Goal: Information Seeking & Learning: Learn about a topic

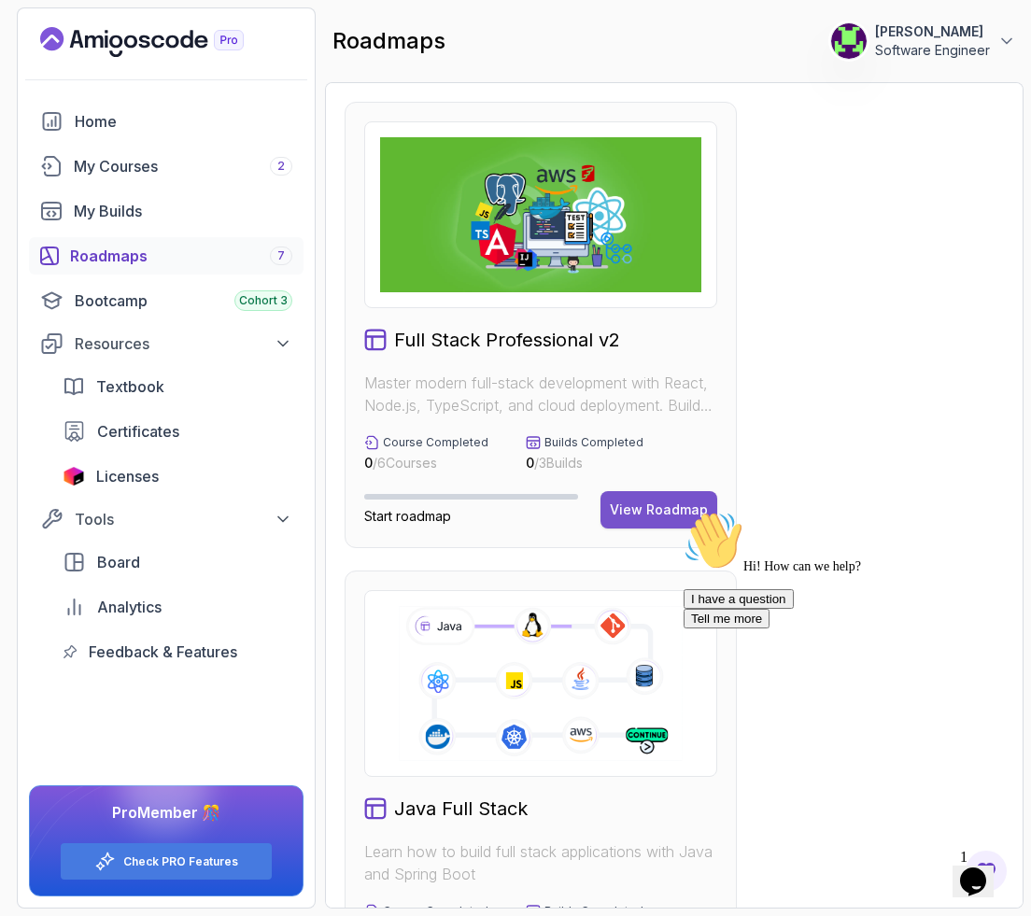
click at [563, 508] on div "View Roadmap" at bounding box center [659, 509] width 98 height 19
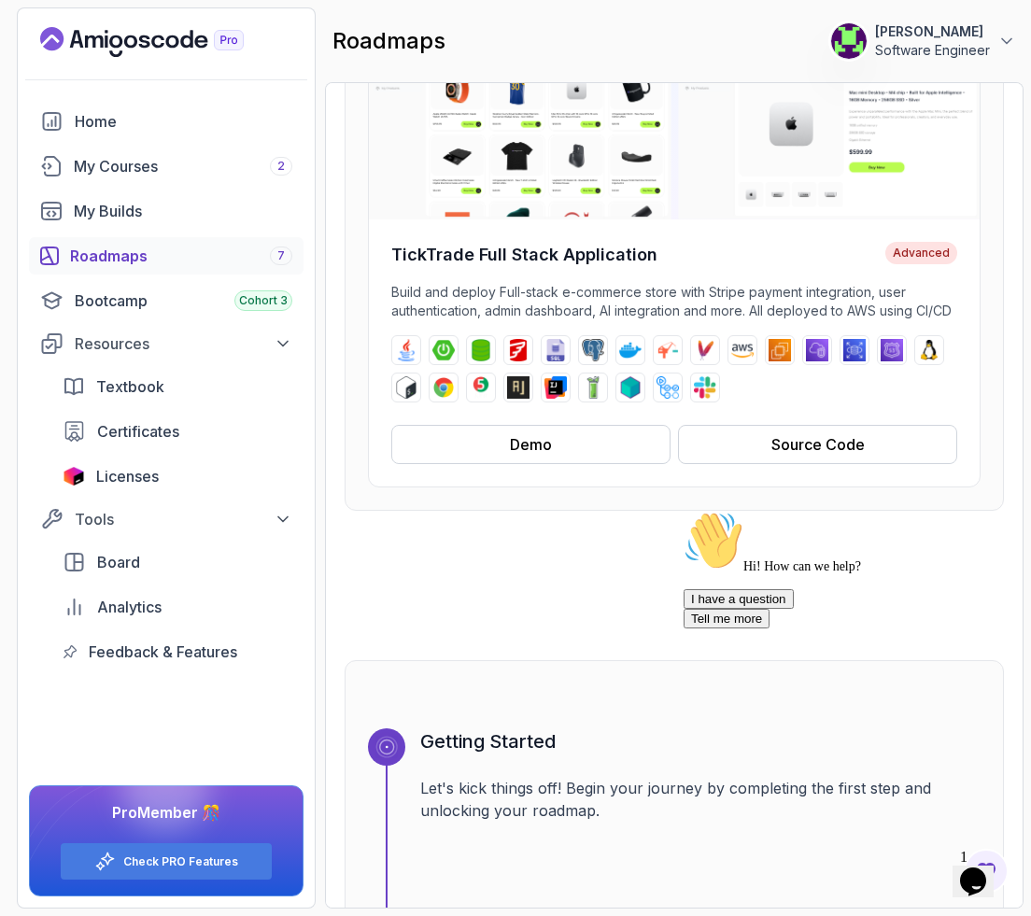
scroll to position [251, 0]
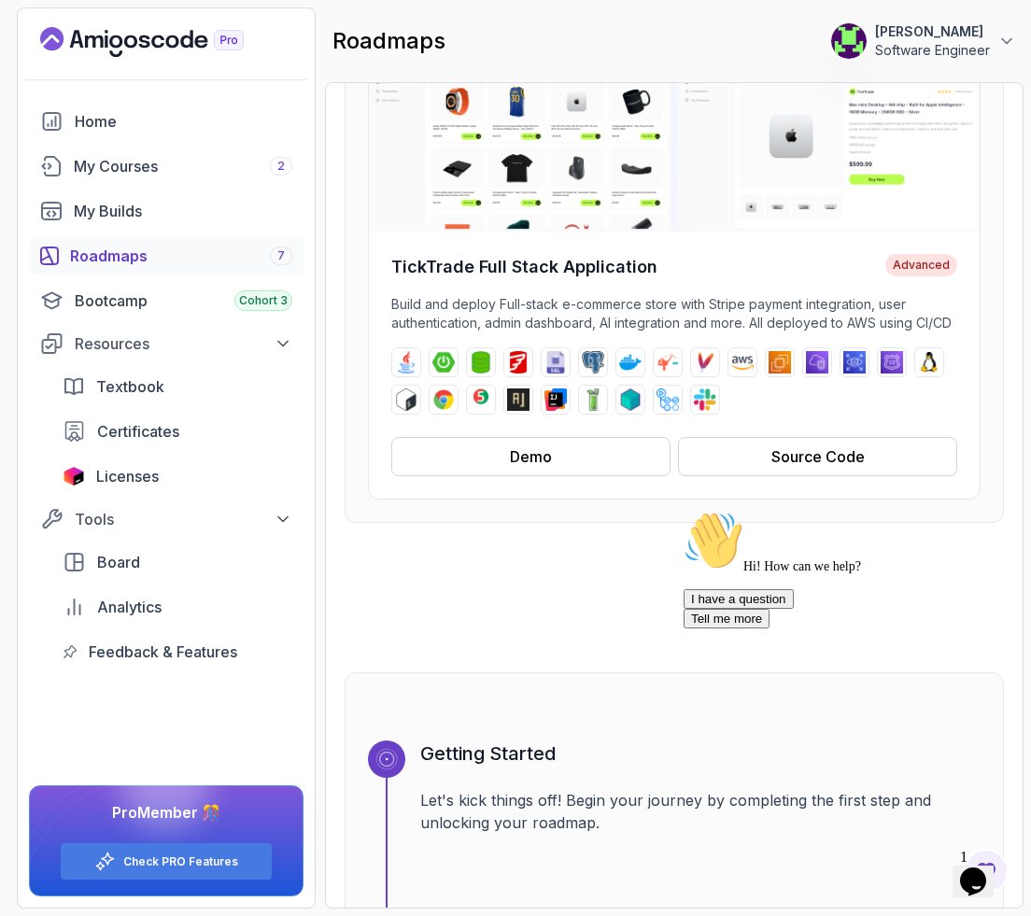
click at [108, 255] on div "Roadmaps 7" at bounding box center [181, 256] width 222 height 22
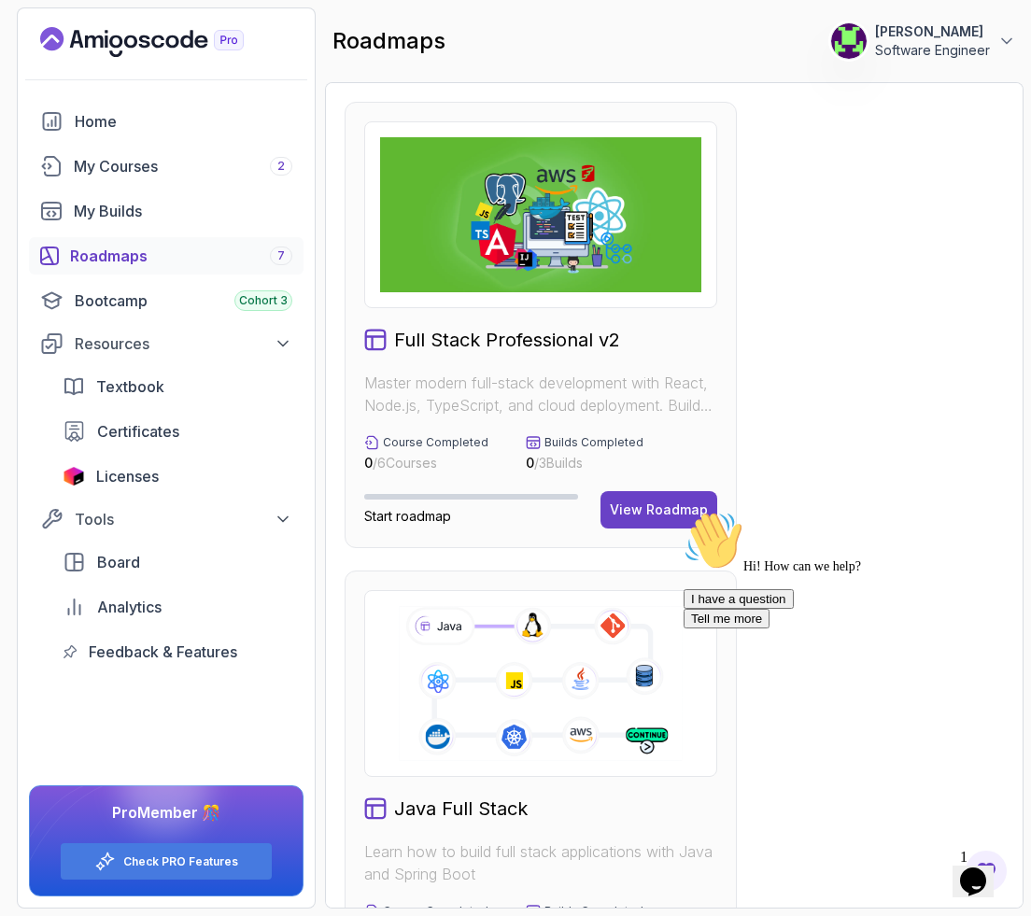
scroll to position [32, 0]
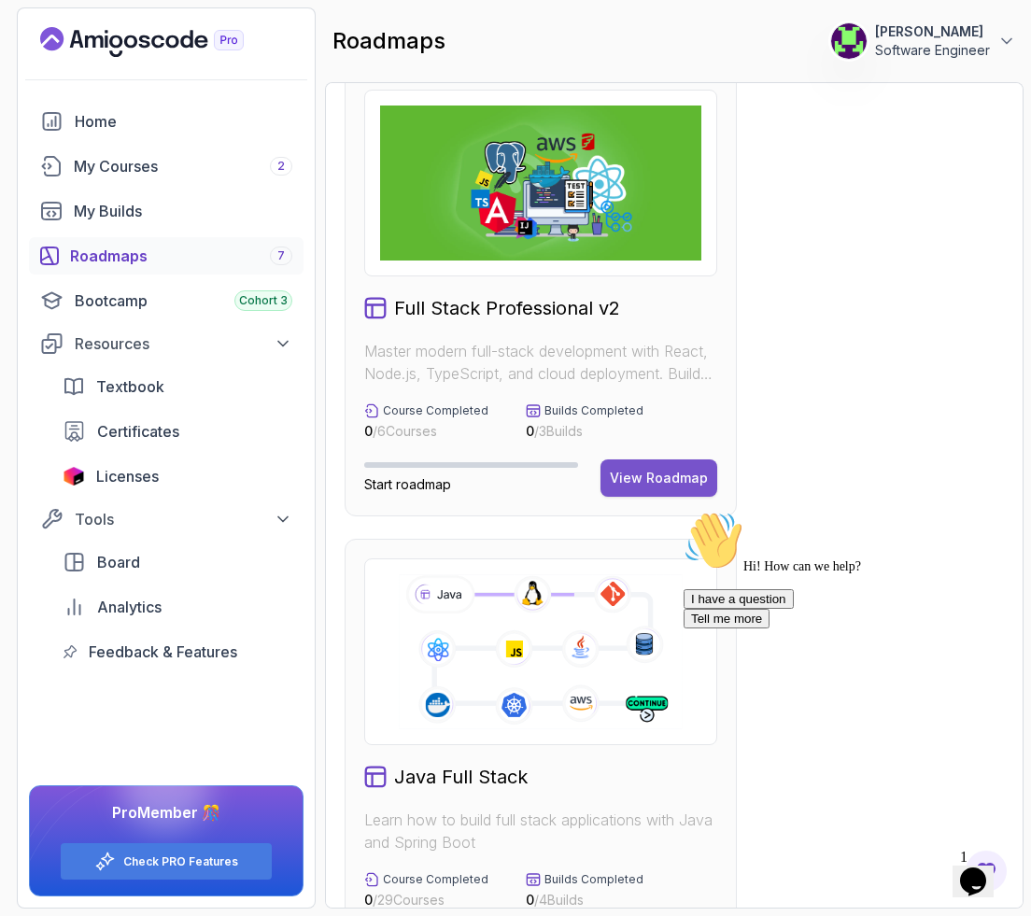
click at [563, 485] on div "View Roadmap" at bounding box center [659, 478] width 98 height 19
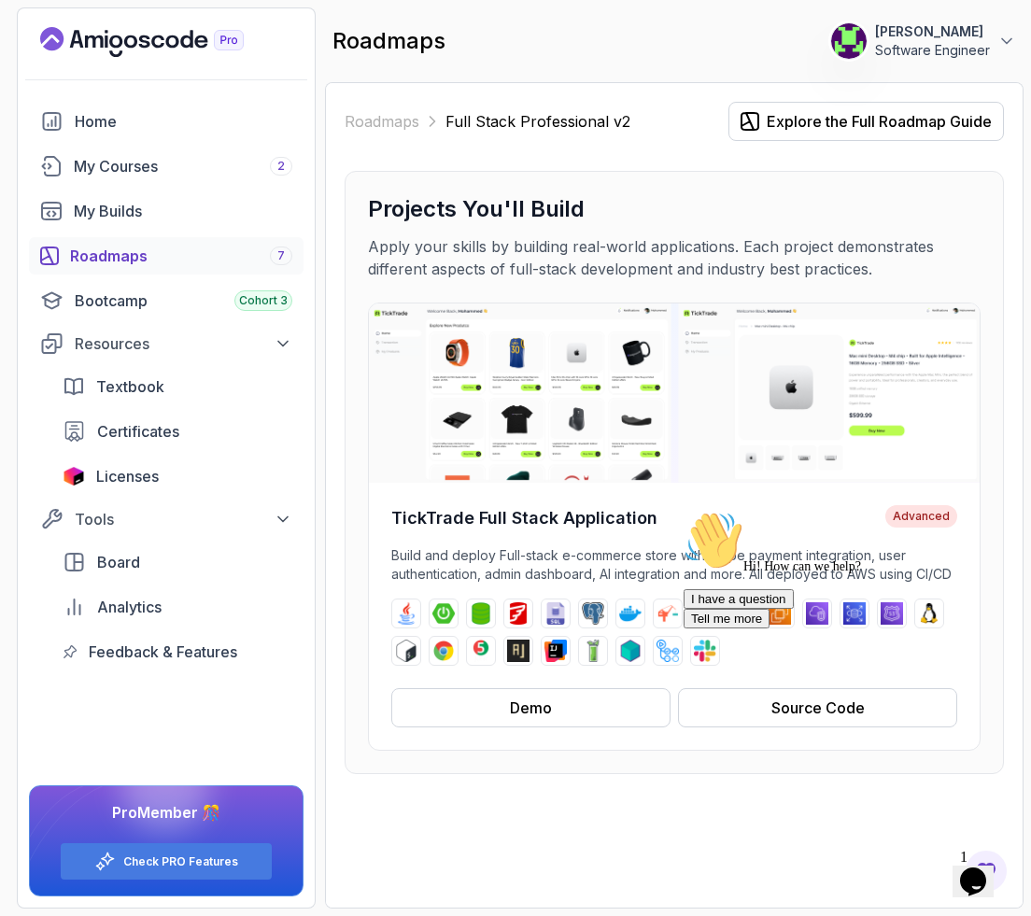
click at [150, 260] on div "Roadmaps 7" at bounding box center [181, 256] width 222 height 22
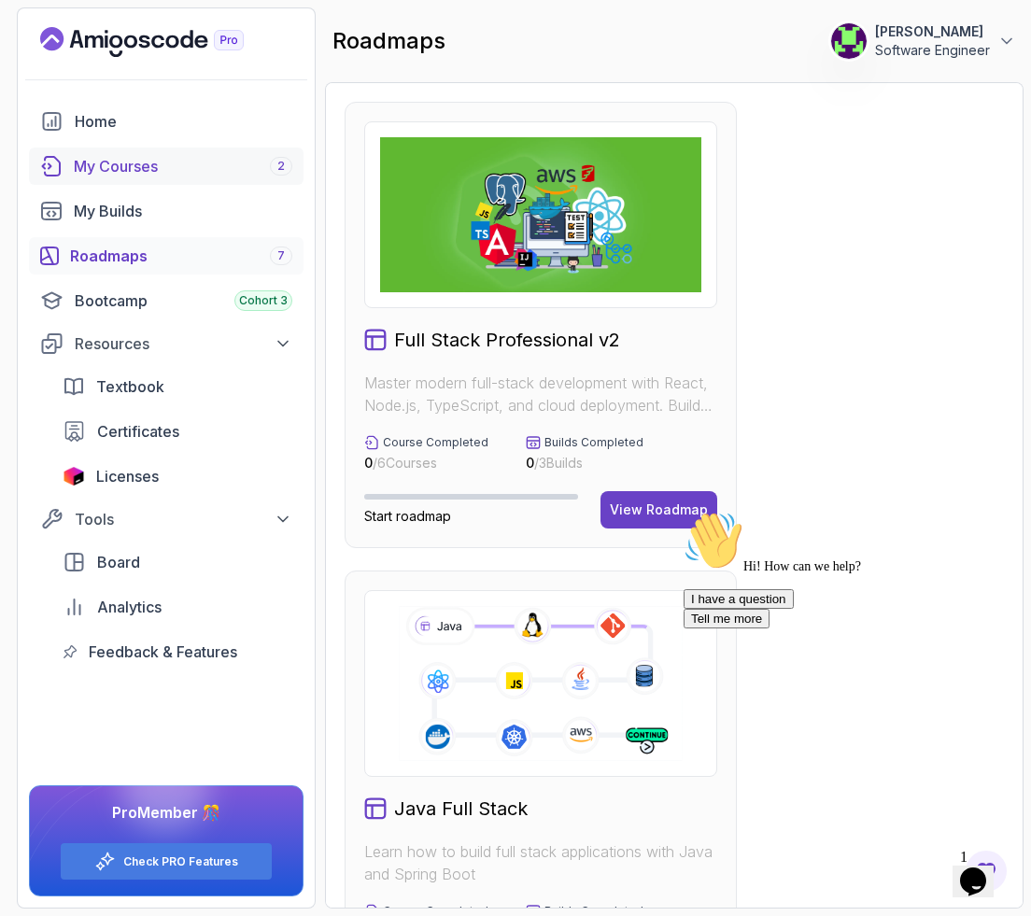
click at [119, 151] on link "My Courses 2" at bounding box center [166, 166] width 274 height 37
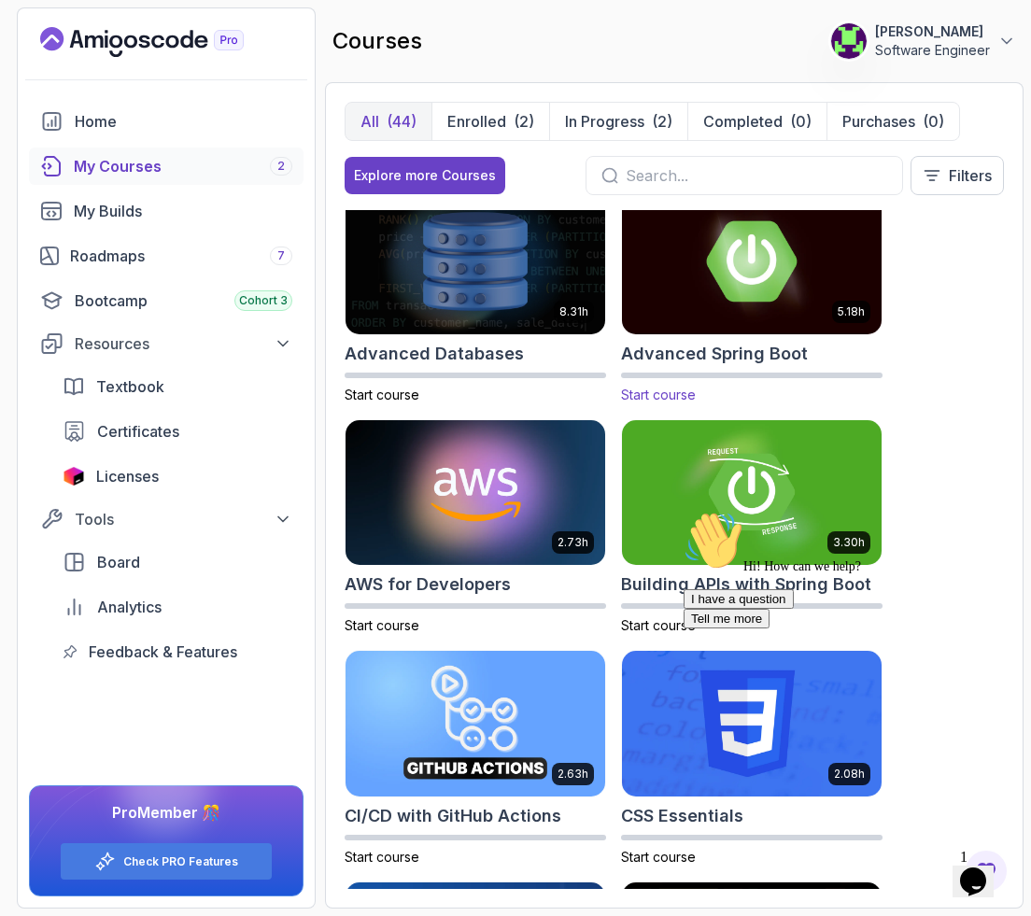
scroll to position [29, 0]
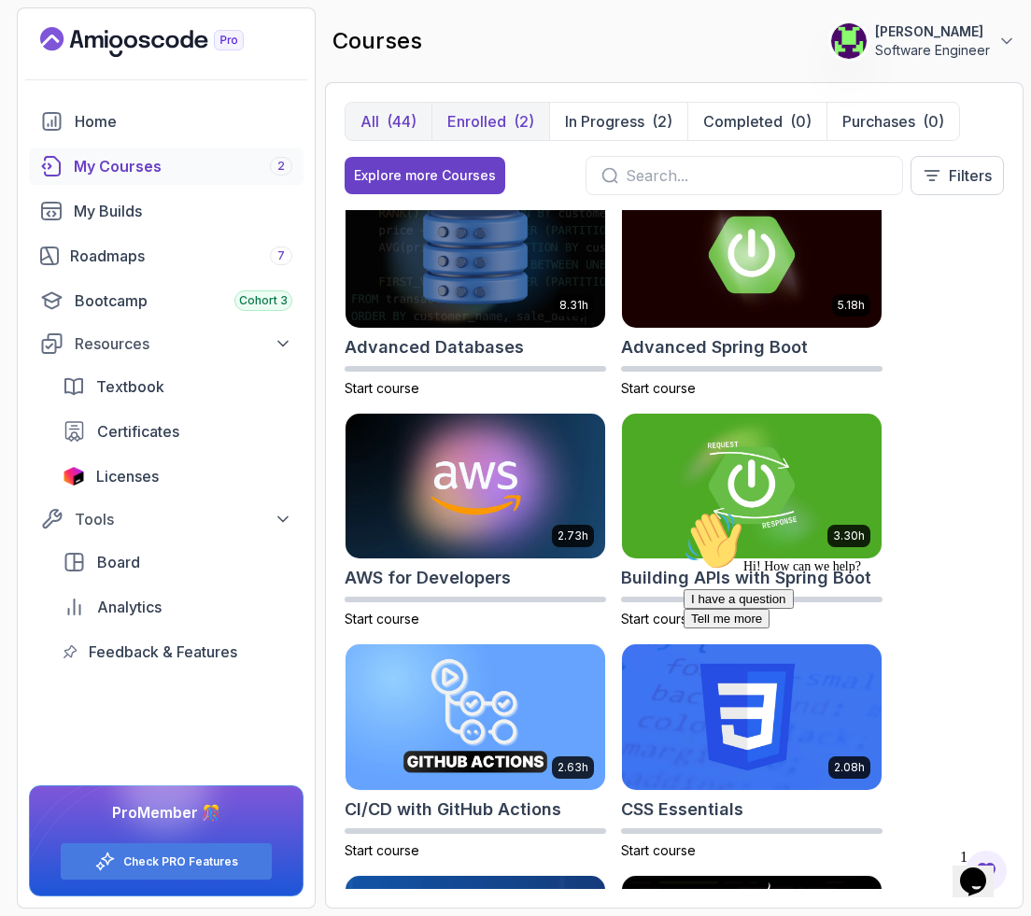
click at [511, 116] on button "Enrolled (2)" at bounding box center [490, 121] width 118 height 37
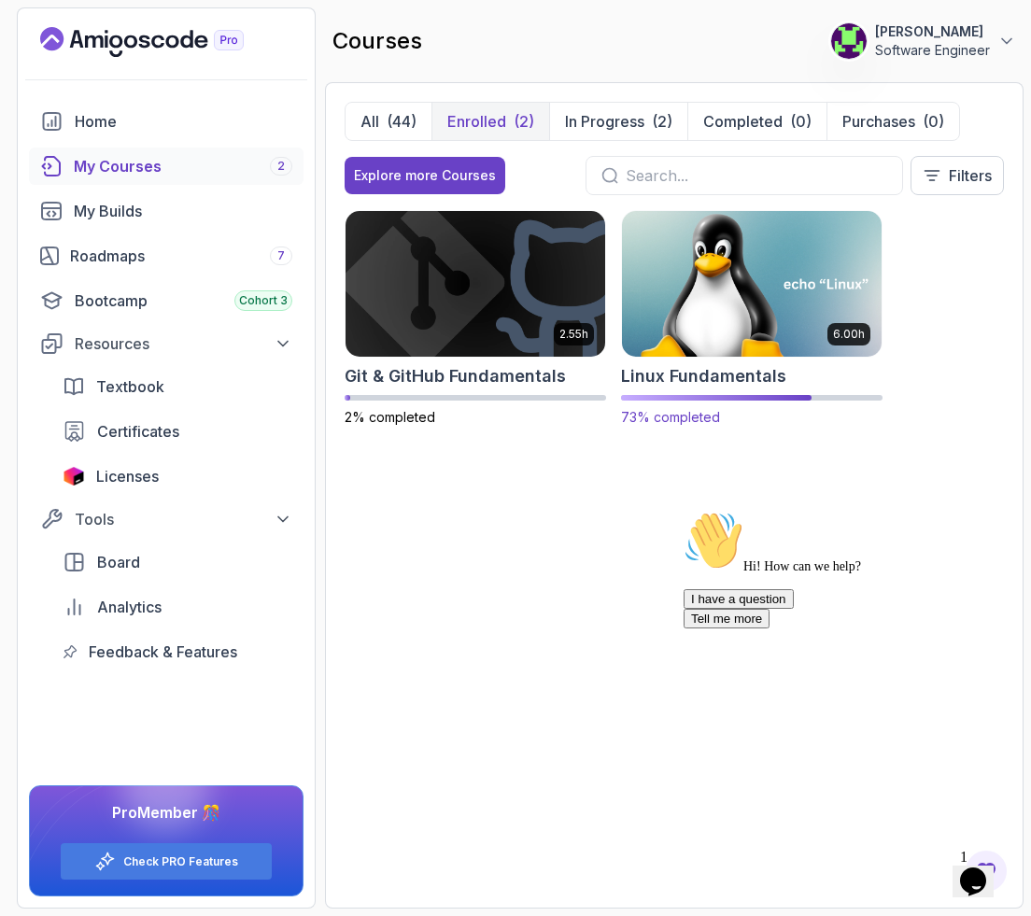
click at [563, 294] on img at bounding box center [751, 283] width 273 height 152
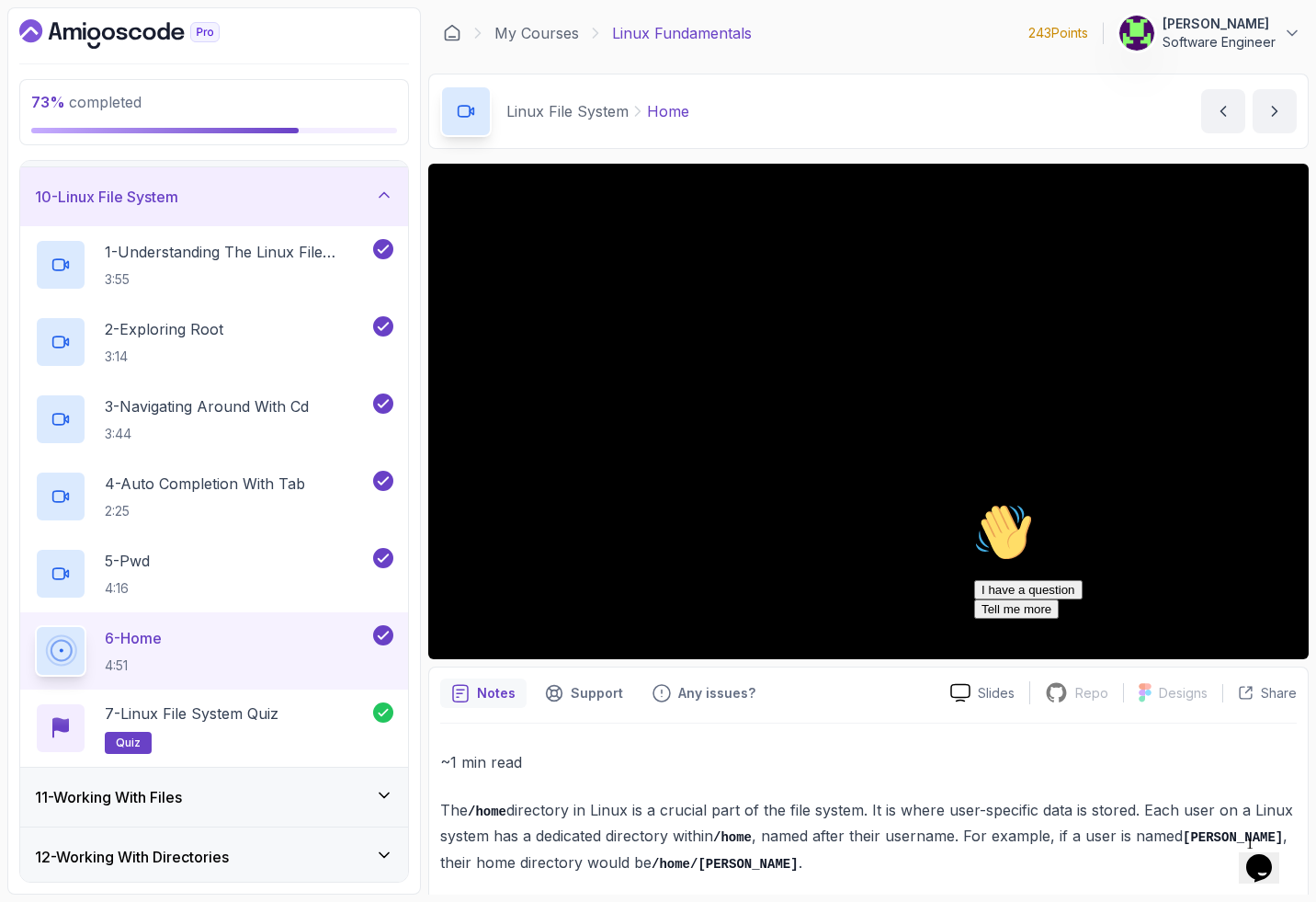
scroll to position [714, 0]
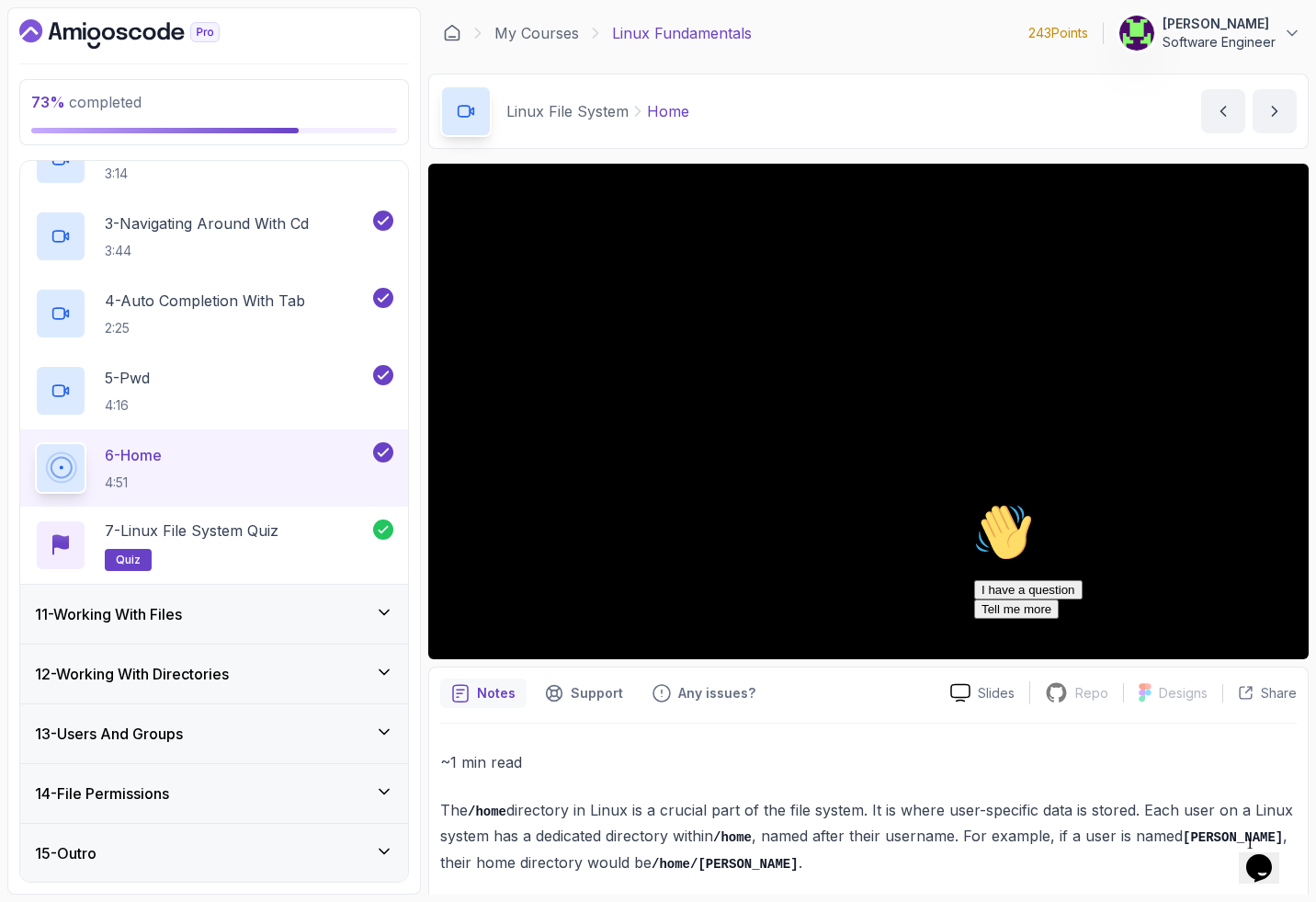
click at [191, 744] on div "13 - Users And Groups" at bounding box center [215, 734] width 388 height 59
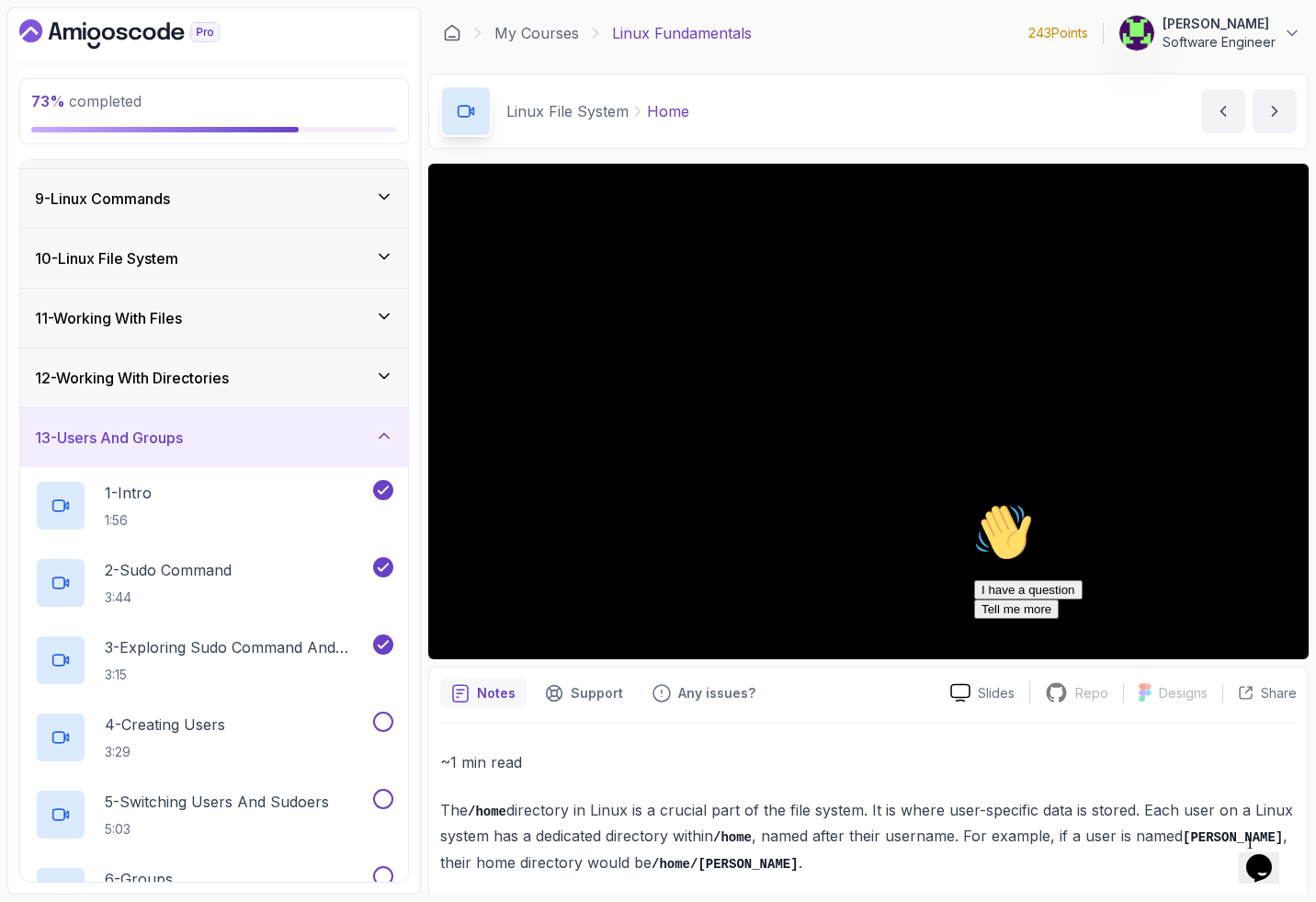
scroll to position [470, 0]
click at [194, 732] on p "4 - Creating Users" at bounding box center [164, 724] width 120 height 22
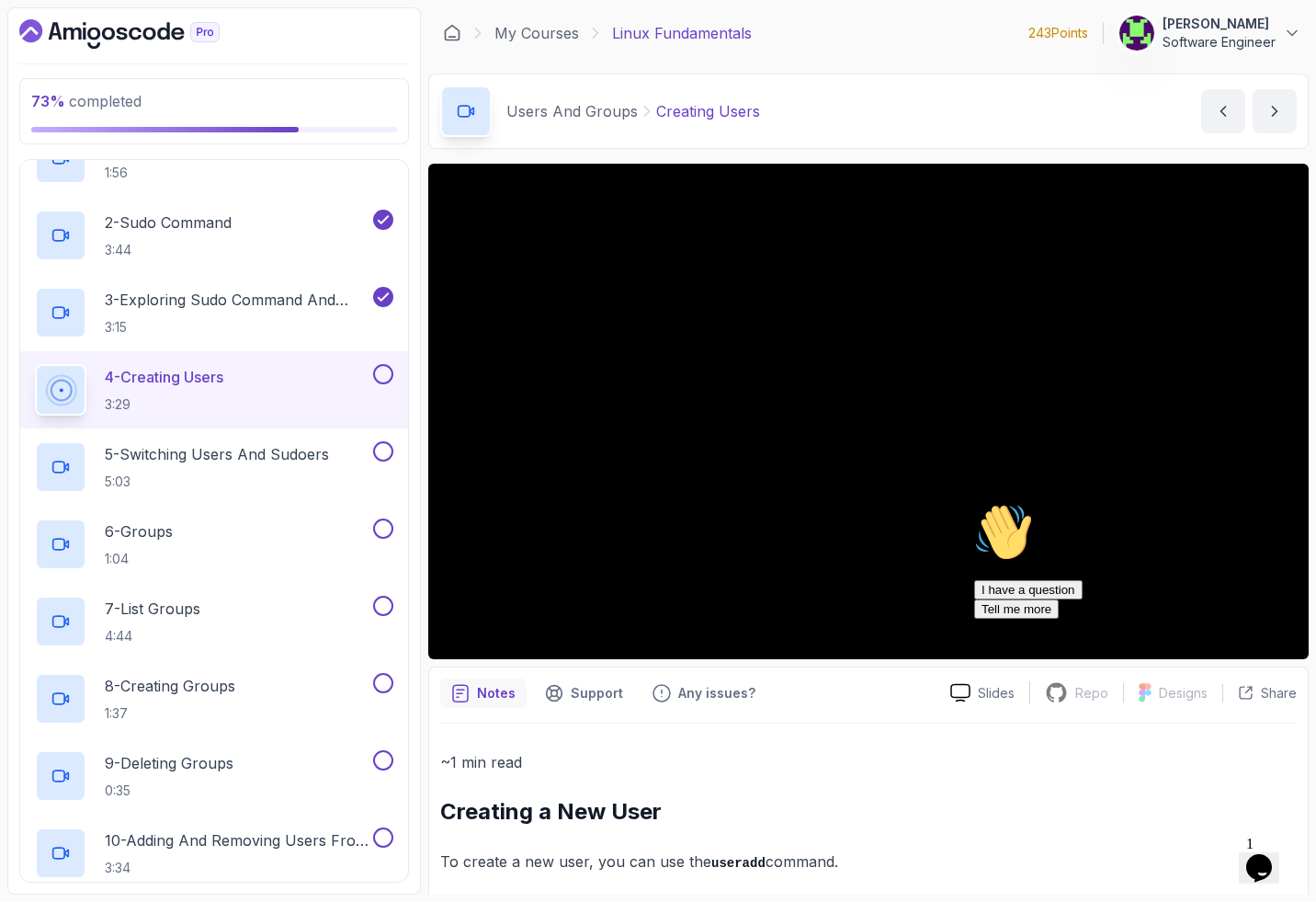
scroll to position [943, 0]
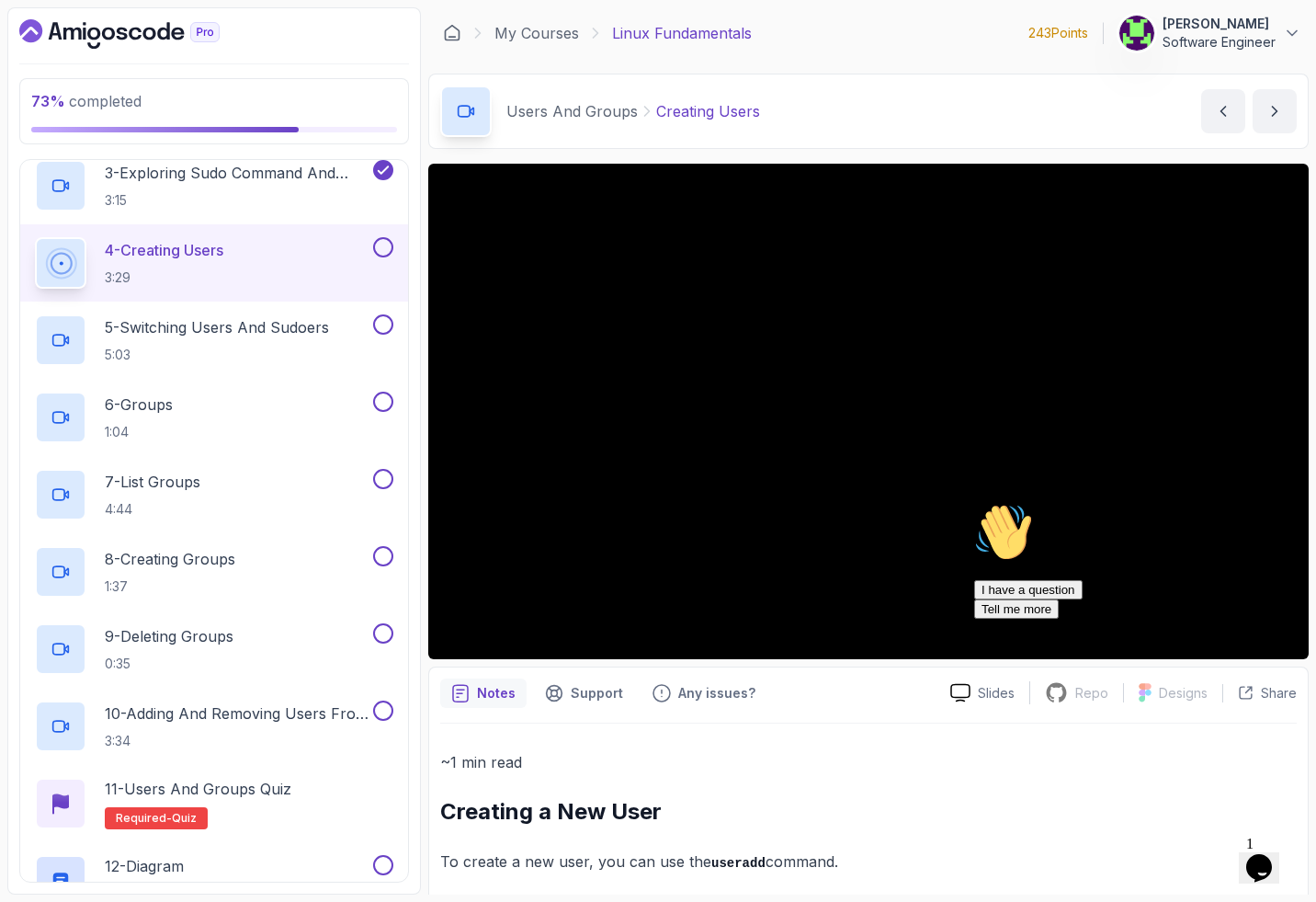
click at [554, 503] on icon "Chat attention grabber" at bounding box center [974, 503] width 0 height 0
click at [554, 854] on icon "Close" at bounding box center [1210, 862] width 0 height 16
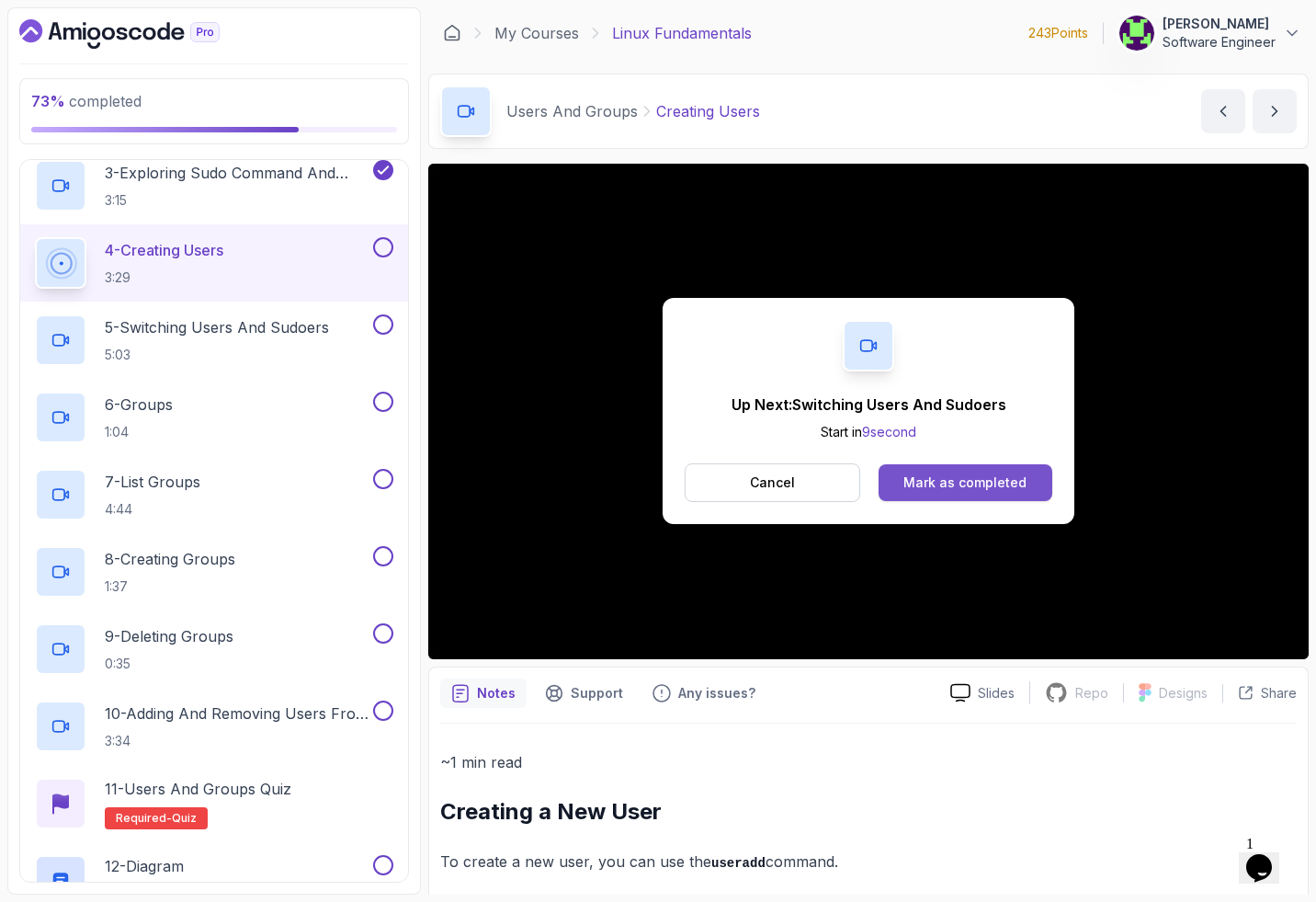
click at [554, 486] on div "Mark as completed" at bounding box center [965, 483] width 123 height 19
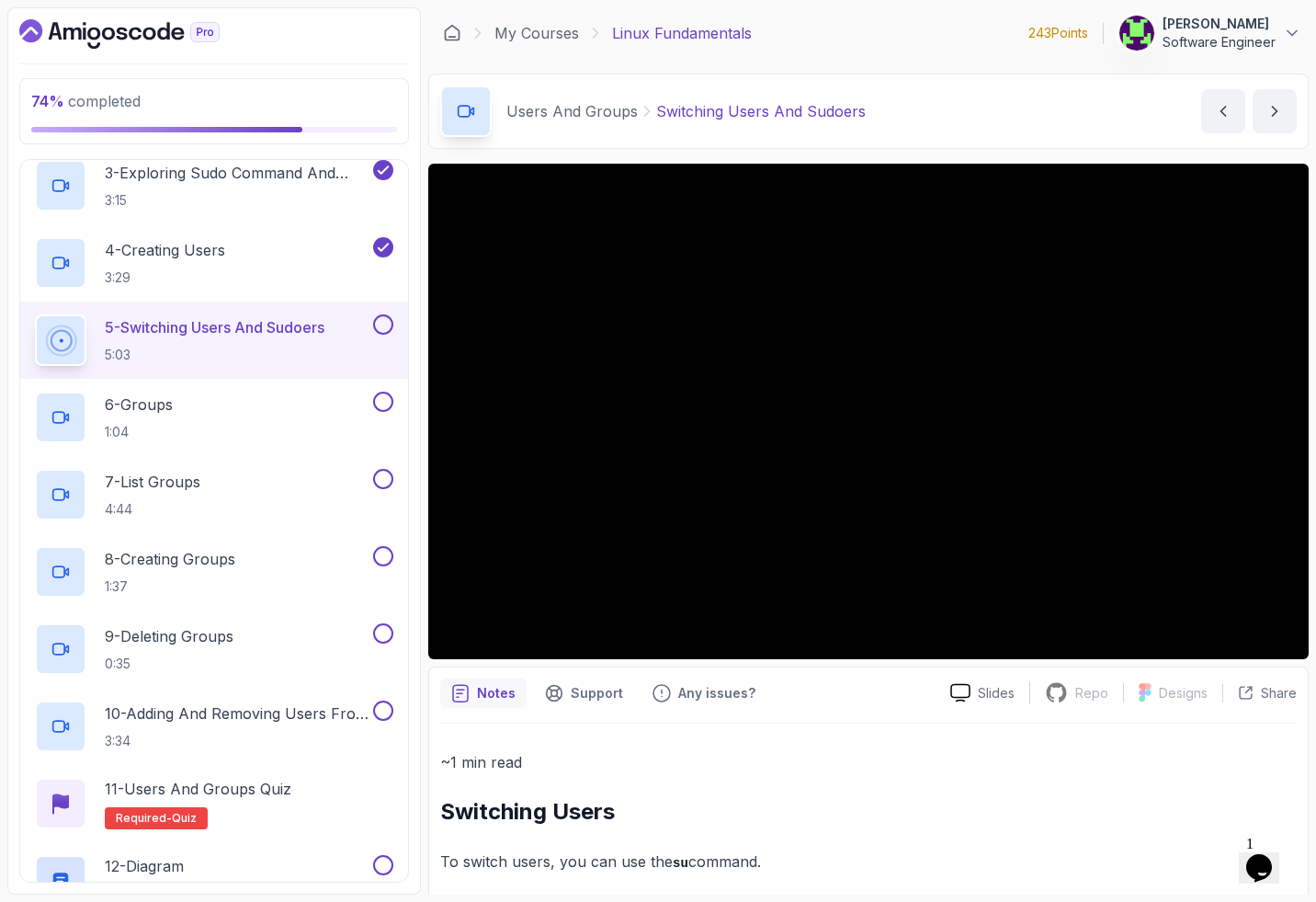
scroll to position [140, 0]
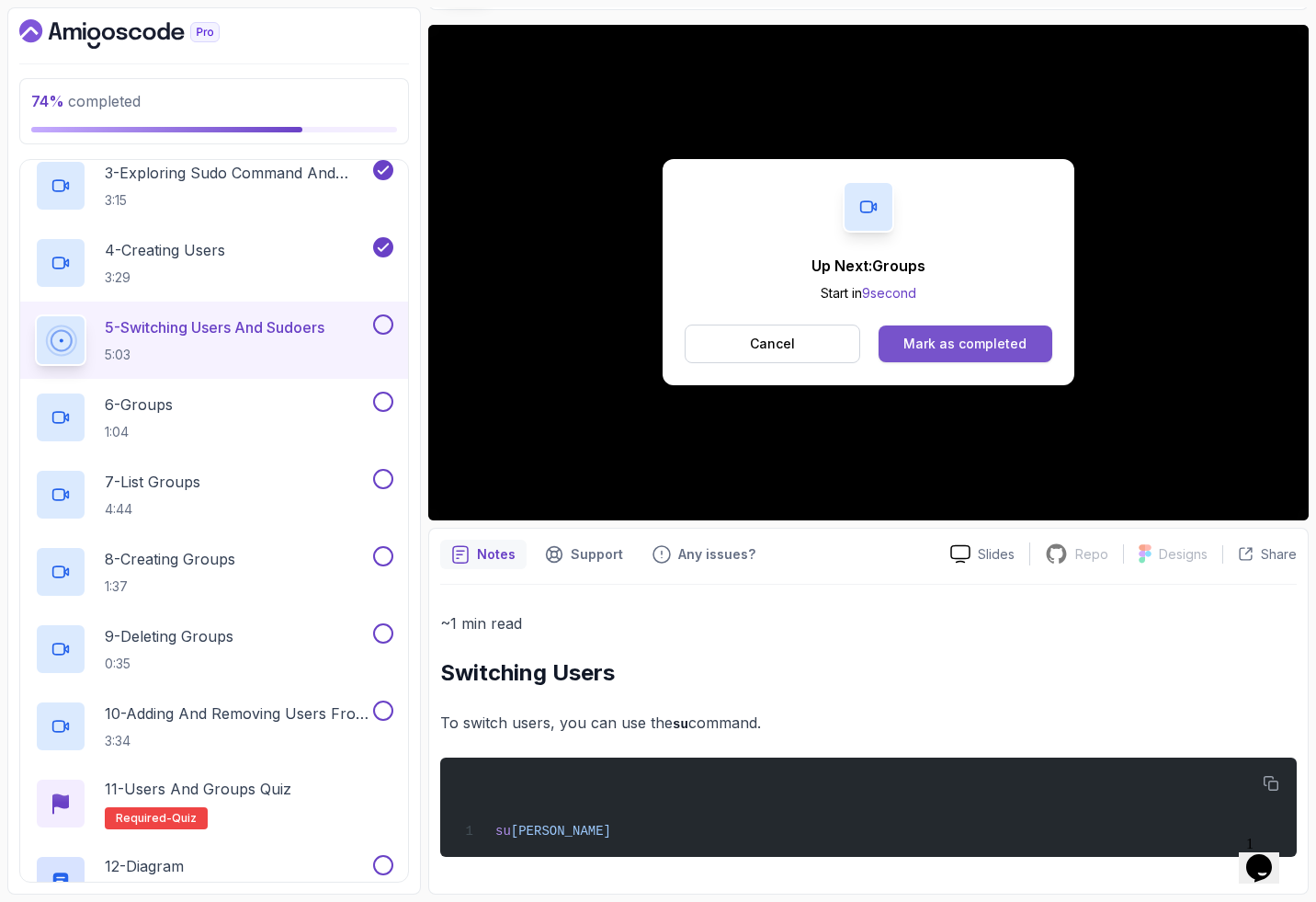
click at [554, 348] on div "Mark as completed" at bounding box center [965, 344] width 123 height 19
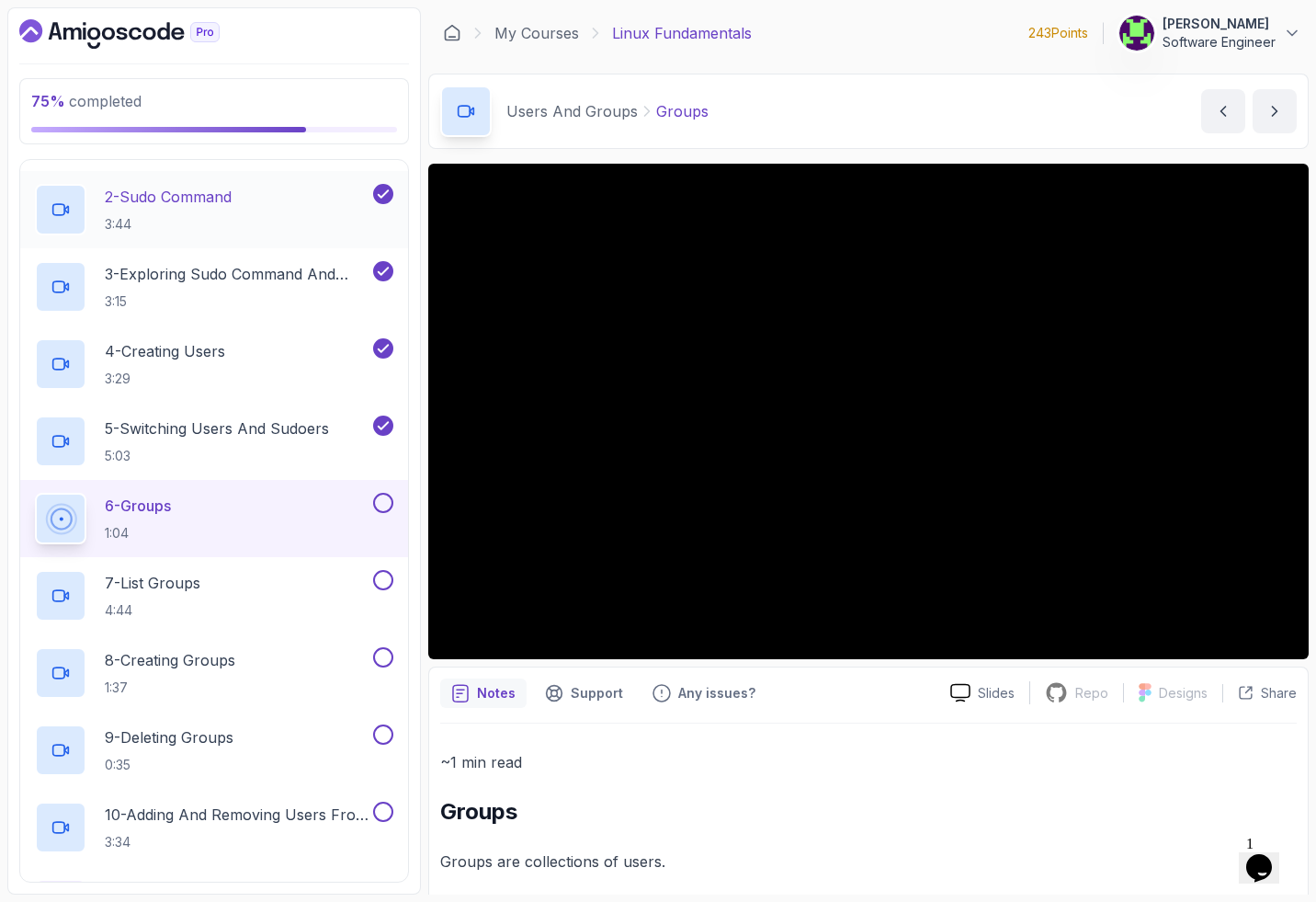
scroll to position [848, 0]
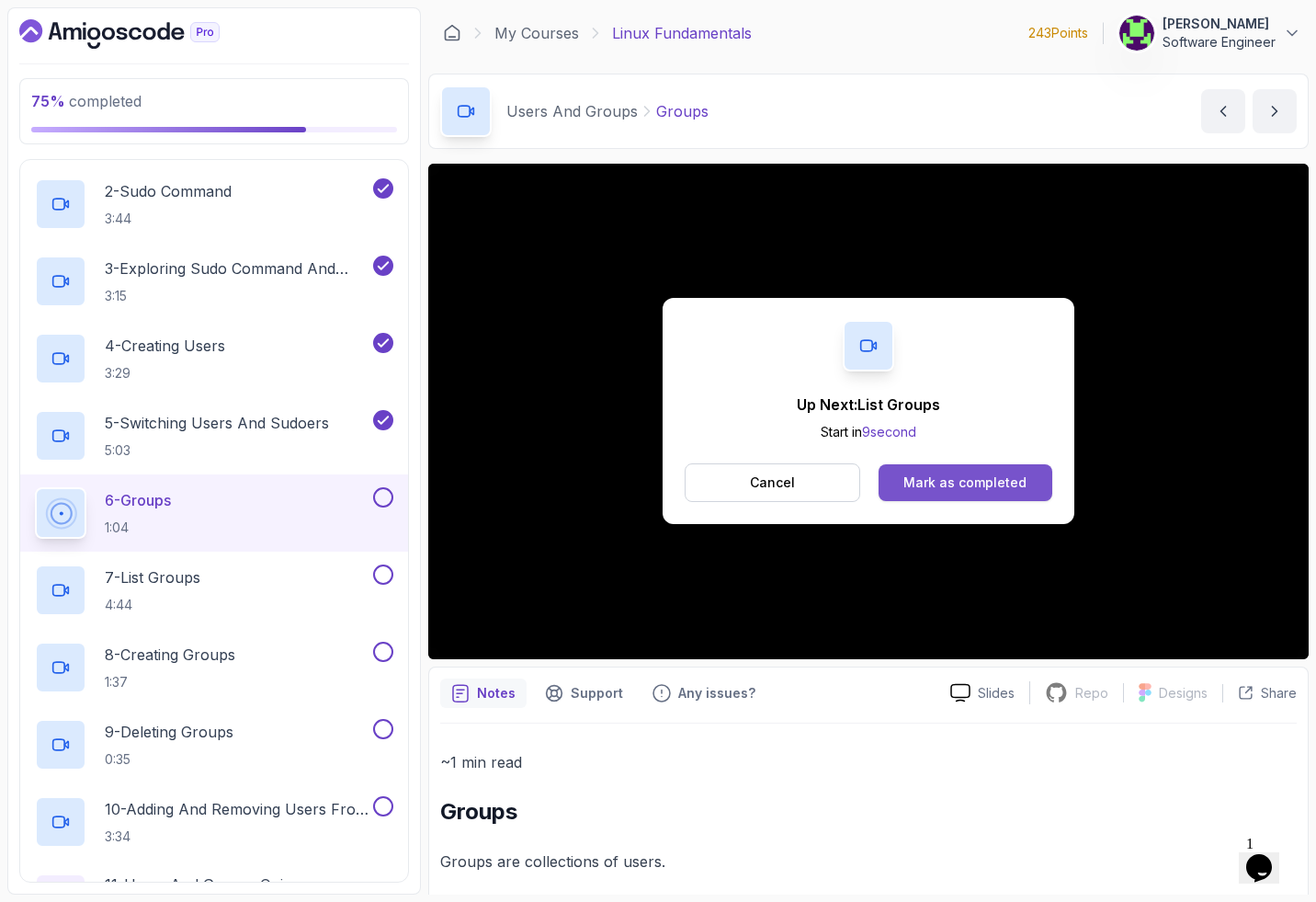
click at [554, 480] on div "Mark as completed" at bounding box center [965, 483] width 123 height 19
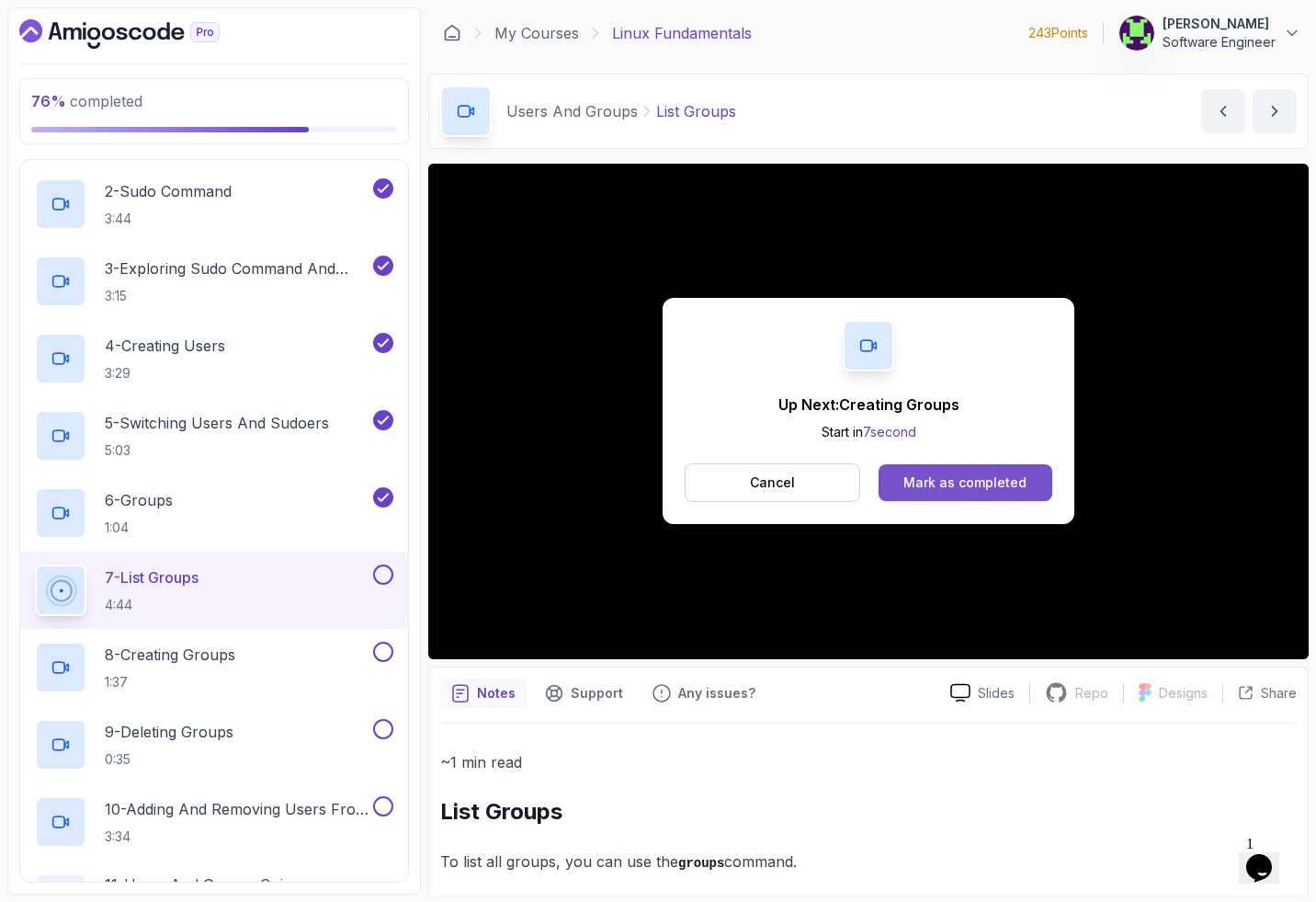
click at [554, 492] on button "Mark as completed" at bounding box center [966, 482] width 173 height 36
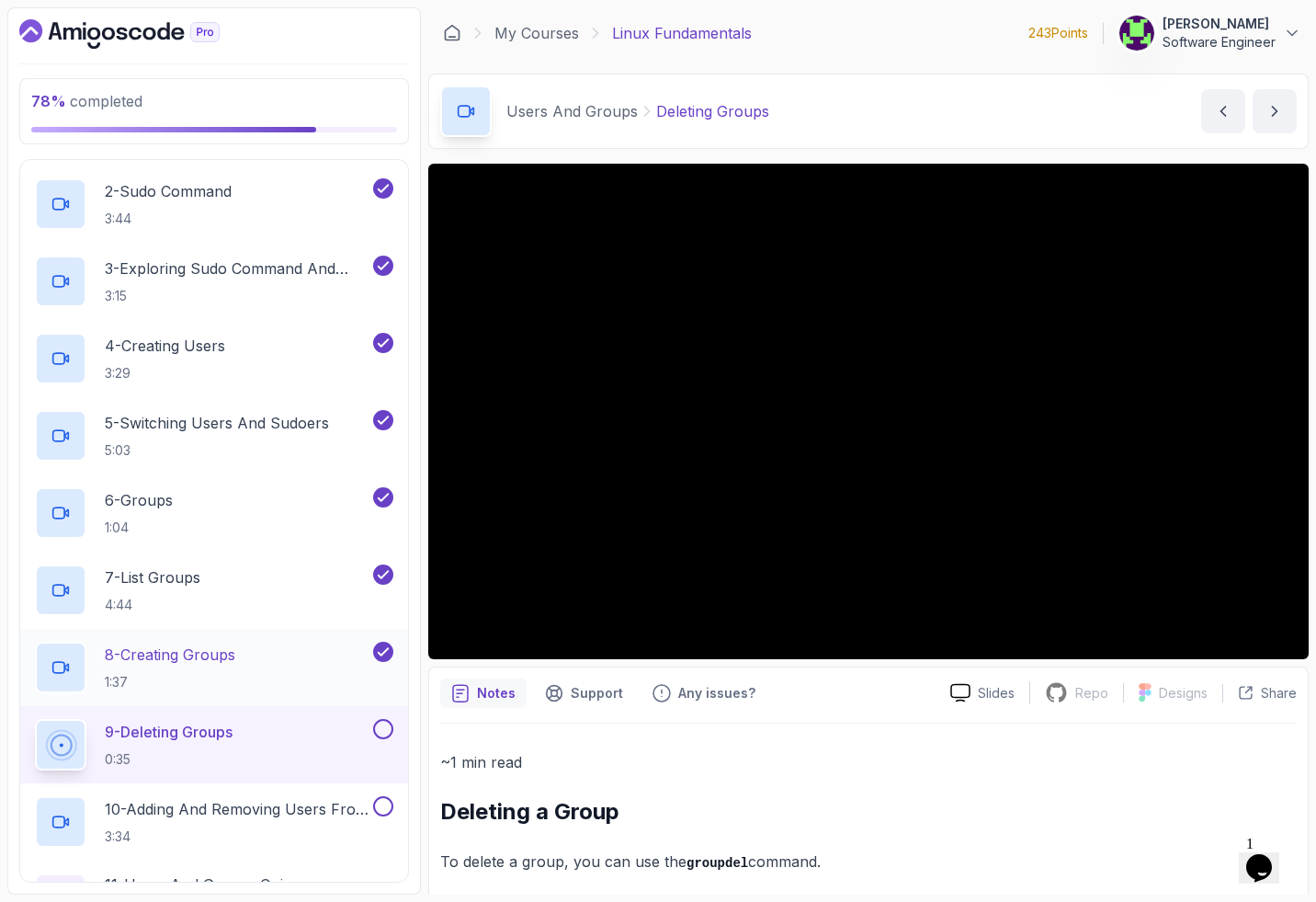
click at [199, 676] on p "1:37" at bounding box center [169, 681] width 131 height 19
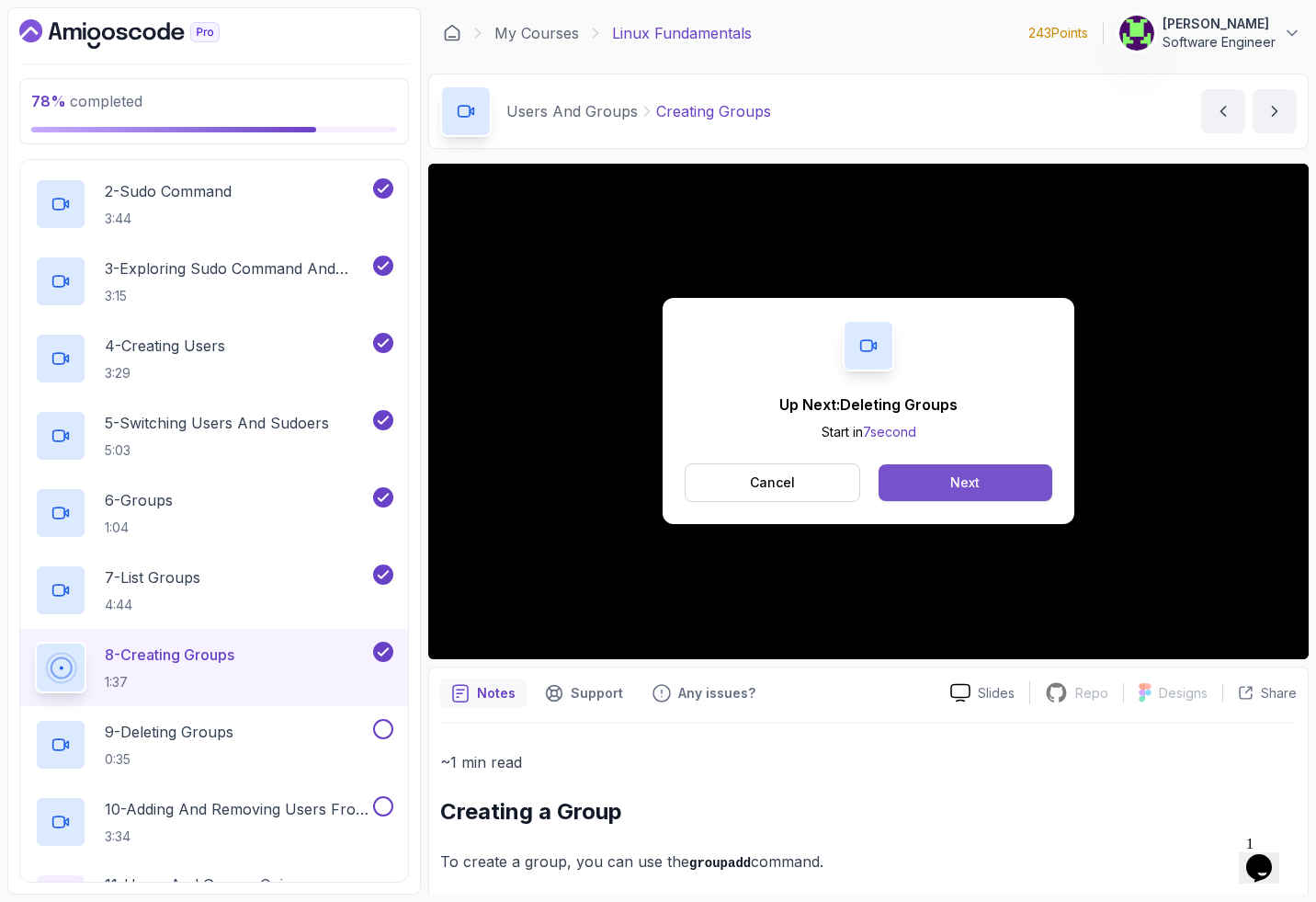
click at [554, 483] on button "Next" at bounding box center [966, 482] width 173 height 36
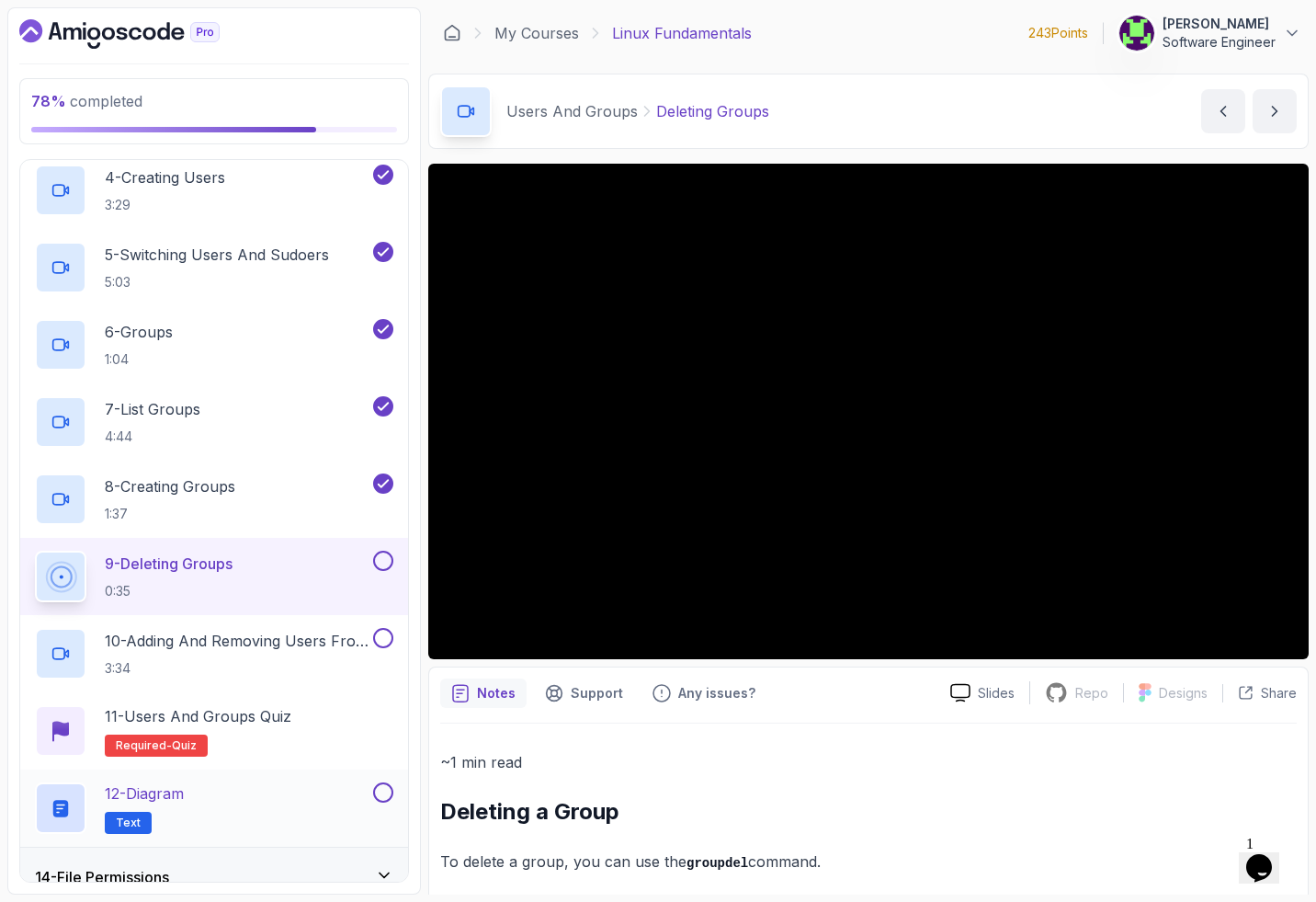
scroll to position [1018, 0]
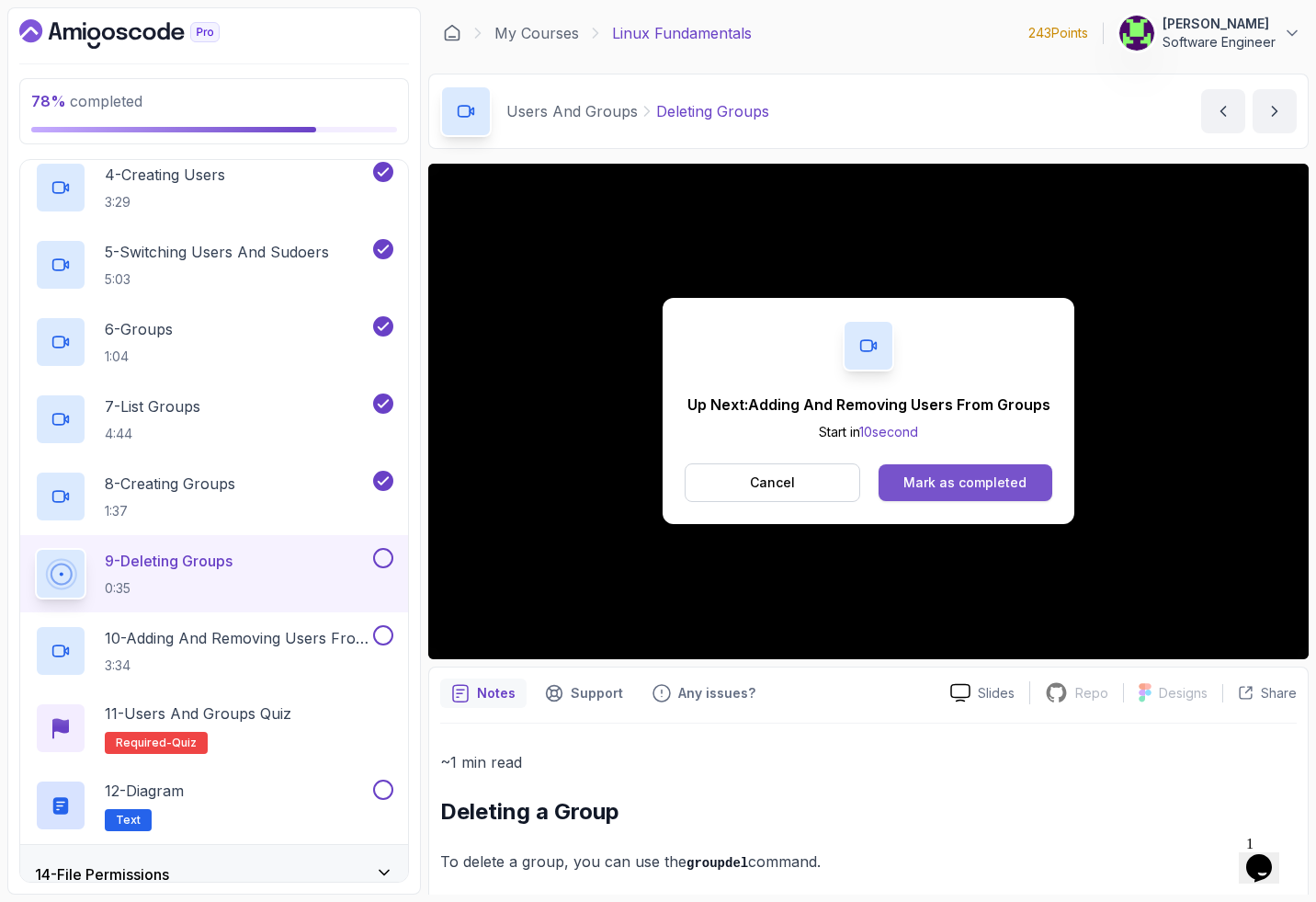
click at [554, 480] on div "Mark as completed" at bounding box center [965, 483] width 123 height 19
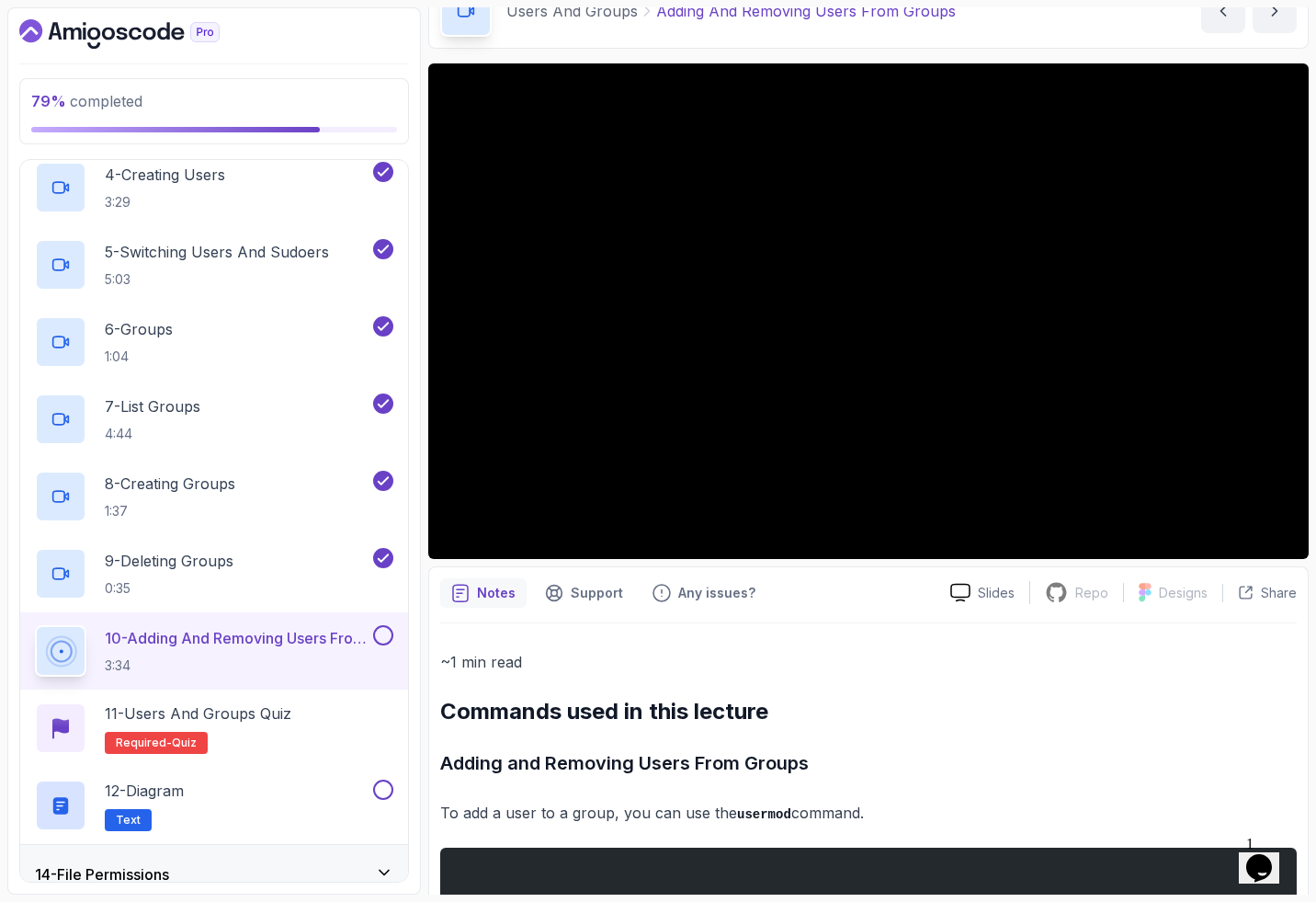
scroll to position [104, 0]
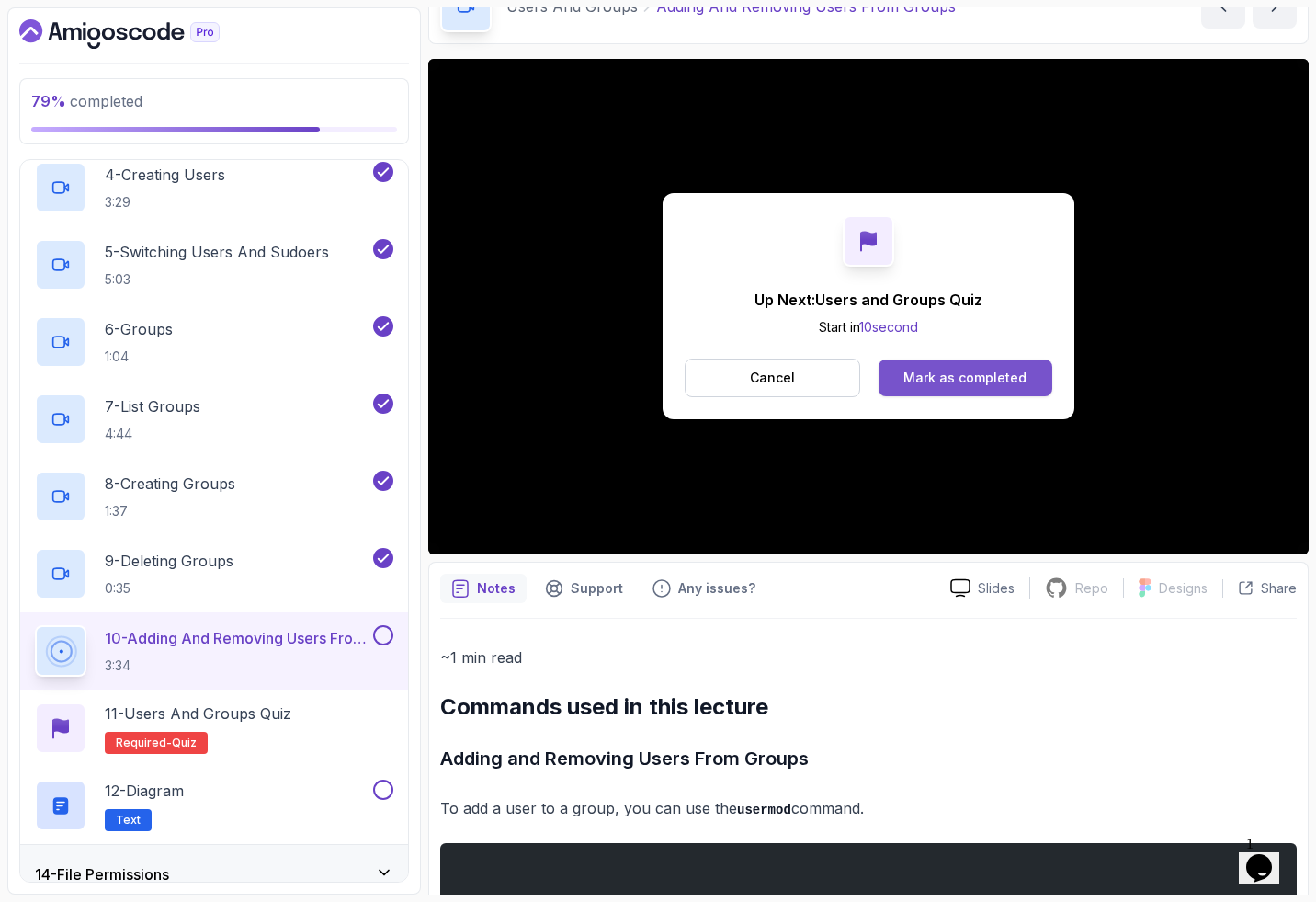
click at [554, 372] on div "Mark as completed" at bounding box center [965, 377] width 123 height 19
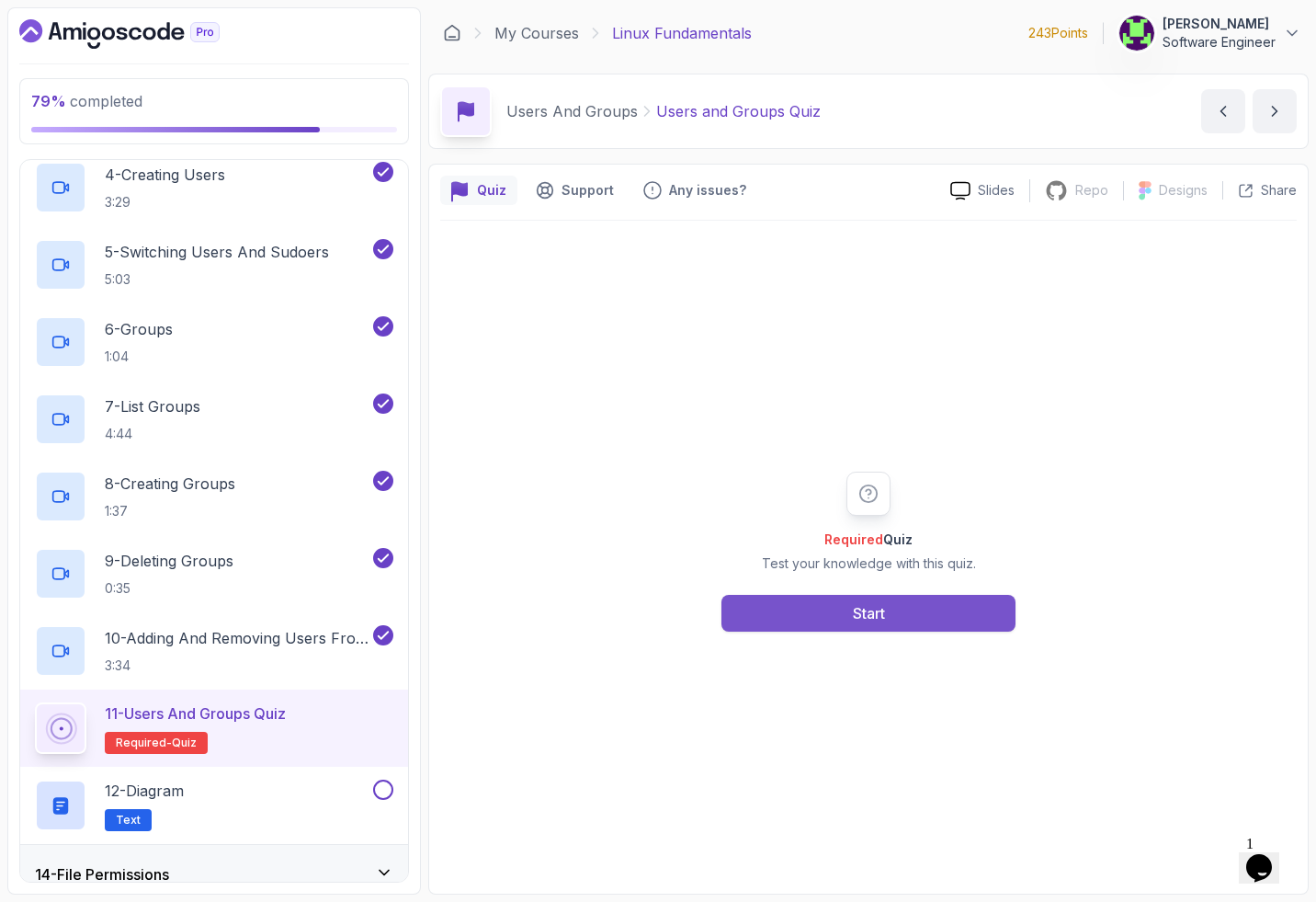
click at [554, 613] on div "Start" at bounding box center [868, 613] width 32 height 22
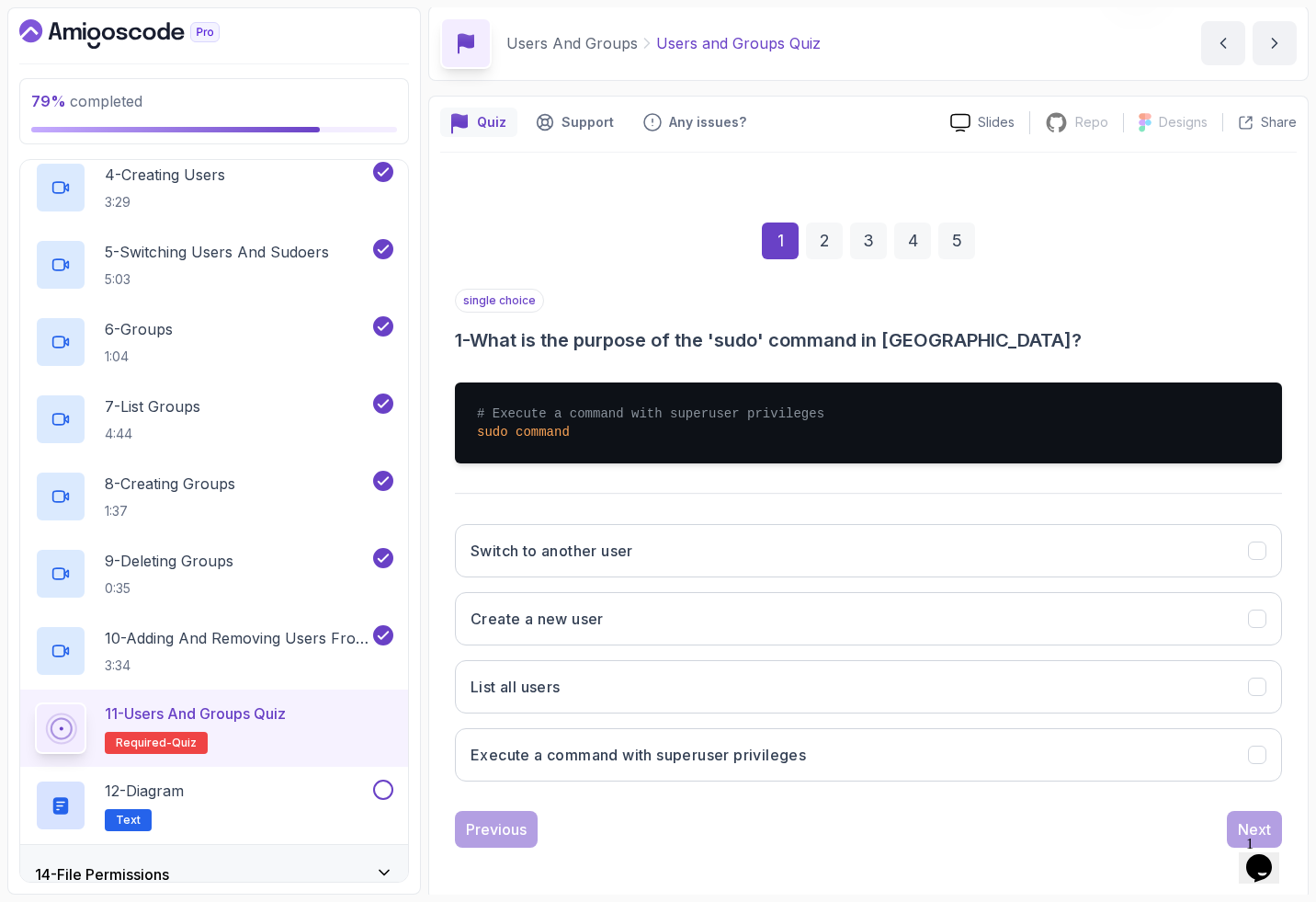
scroll to position [74, 0]
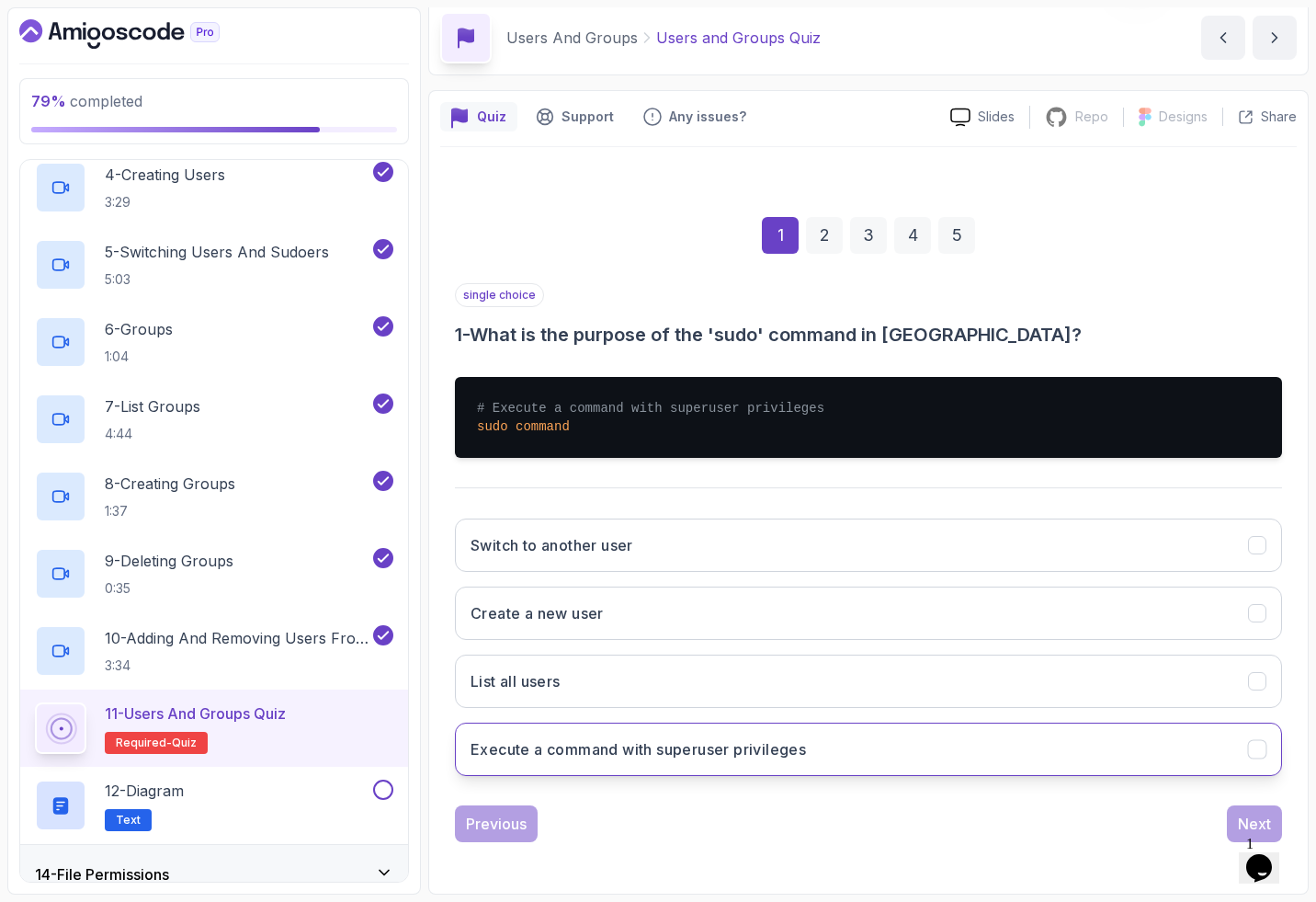
click at [554, 746] on h3 "Execute a command with superuser privileges" at bounding box center [638, 749] width 336 height 22
click at [554, 813] on div "Next" at bounding box center [1255, 823] width 33 height 22
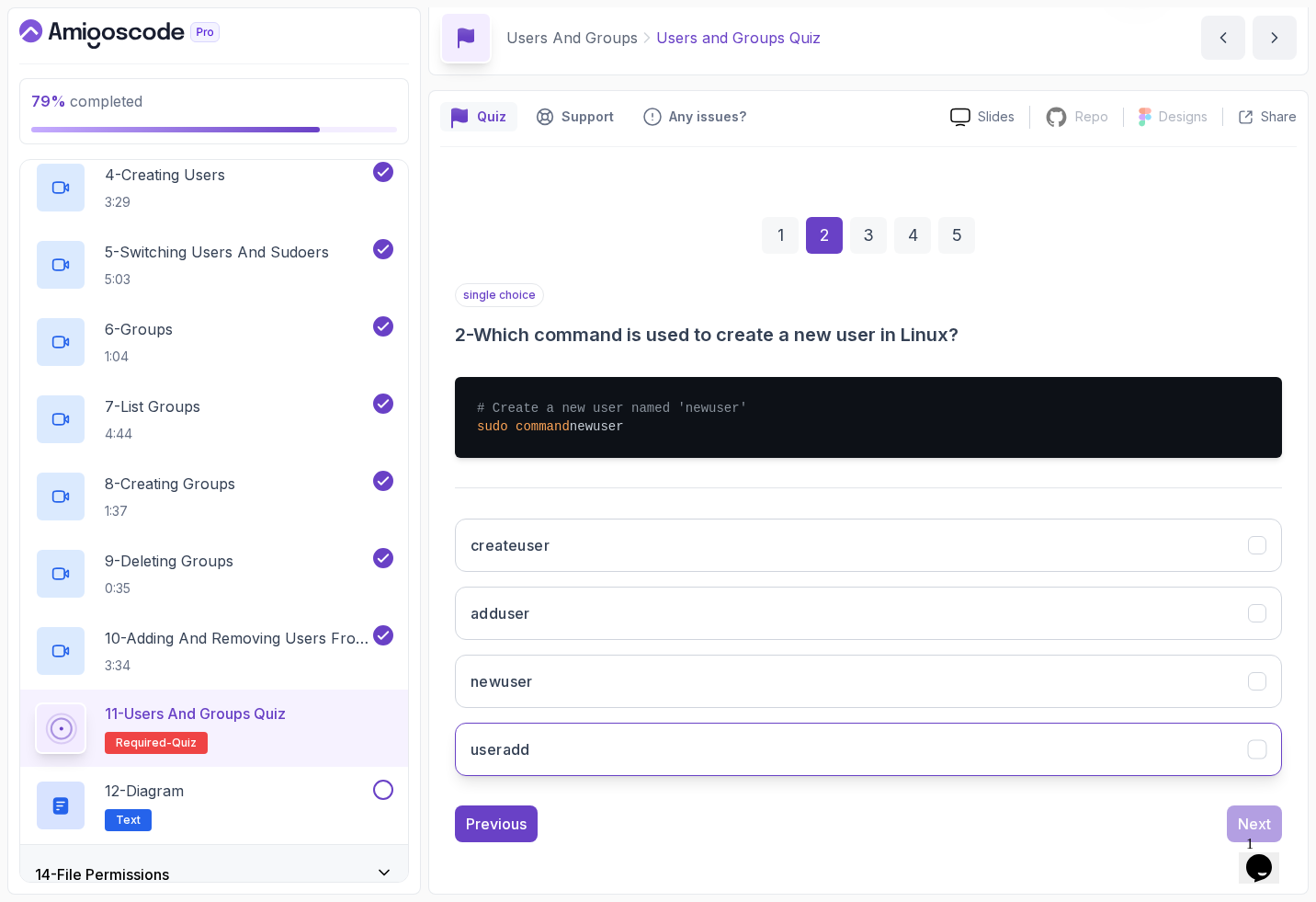
click at [554, 745] on button "useradd" at bounding box center [868, 749] width 827 height 53
click at [554, 819] on button "Next" at bounding box center [1254, 823] width 55 height 36
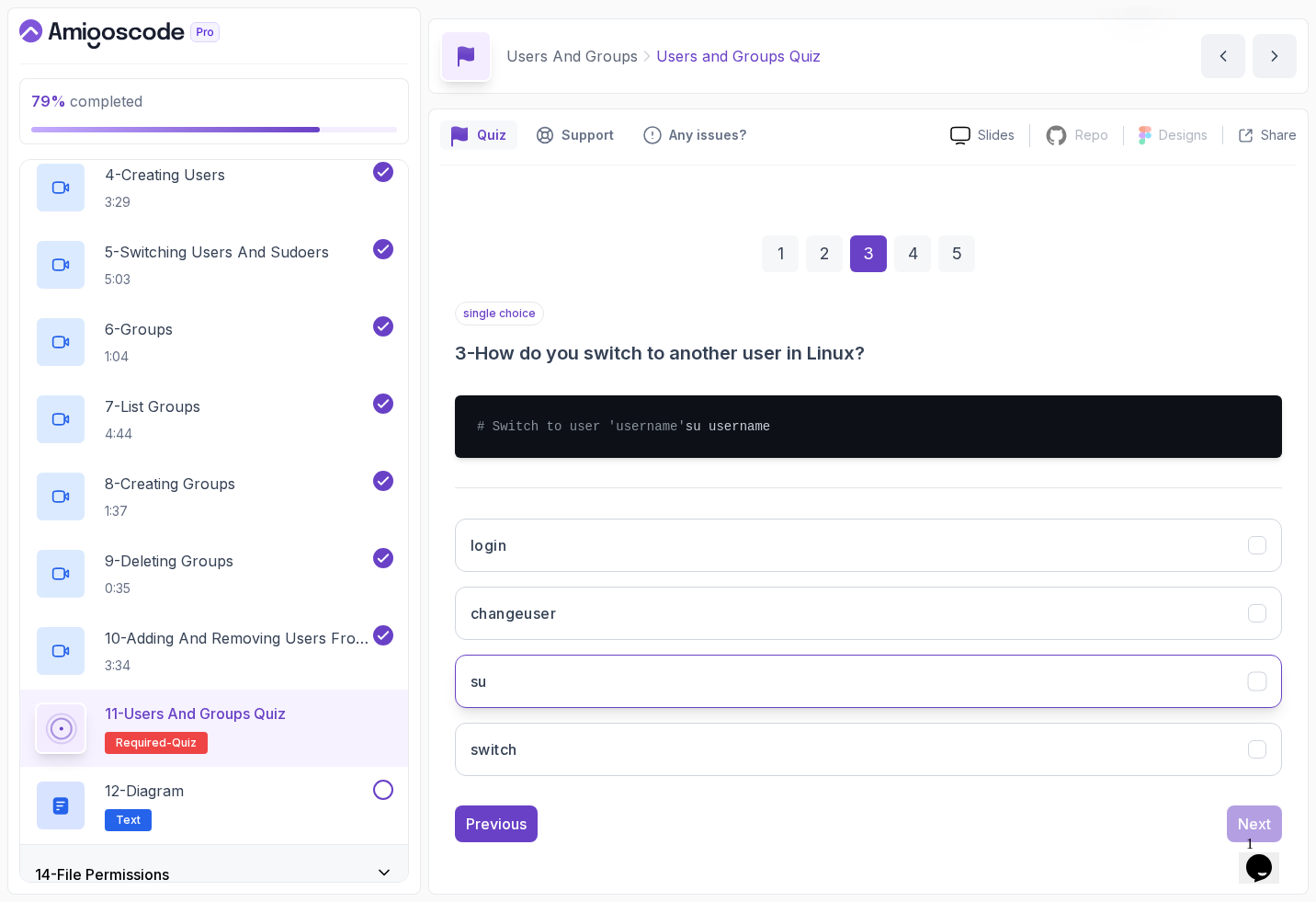
click at [532, 704] on button "su" at bounding box center [868, 681] width 827 height 53
click at [554, 815] on button "Next" at bounding box center [1254, 823] width 55 height 36
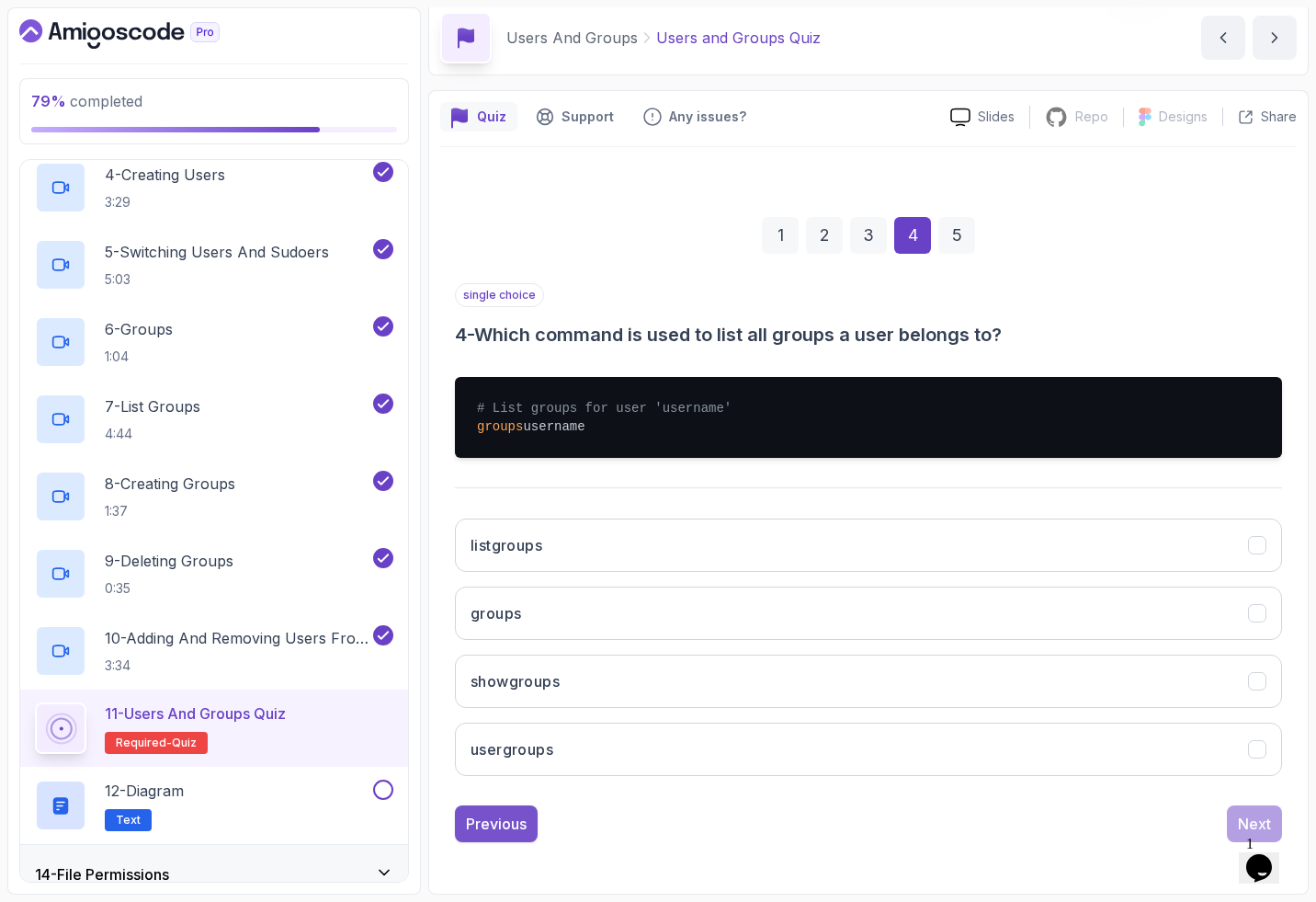
click at [483, 823] on div "Previous" at bounding box center [496, 823] width 61 height 22
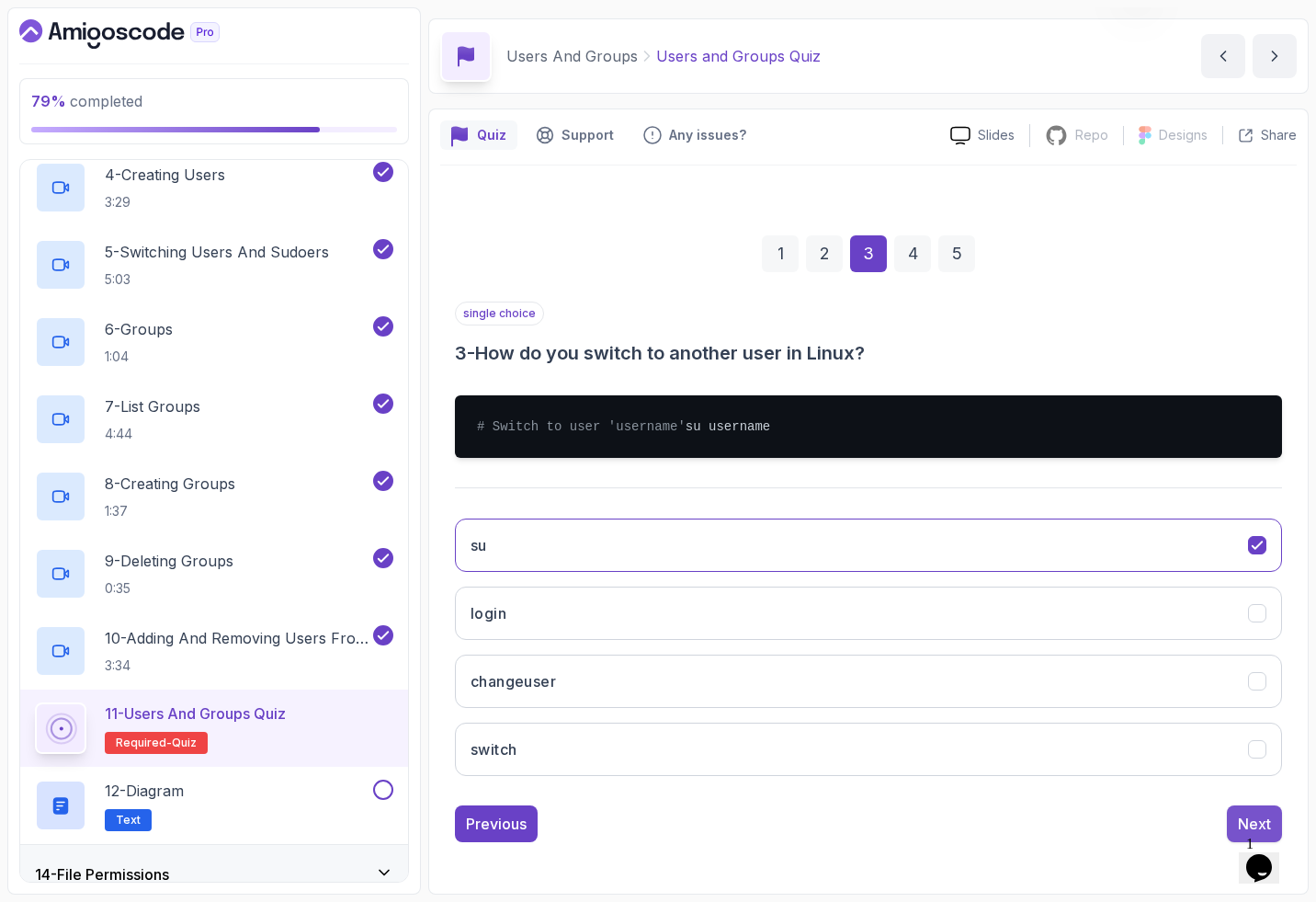
click at [554, 812] on div "Next" at bounding box center [1255, 823] width 33 height 22
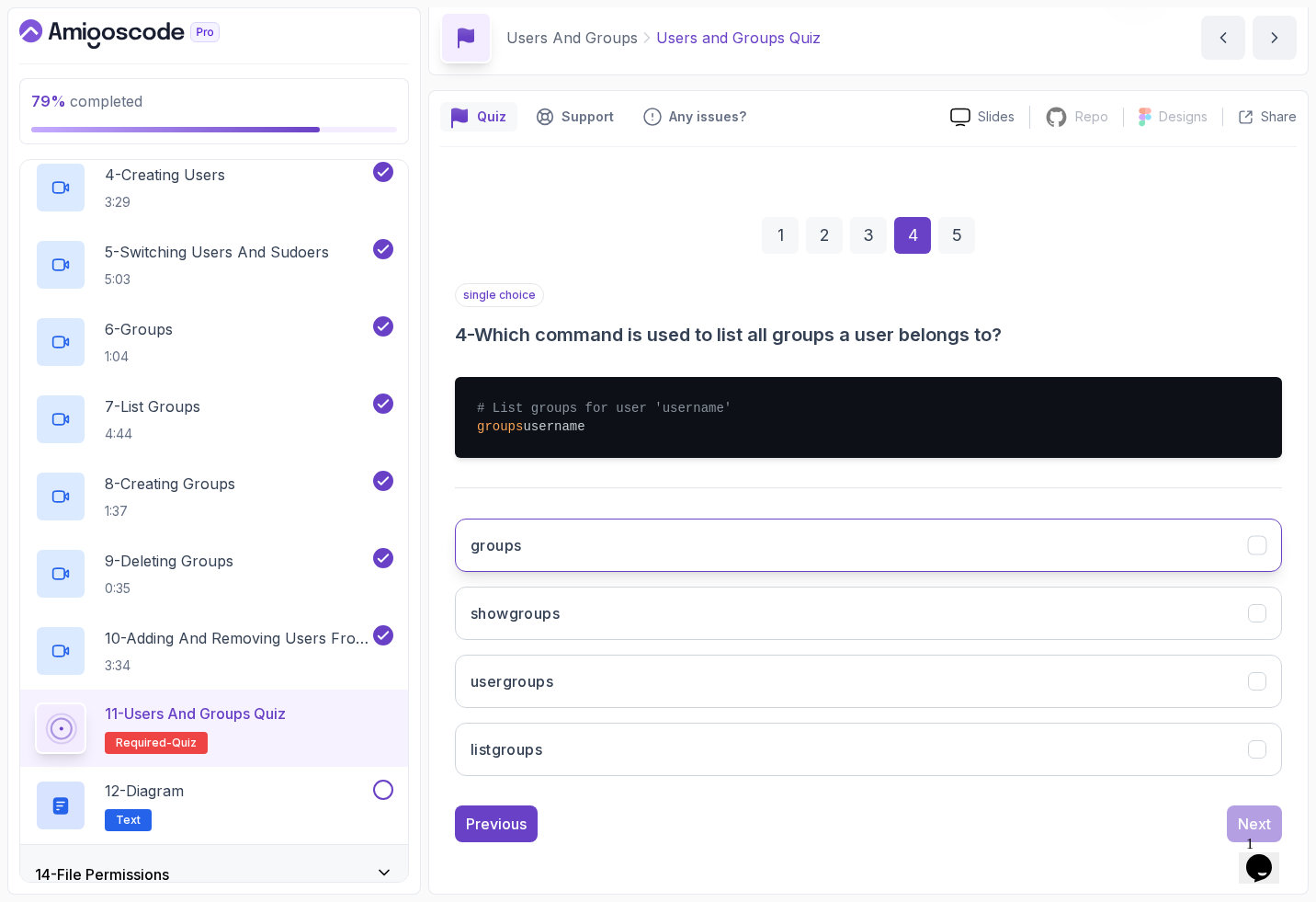
click at [530, 548] on button "groups" at bounding box center [868, 546] width 827 height 53
click at [554, 806] on button "Next" at bounding box center [1254, 823] width 55 height 36
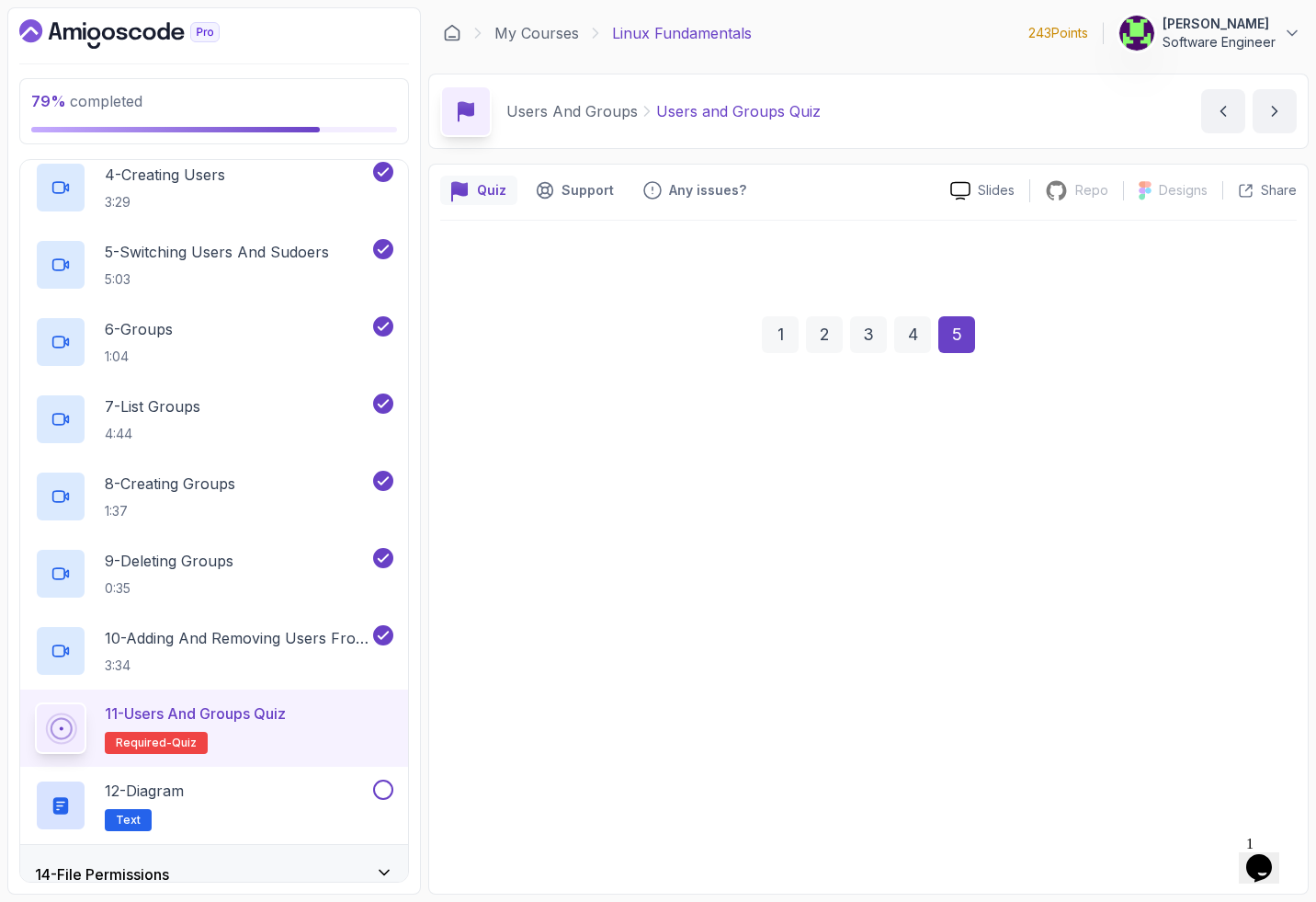
scroll to position [0, 0]
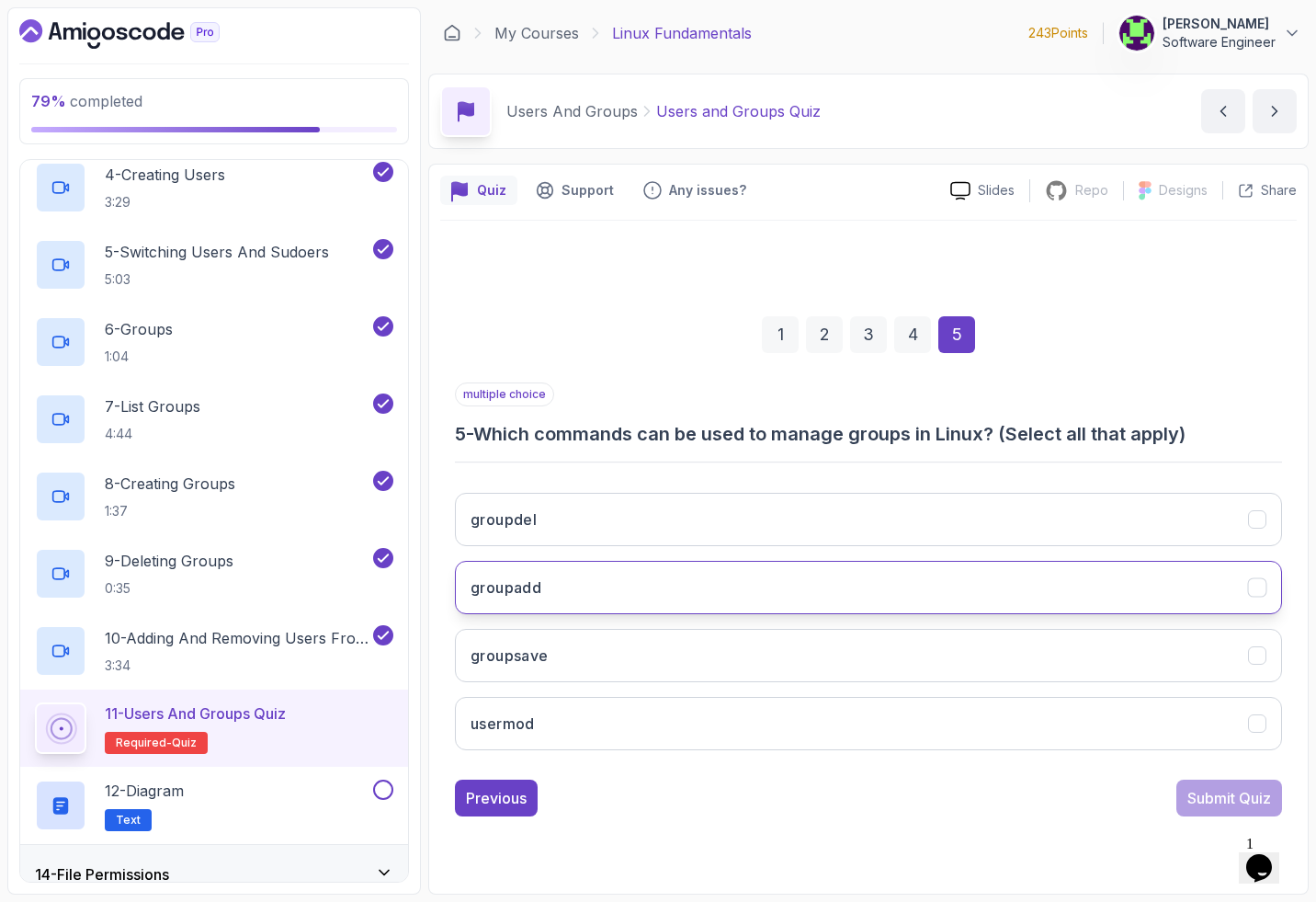
click at [548, 584] on button "groupadd" at bounding box center [868, 588] width 827 height 53
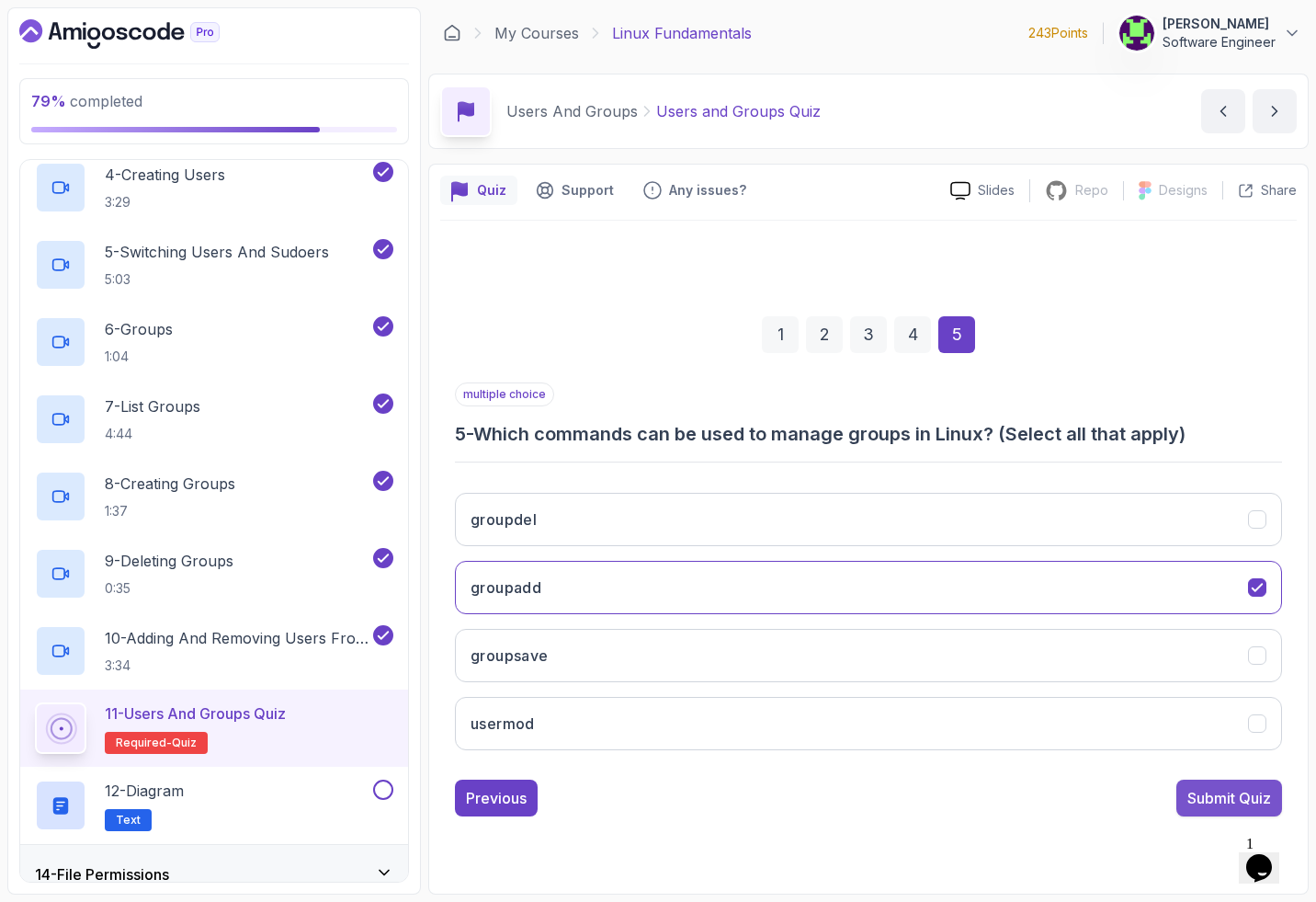
click at [554, 785] on button "Submit Quiz" at bounding box center [1228, 798] width 105 height 36
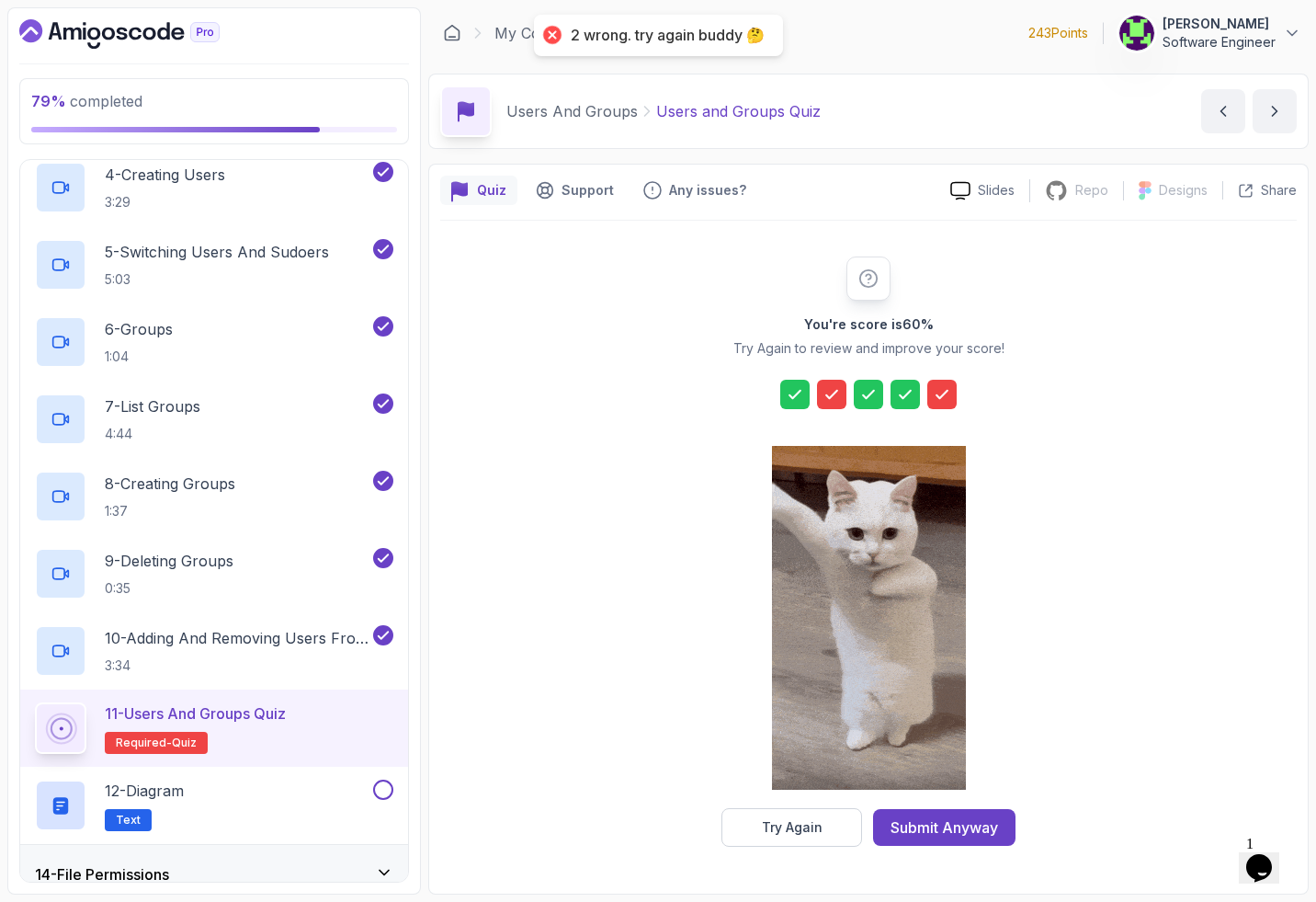
click at [554, 395] on icon at bounding box center [831, 394] width 11 height 7
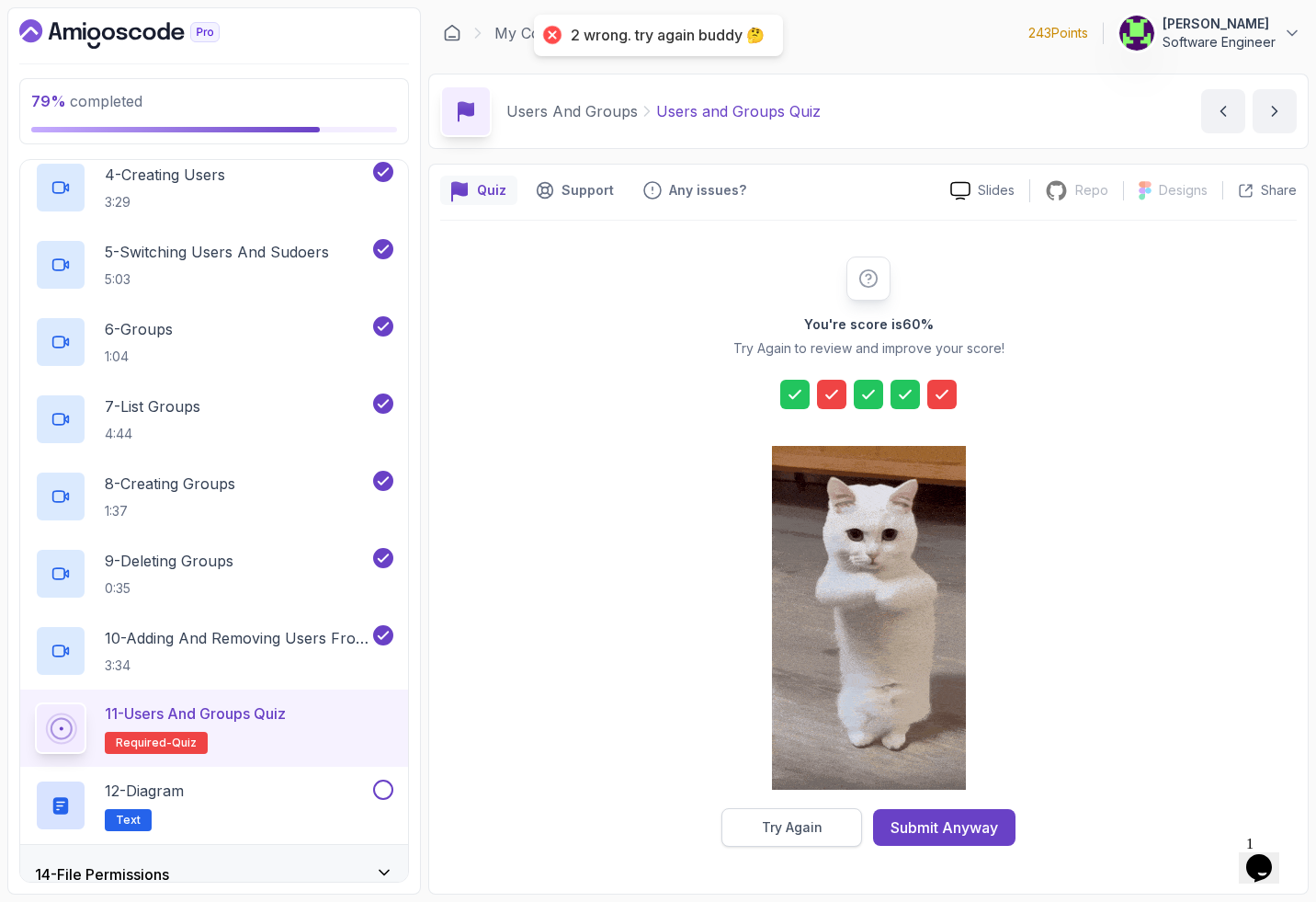
click at [554, 826] on div "Try Again" at bounding box center [792, 827] width 61 height 19
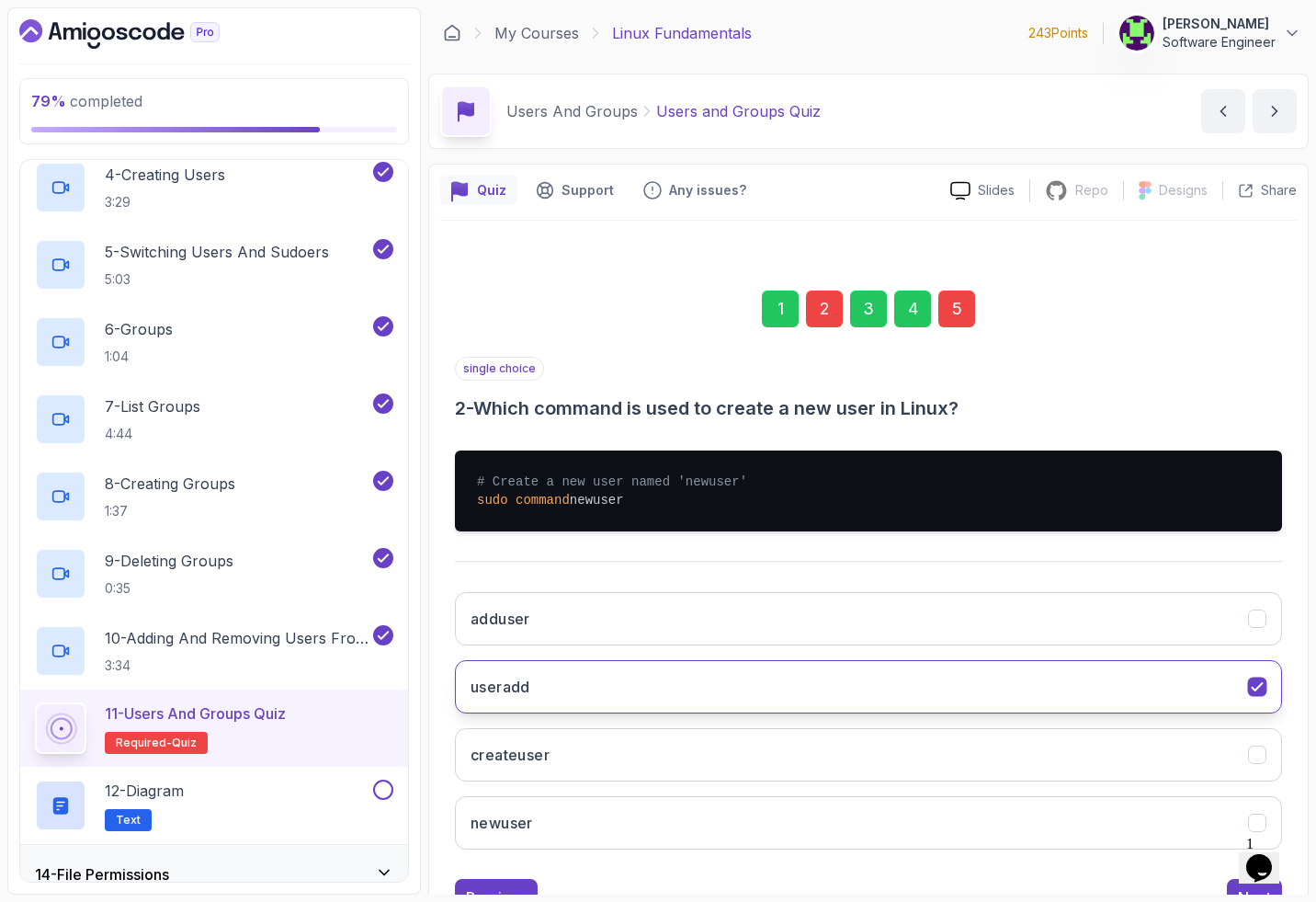
scroll to position [74, 0]
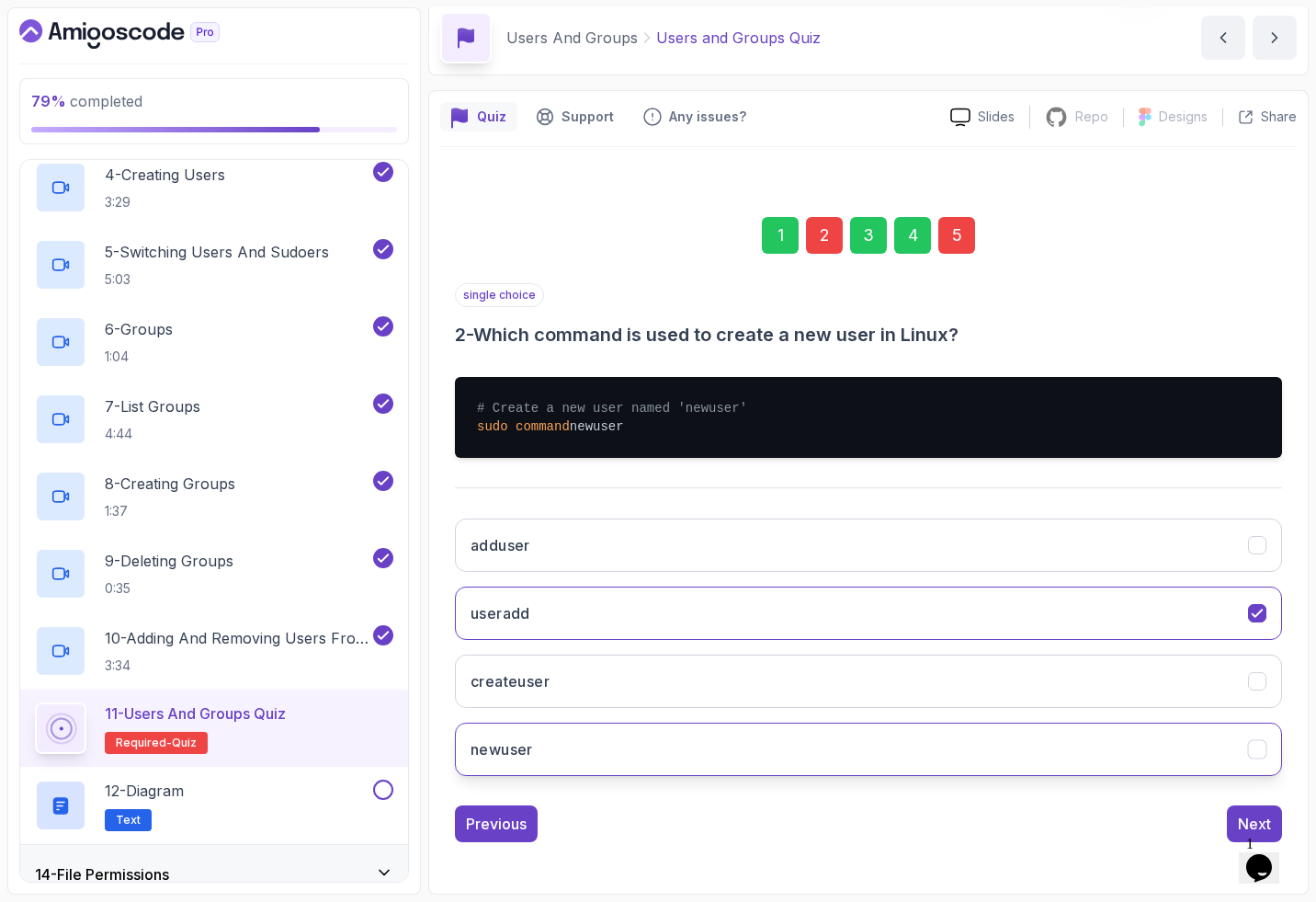
click at [554, 743] on button "newuser" at bounding box center [868, 749] width 827 height 53
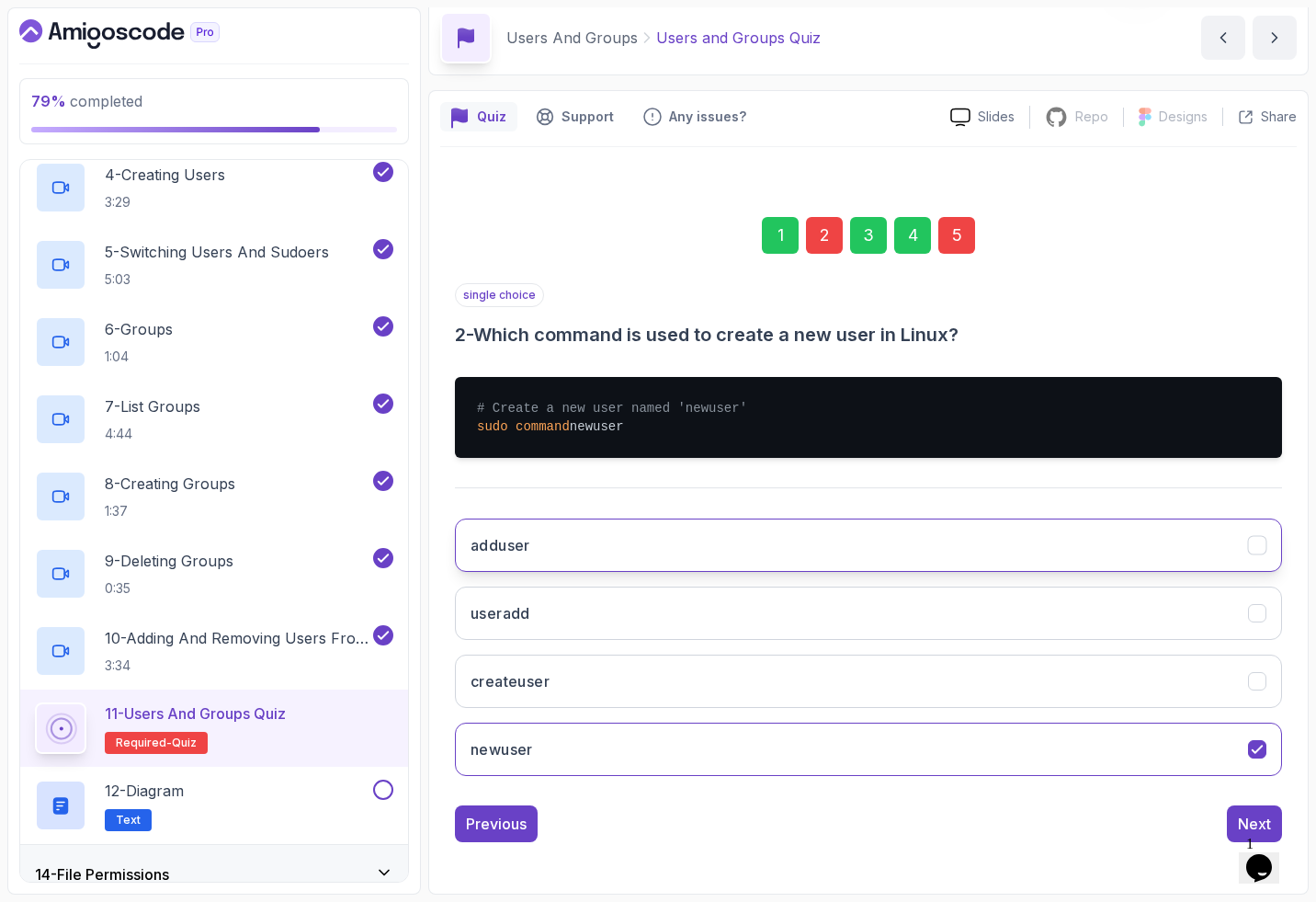
click at [554, 547] on button "adduser" at bounding box center [868, 546] width 827 height 53
click at [554, 814] on div "Next" at bounding box center [1255, 823] width 33 height 22
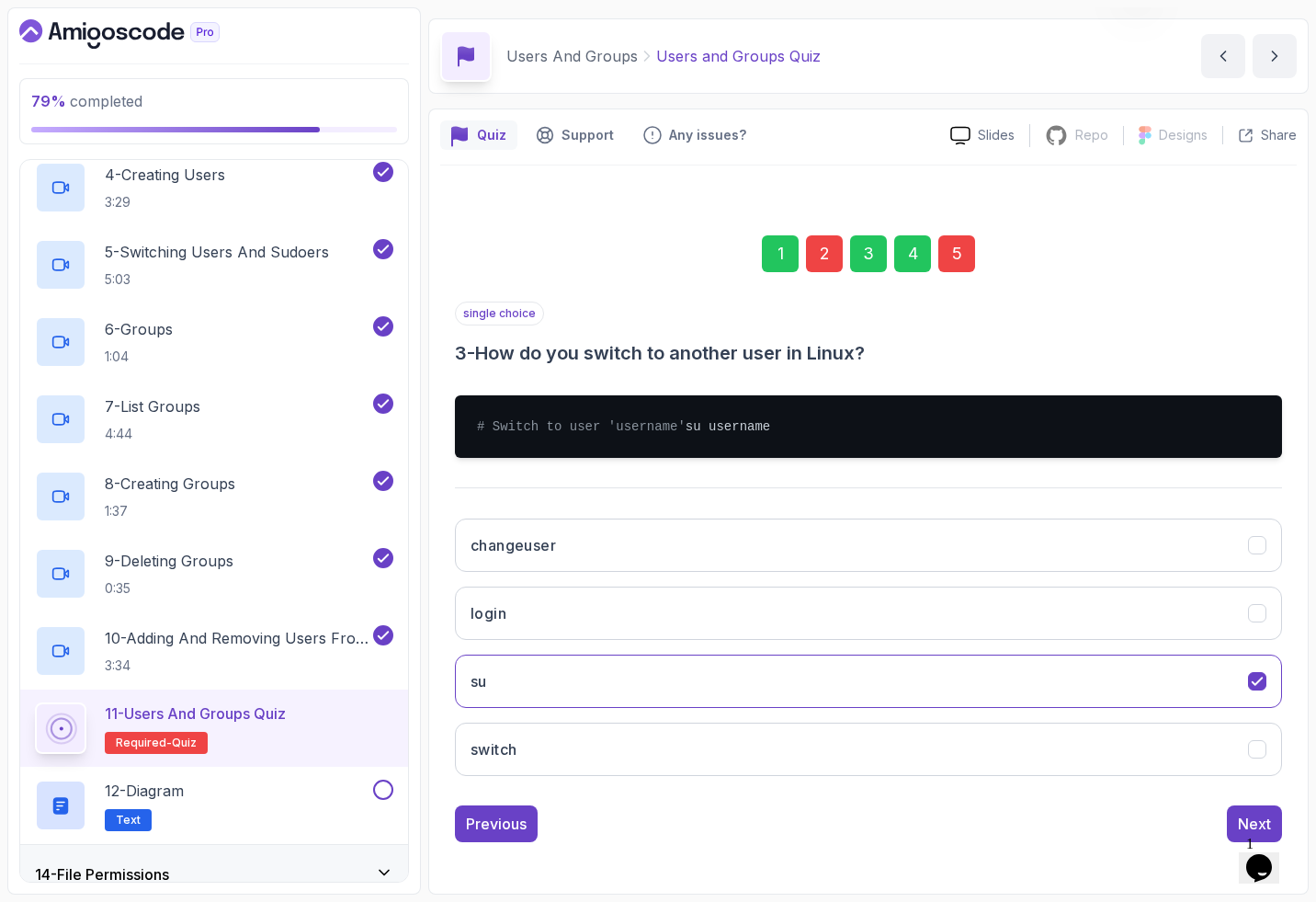
click at [554, 236] on div "5" at bounding box center [956, 253] width 36 height 36
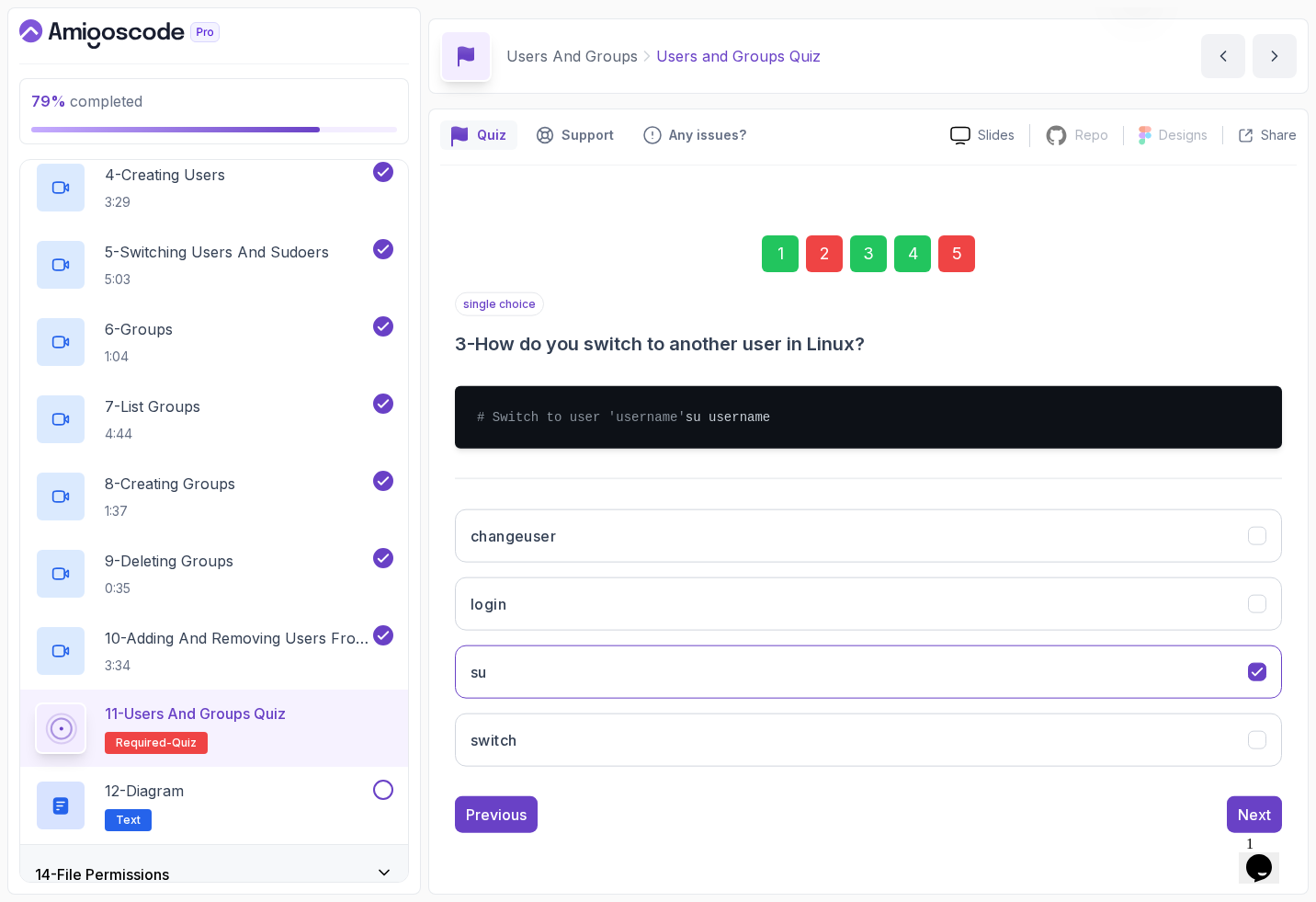
scroll to position [0, 0]
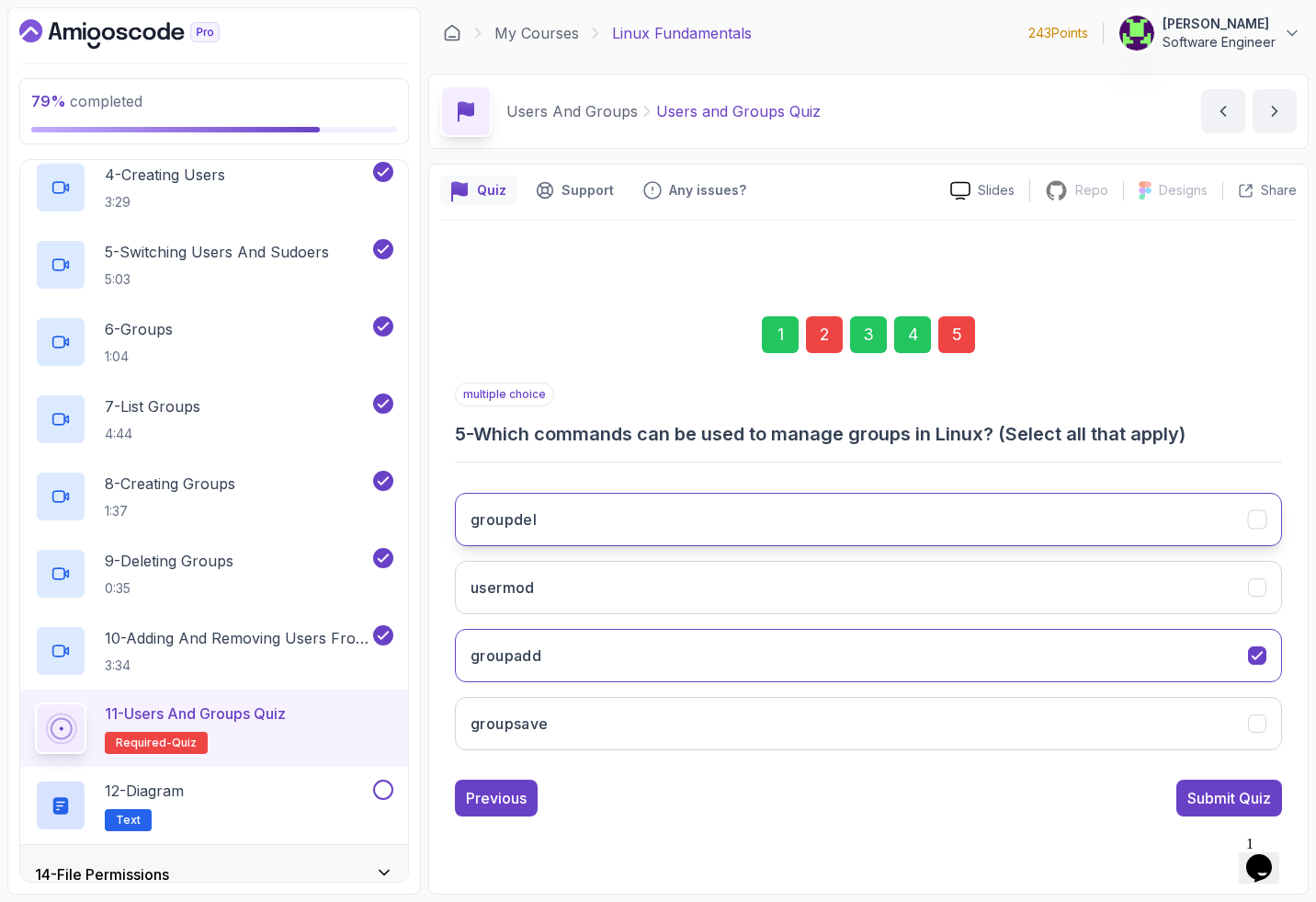
click at [545, 519] on button "groupdel" at bounding box center [868, 519] width 827 height 53
click at [554, 797] on div "Submit Quiz" at bounding box center [1228, 798] width 84 height 22
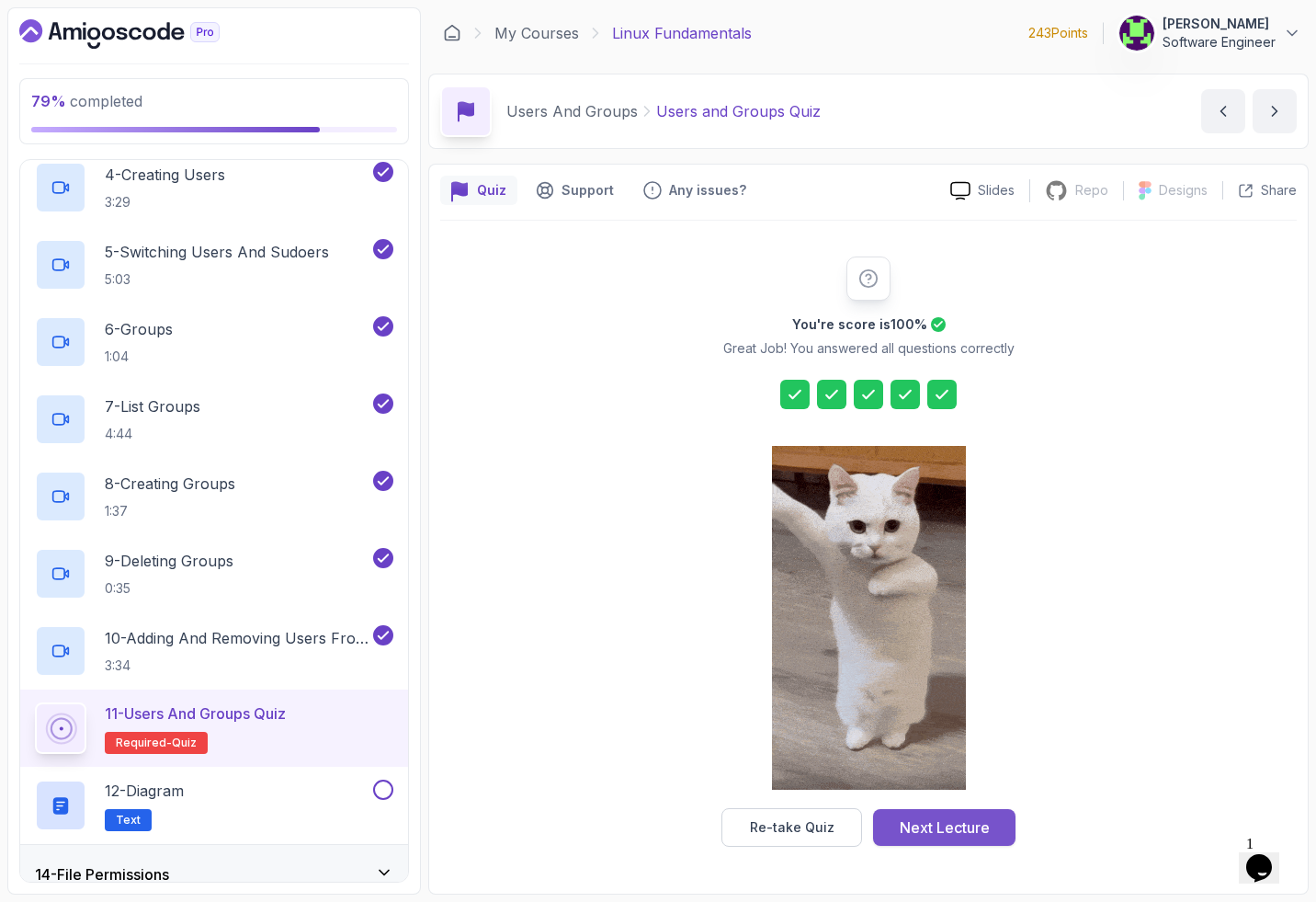
click at [554, 826] on div "Next Lecture" at bounding box center [944, 827] width 90 height 22
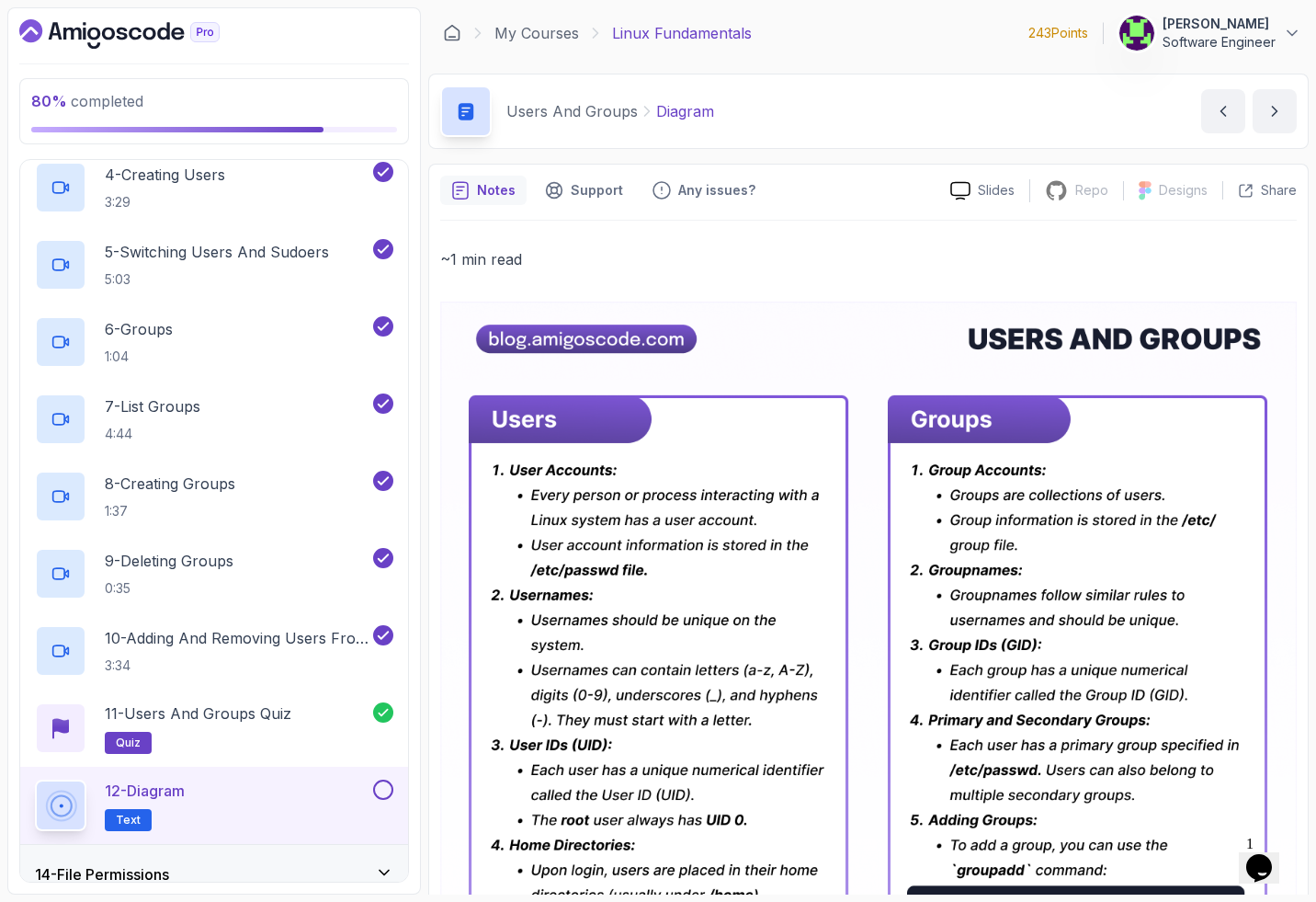
click at [127, 812] on span "Text" at bounding box center [128, 819] width 25 height 15
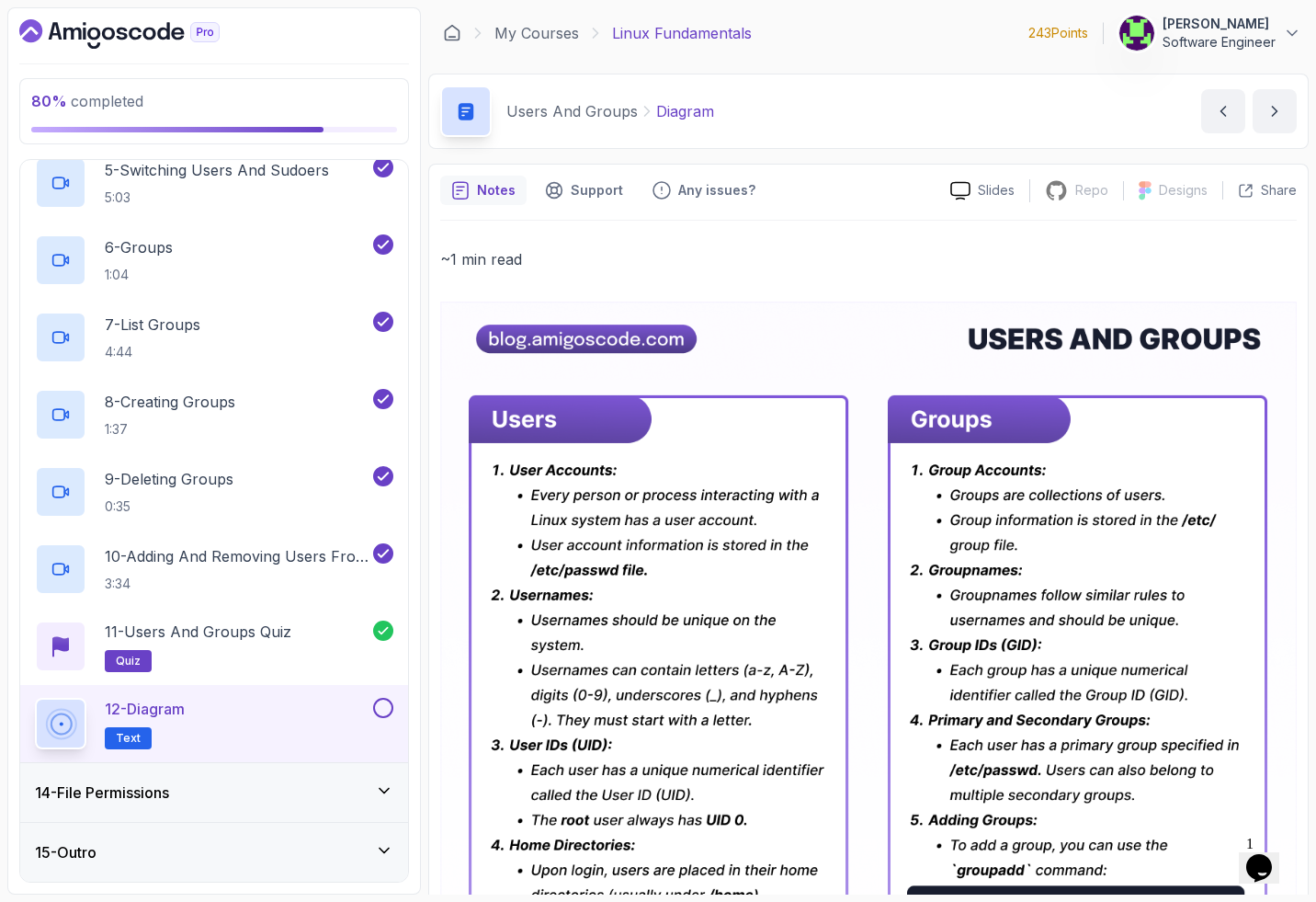
click at [554, 325] on img at bounding box center [868, 832] width 856 height 1062
click at [554, 456] on img at bounding box center [868, 832] width 856 height 1062
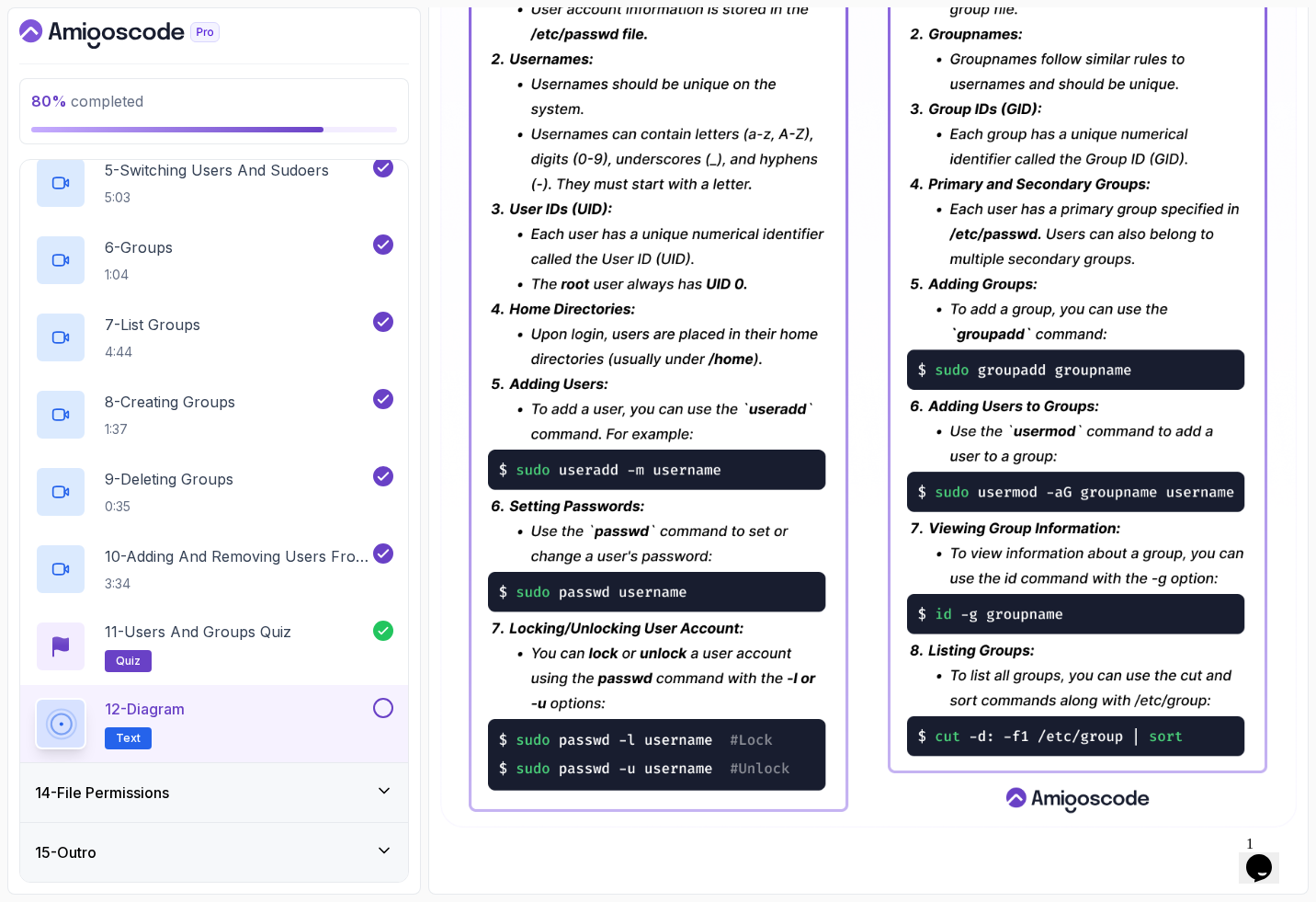
click at [239, 773] on div "14 - File Permissions" at bounding box center [215, 793] width 388 height 59
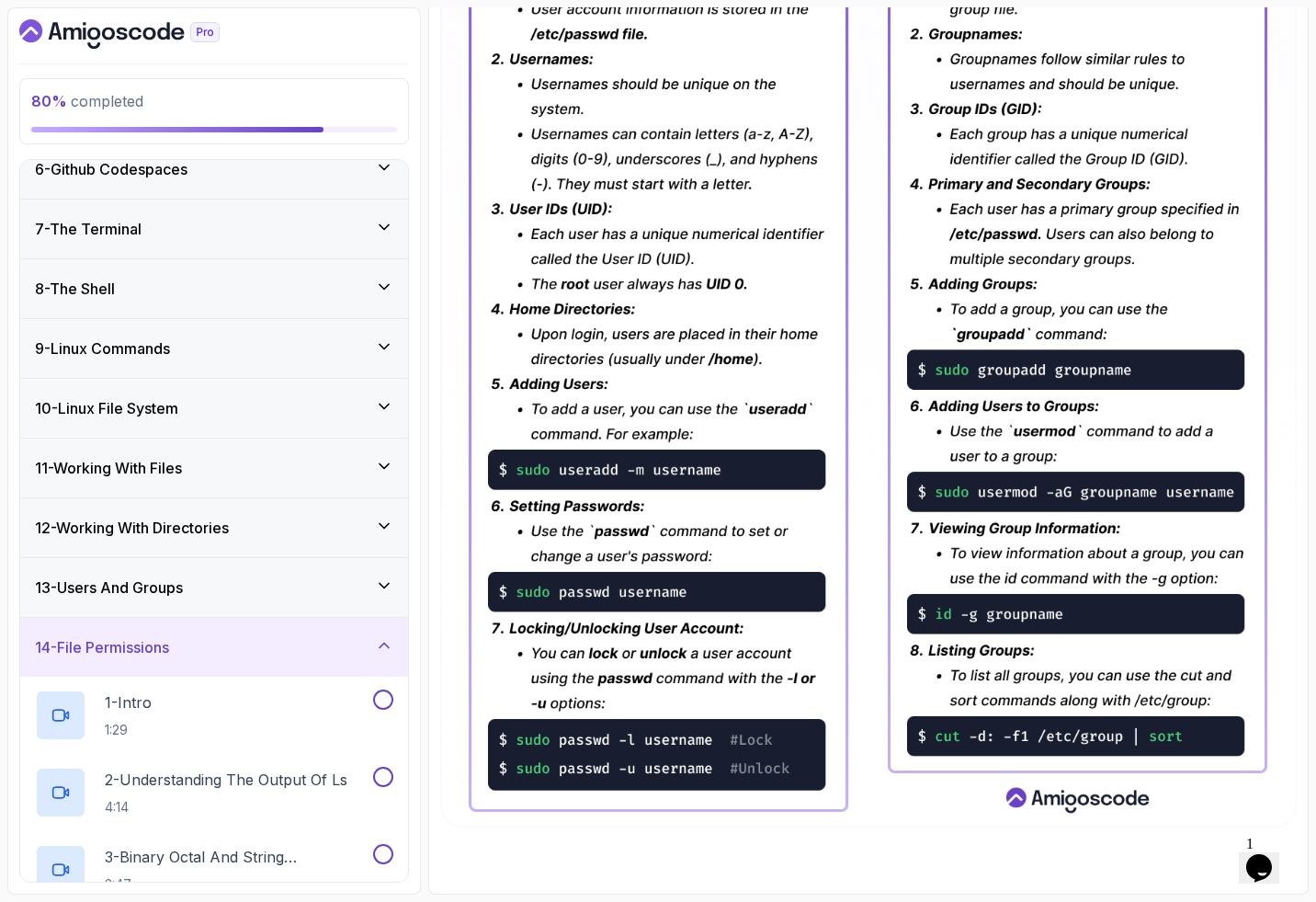
scroll to position [340, 0]
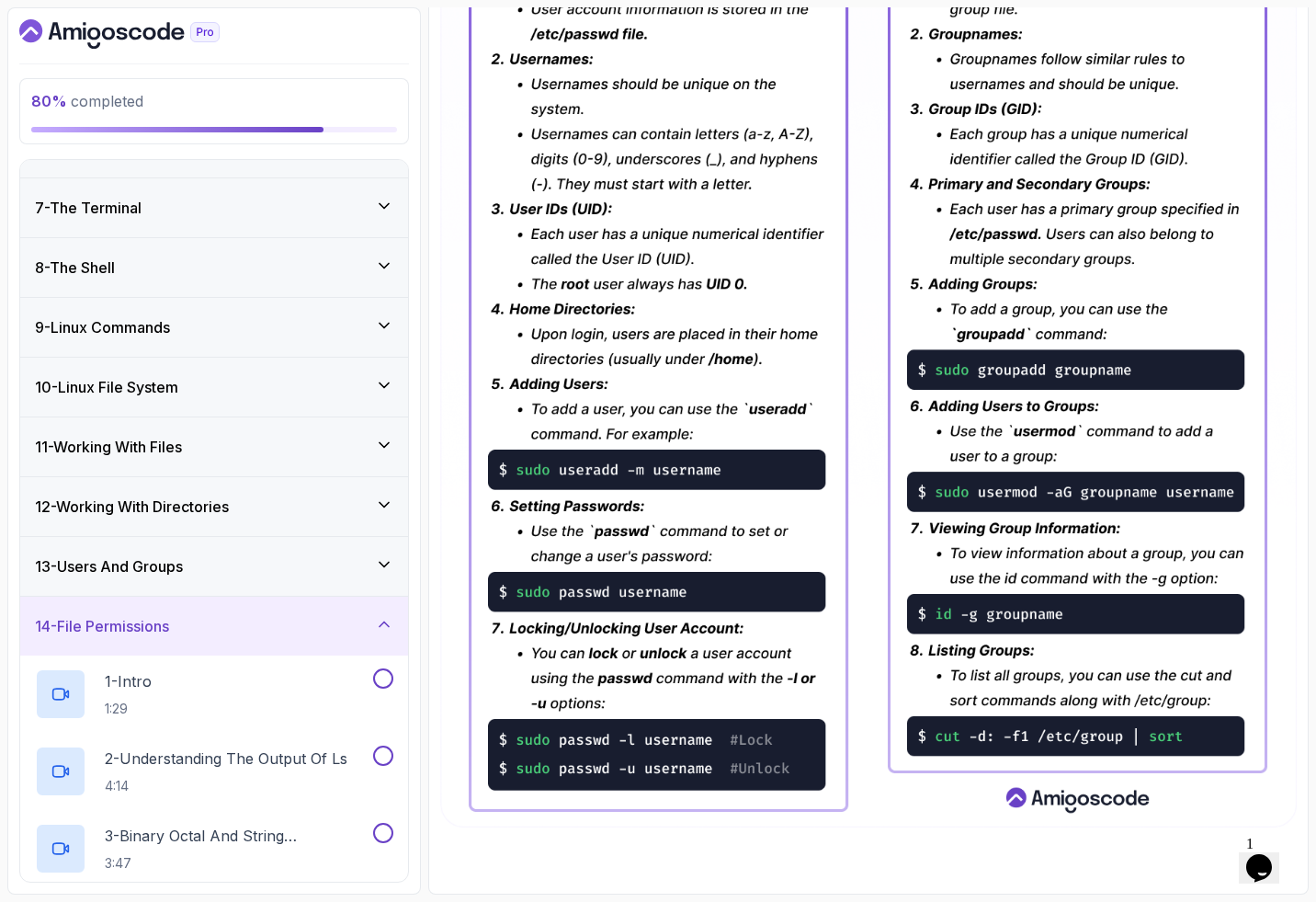
click at [197, 563] on div "13 - Users And Groups" at bounding box center [214, 566] width 358 height 22
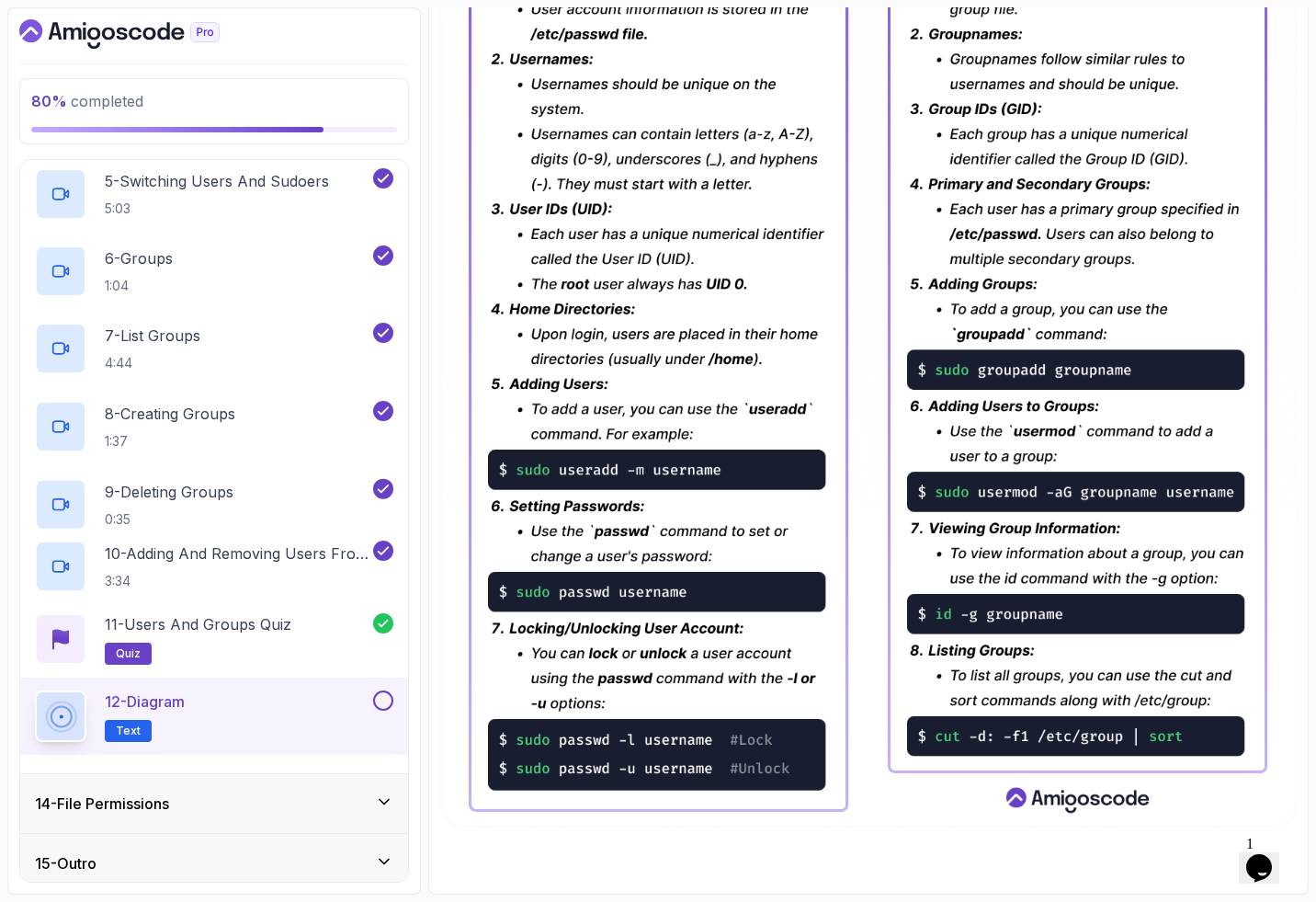
scroll to position [1101, 0]
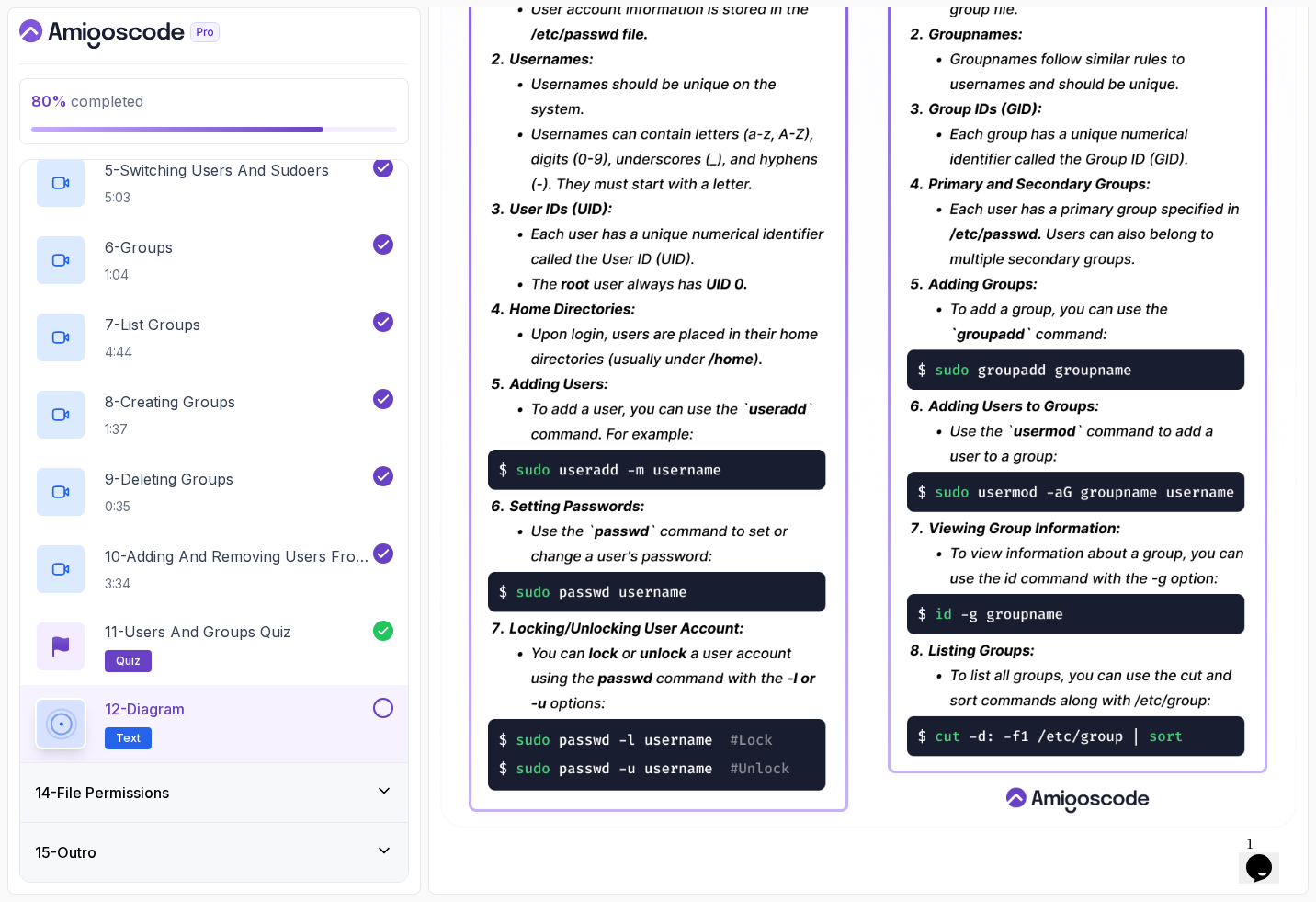
click at [264, 730] on div "12 - Diagram Text" at bounding box center [202, 724] width 335 height 51
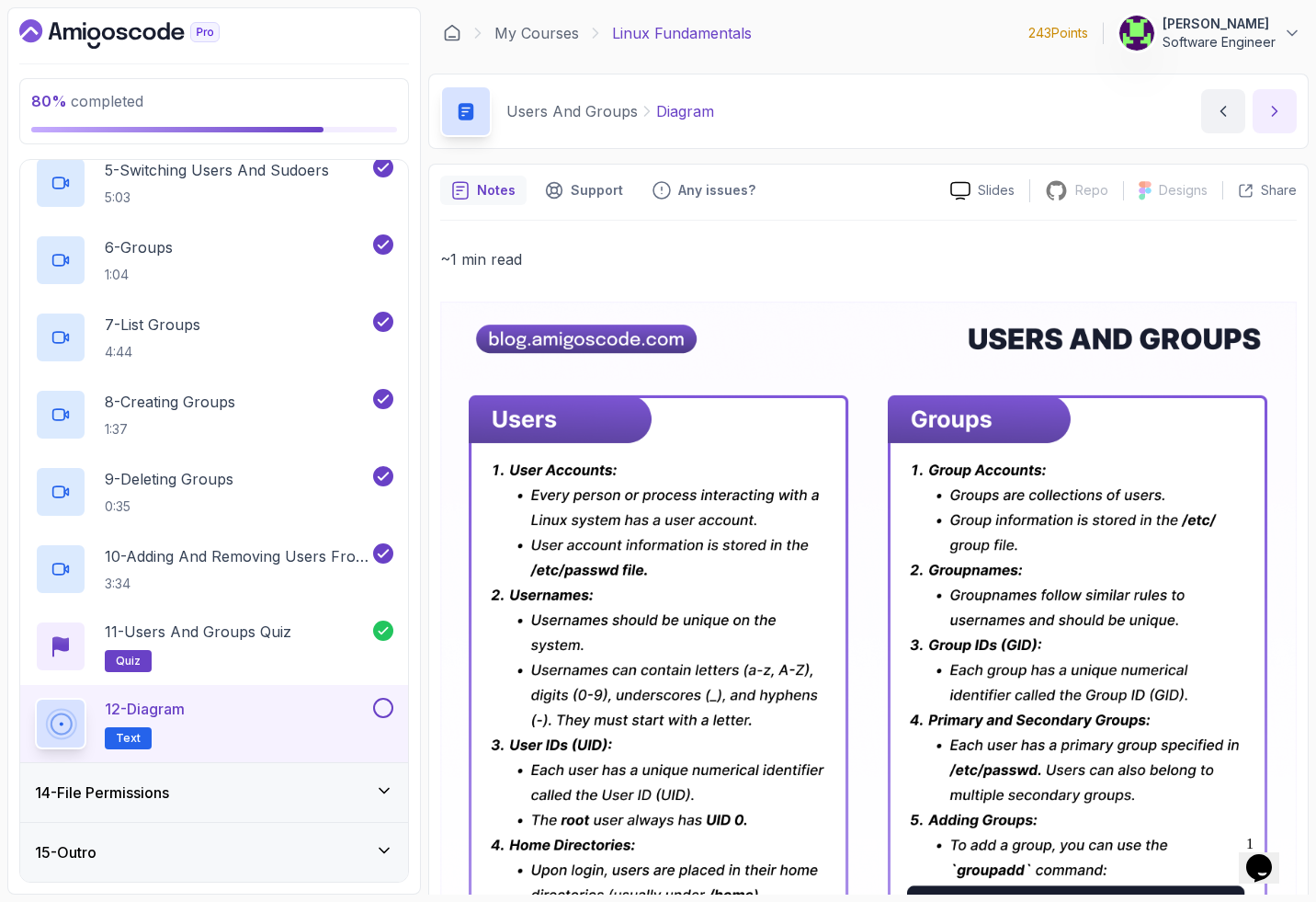
click at [554, 110] on icon "next content" at bounding box center [1275, 111] width 19 height 19
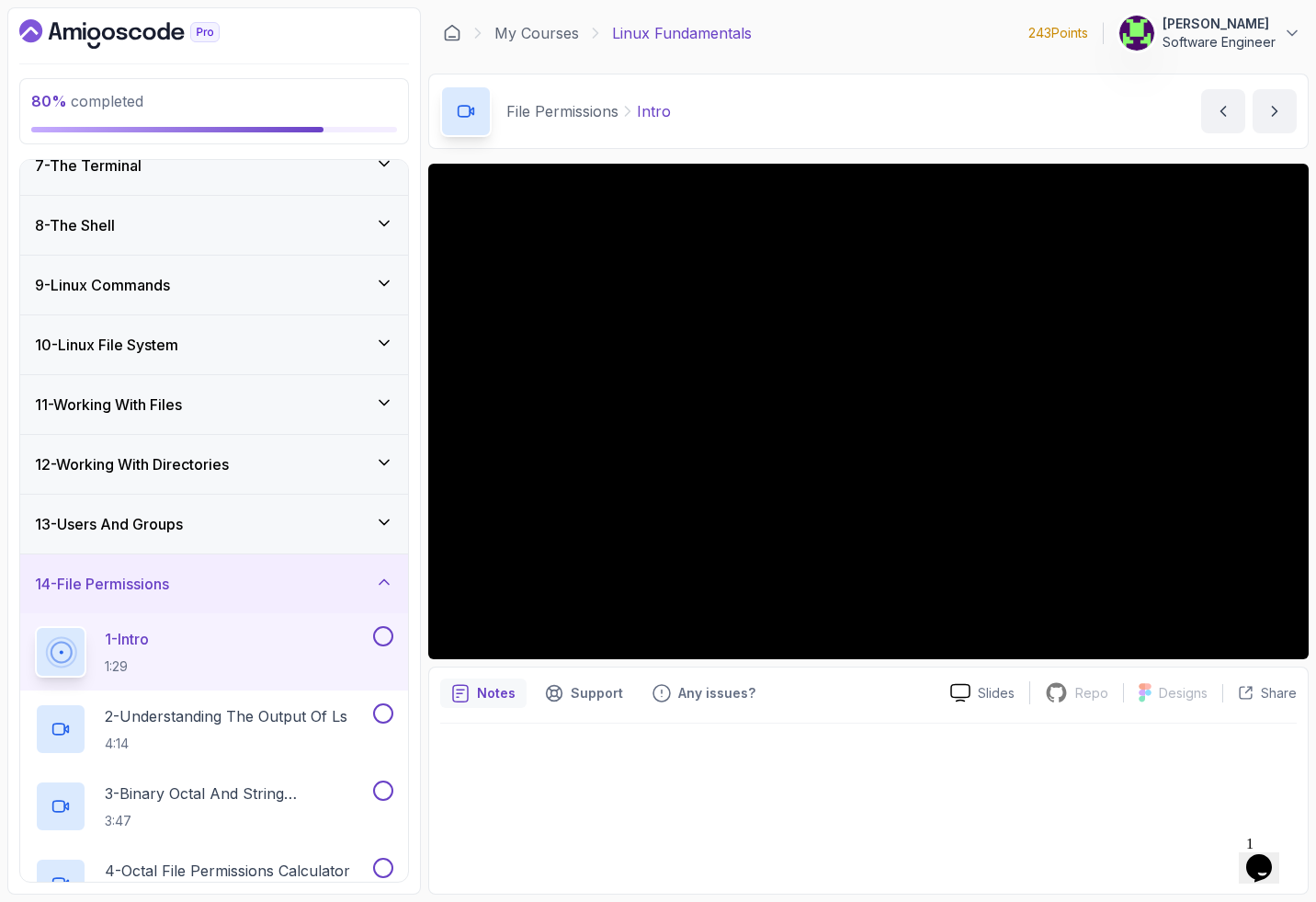
scroll to position [403, 0]
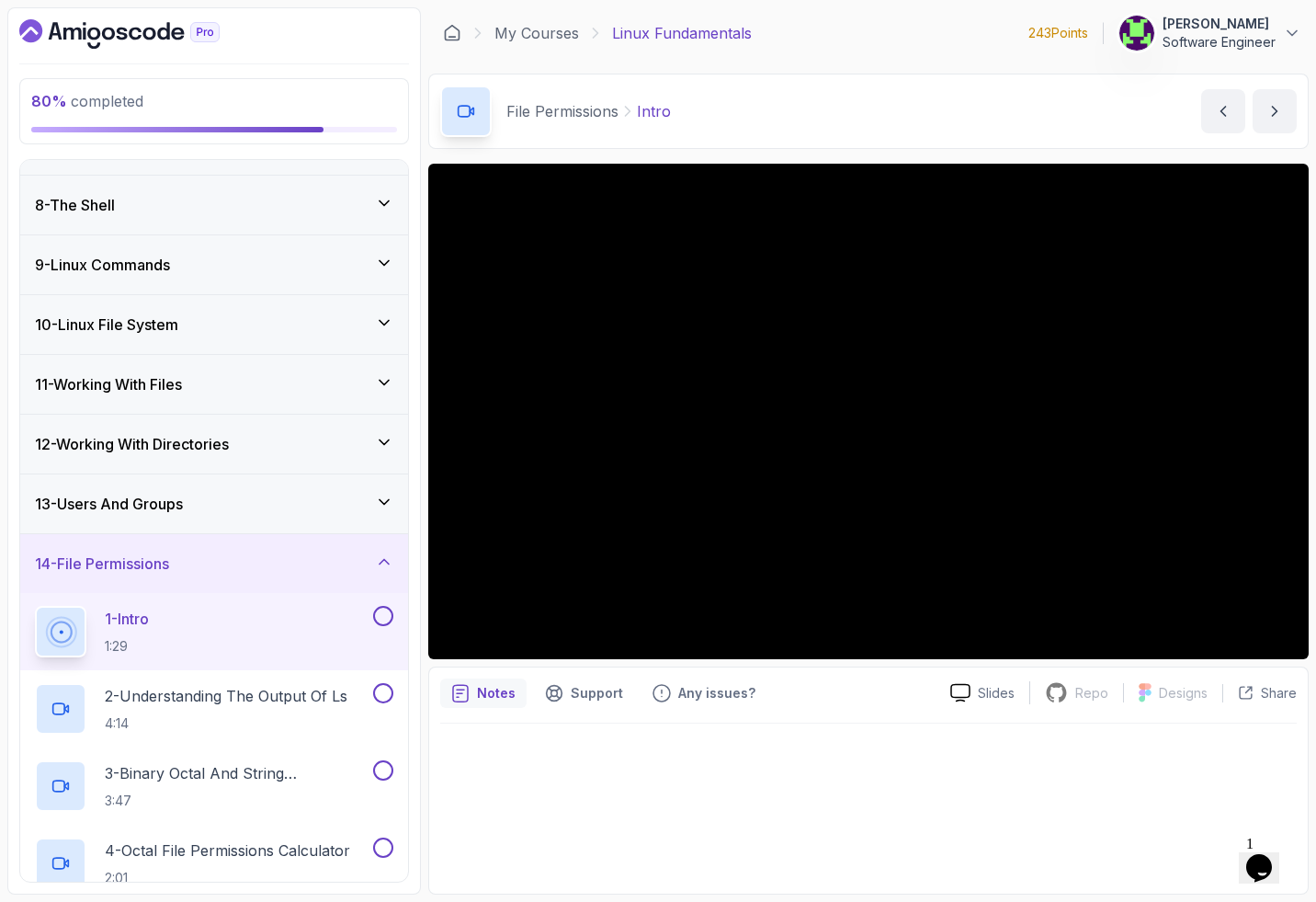
click at [206, 537] on div "14 - File Permissions" at bounding box center [215, 563] width 388 height 59
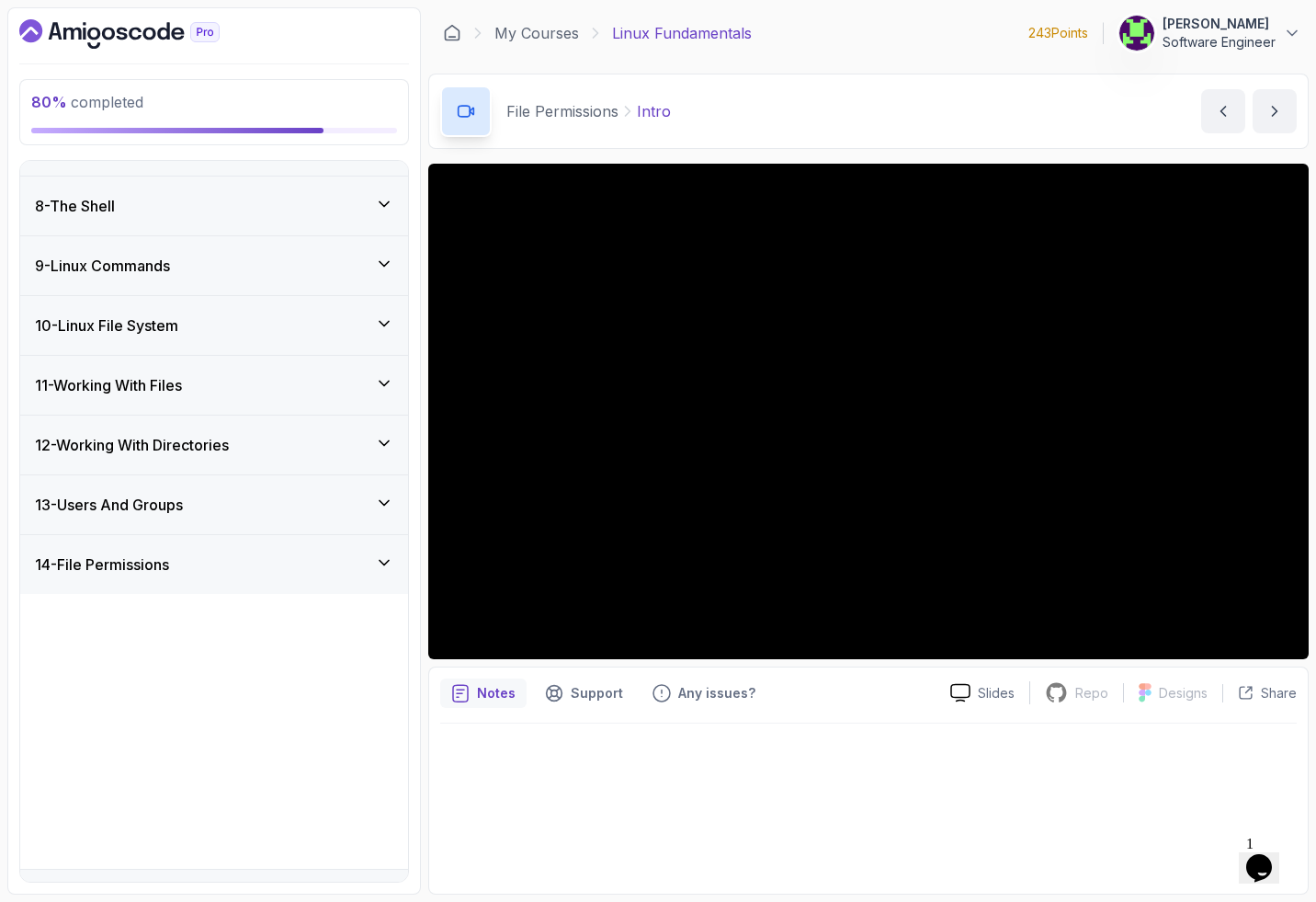
scroll to position [174, 0]
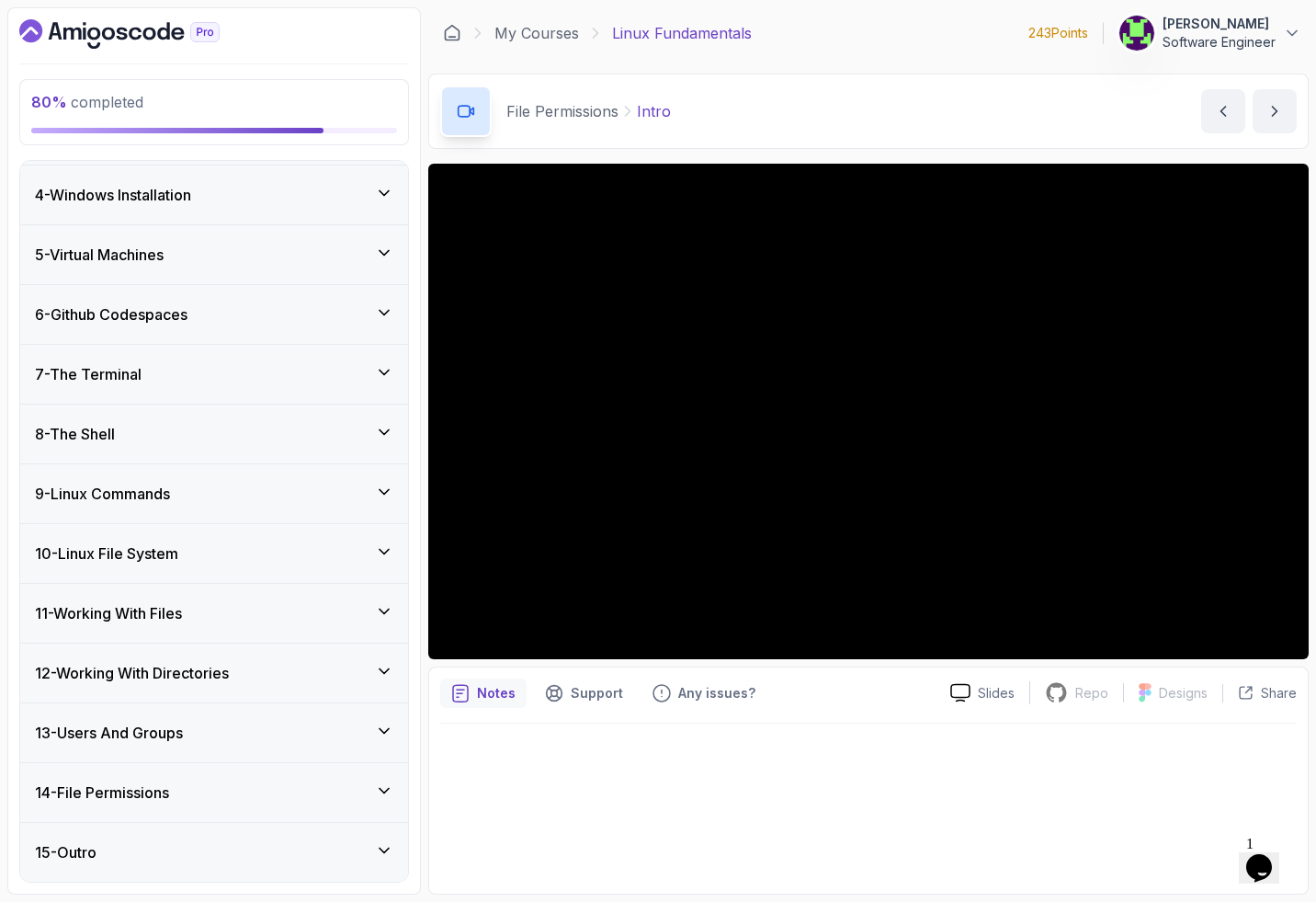
click at [190, 806] on div "14 - File Permissions" at bounding box center [215, 793] width 388 height 59
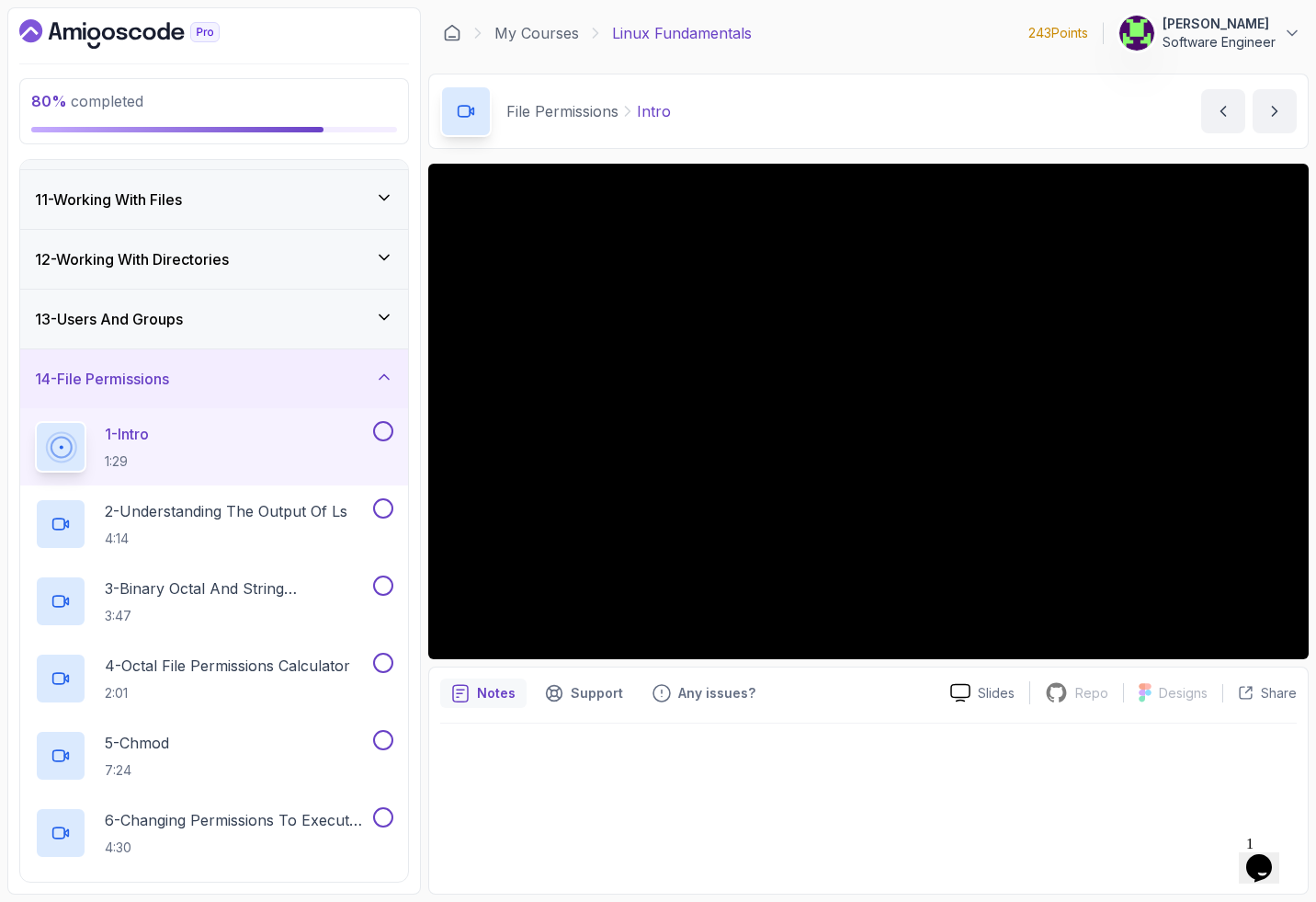
scroll to position [326, 0]
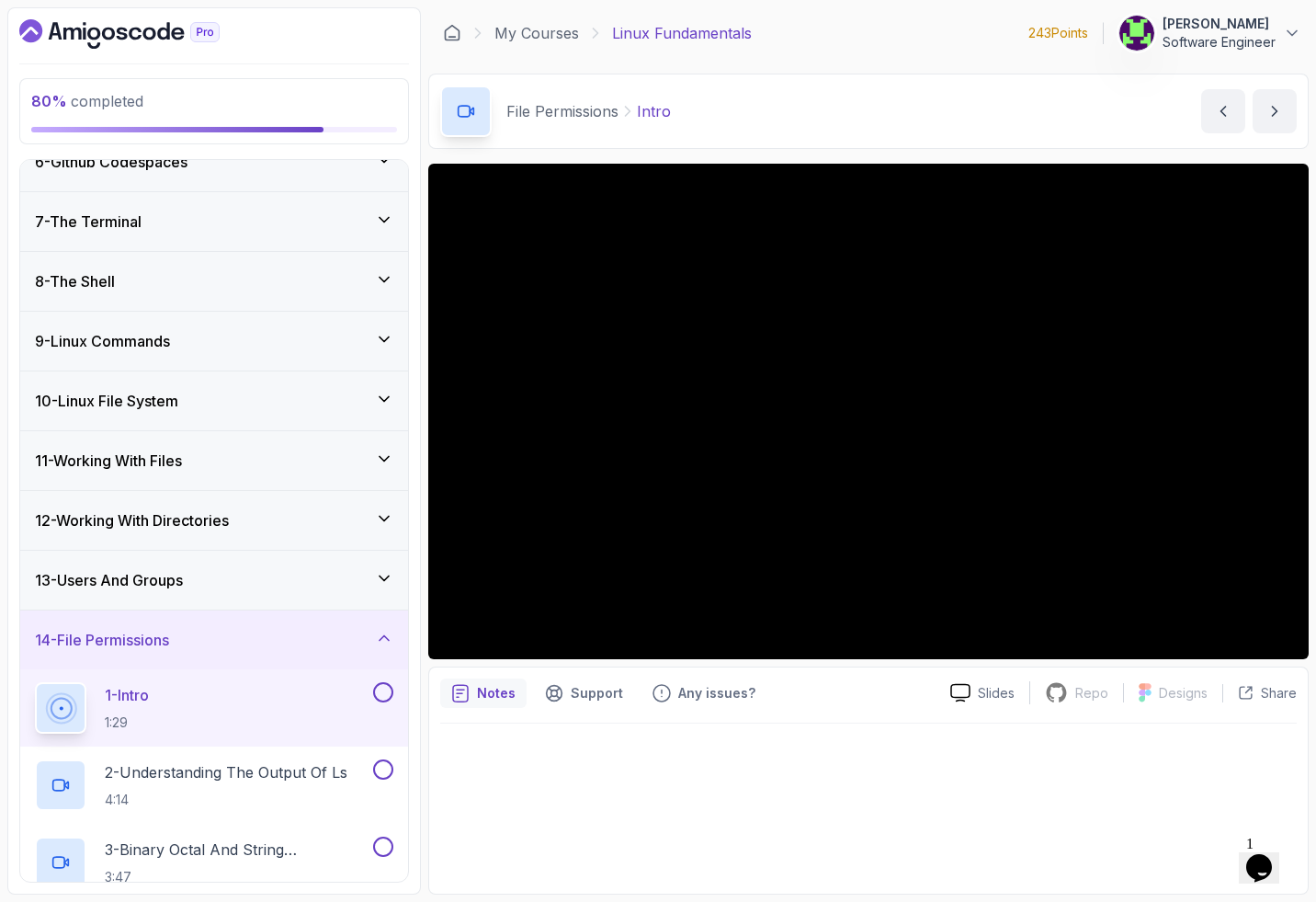
click at [171, 589] on h3 "13 - Users And Groups" at bounding box center [108, 580] width 148 height 22
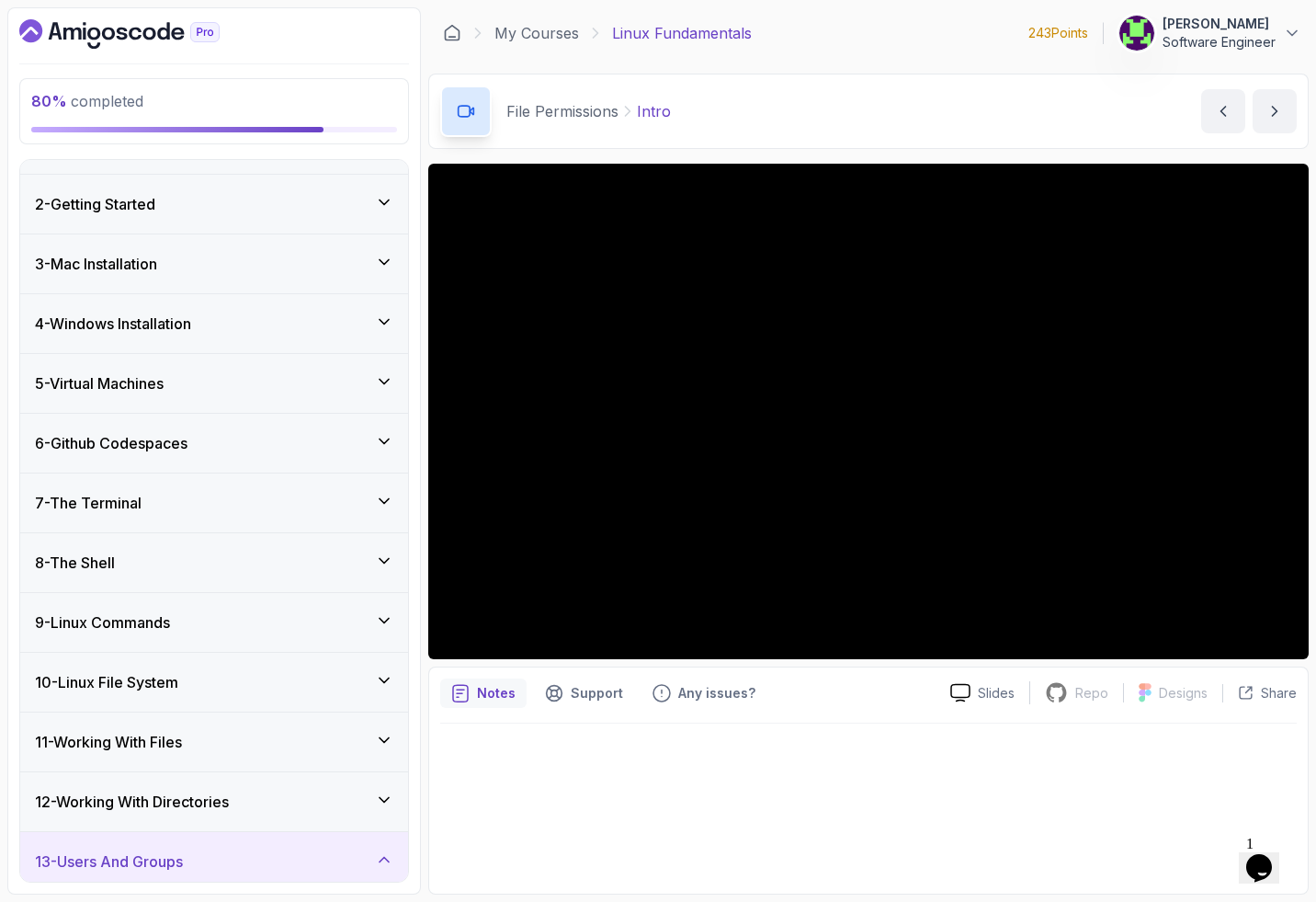
scroll to position [0, 0]
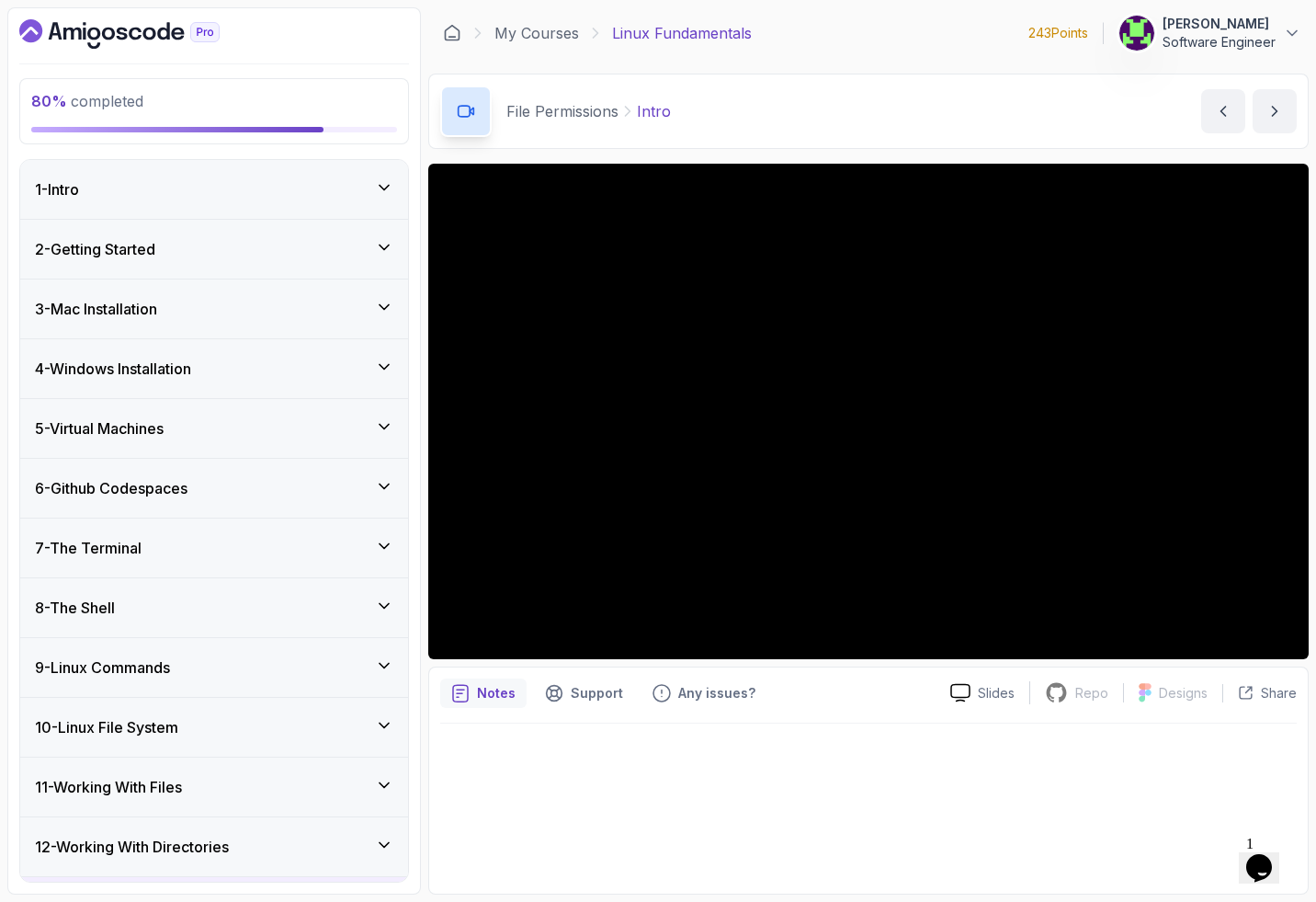
click at [102, 32] on icon "Dashboard" at bounding box center [108, 33] width 13 height 13
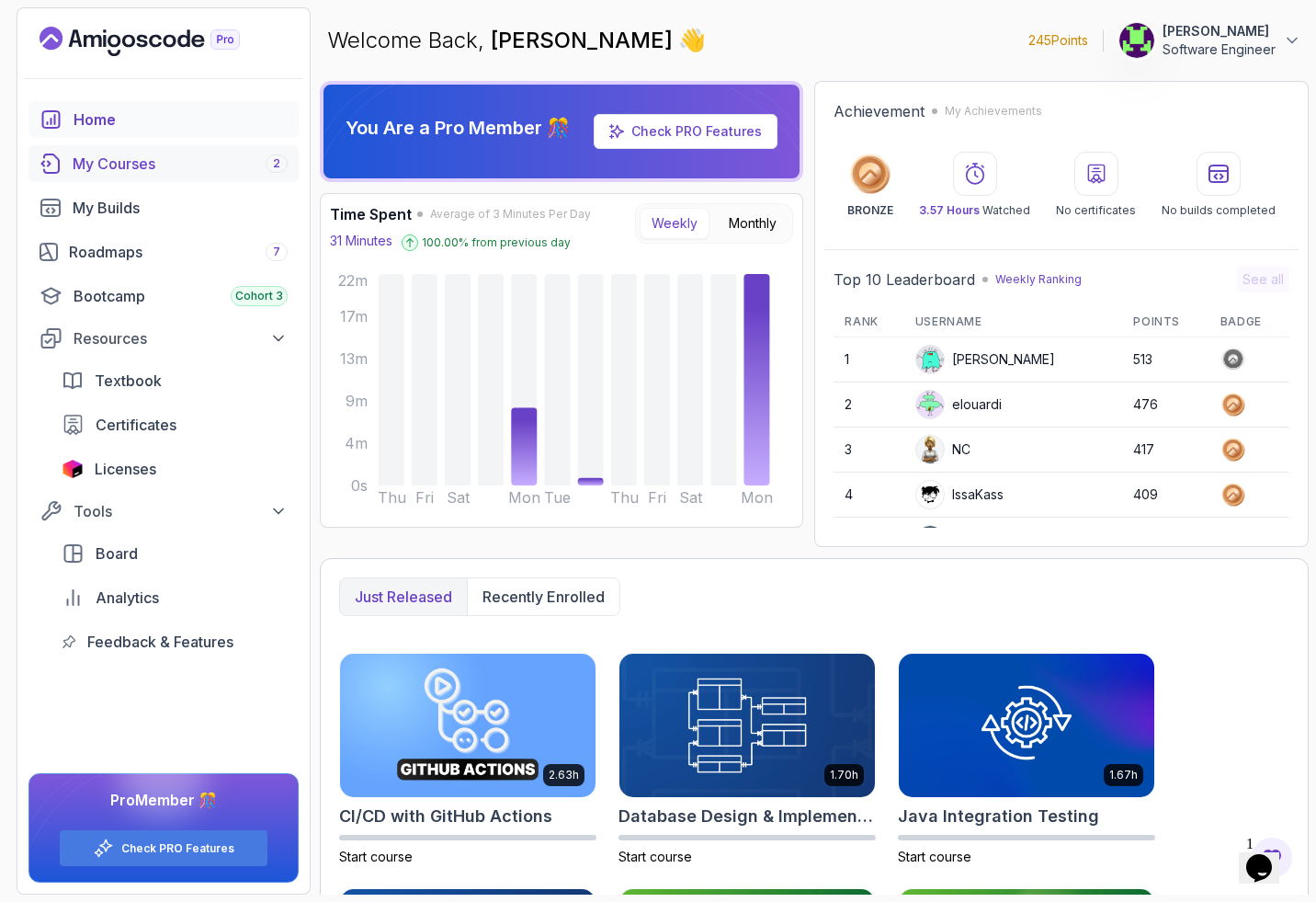
click at [130, 160] on div "My Courses 2" at bounding box center [180, 163] width 215 height 22
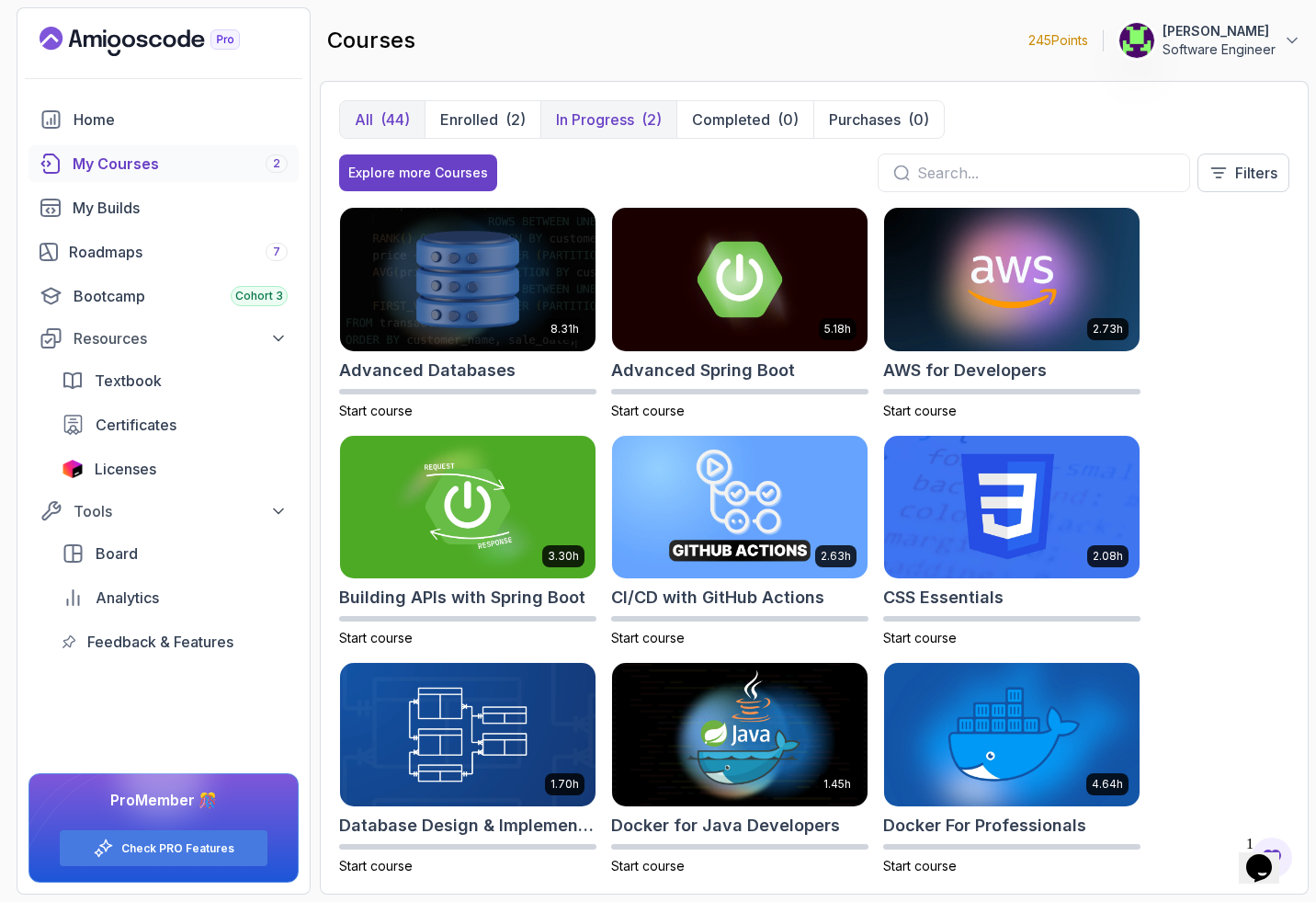
click at [554, 111] on p "In Progress" at bounding box center [595, 119] width 78 height 22
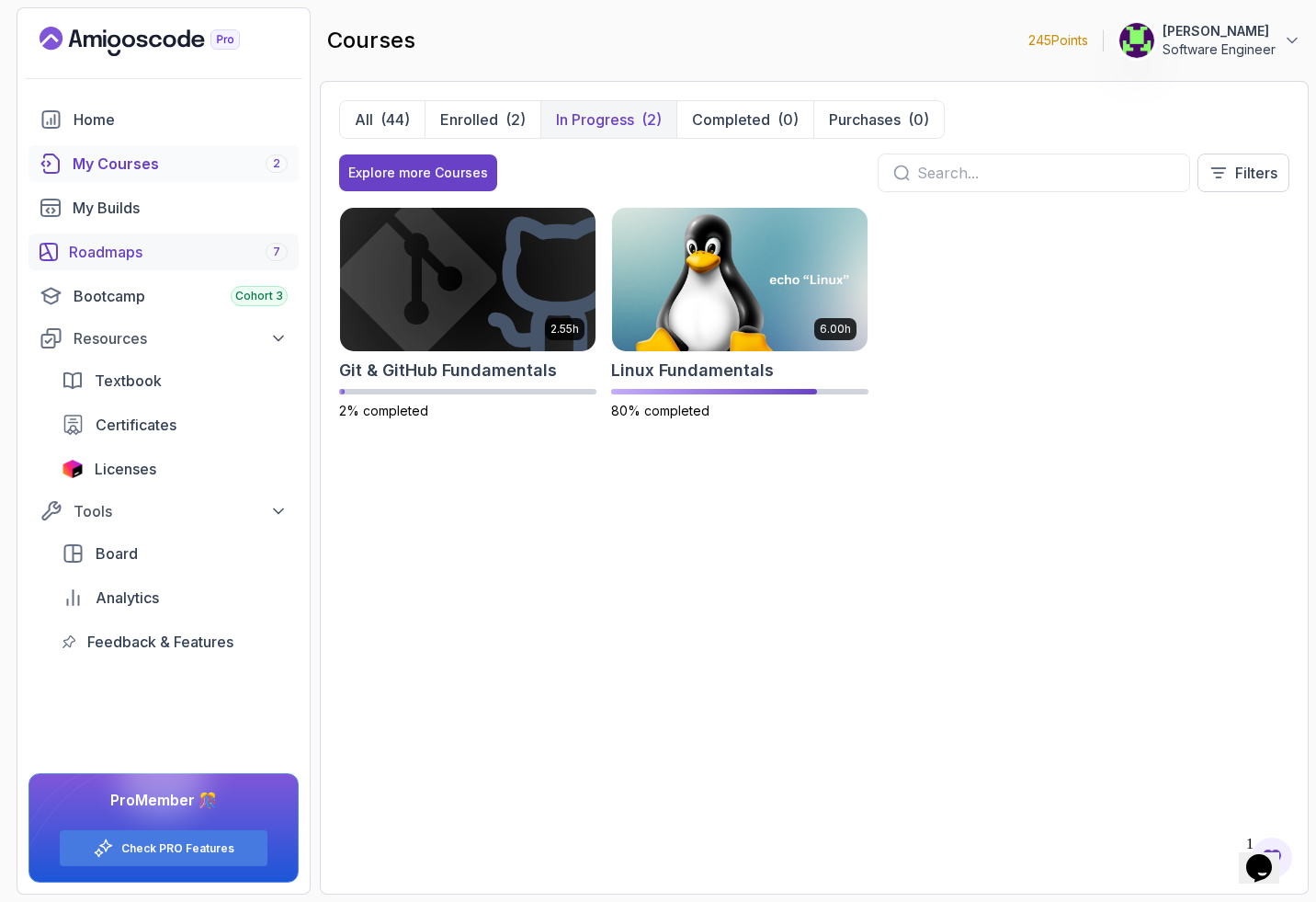
click at [127, 246] on div "Roadmaps 7" at bounding box center [178, 252] width 219 height 22
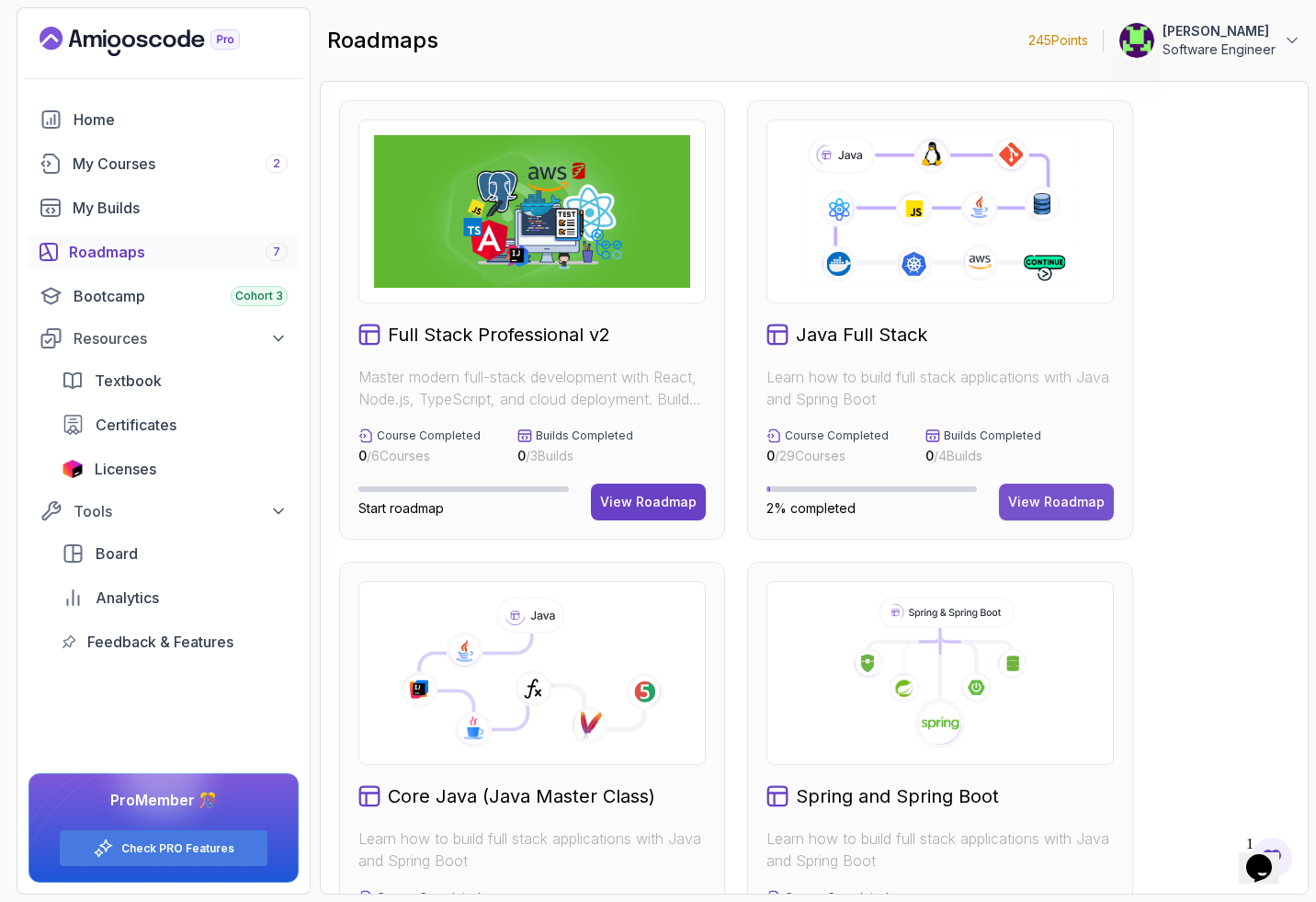
click at [554, 491] on button "View Roadmap" at bounding box center [1056, 501] width 115 height 36
click at [554, 504] on div "View Roadmap" at bounding box center [649, 501] width 96 height 19
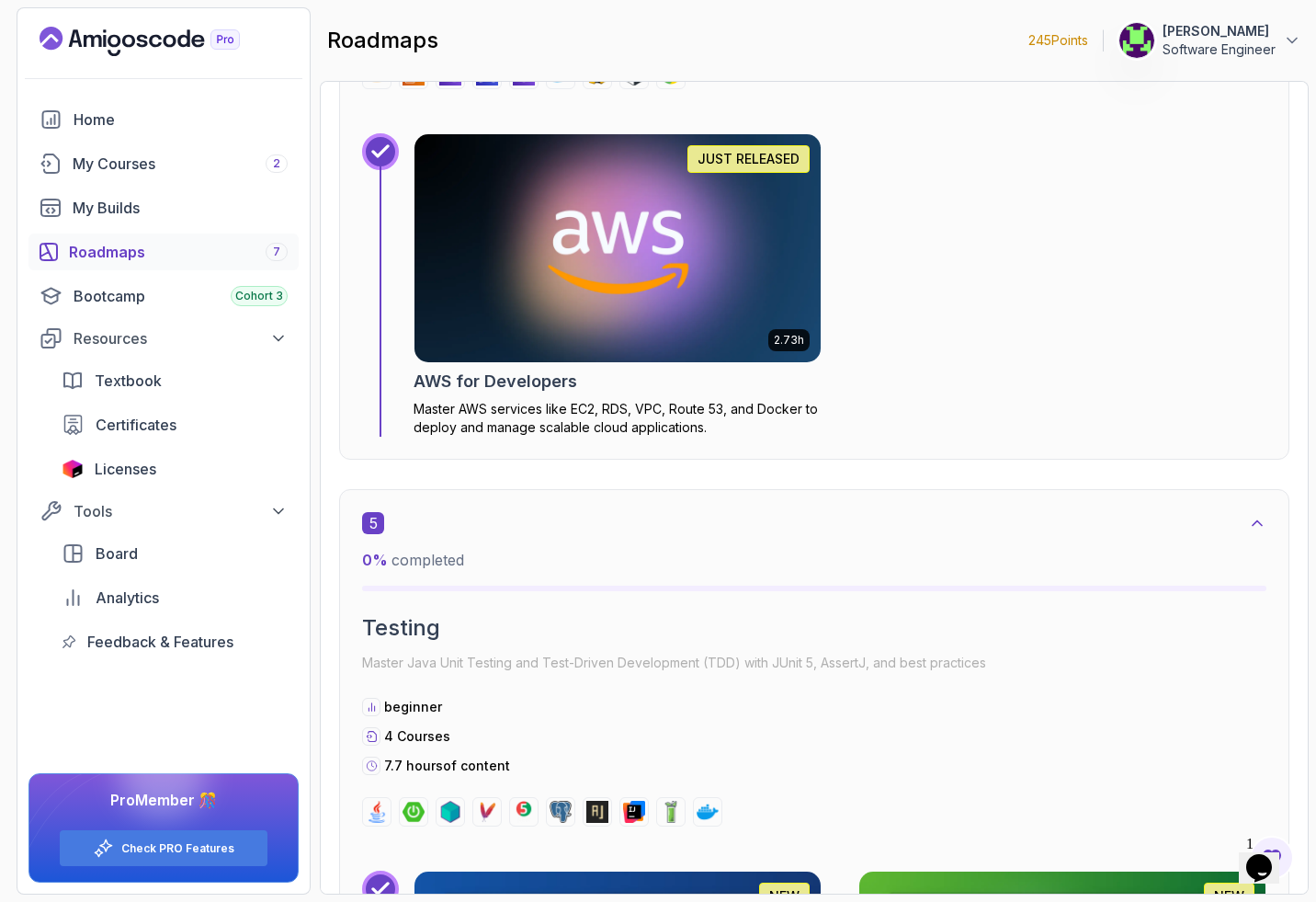
scroll to position [3451, 0]
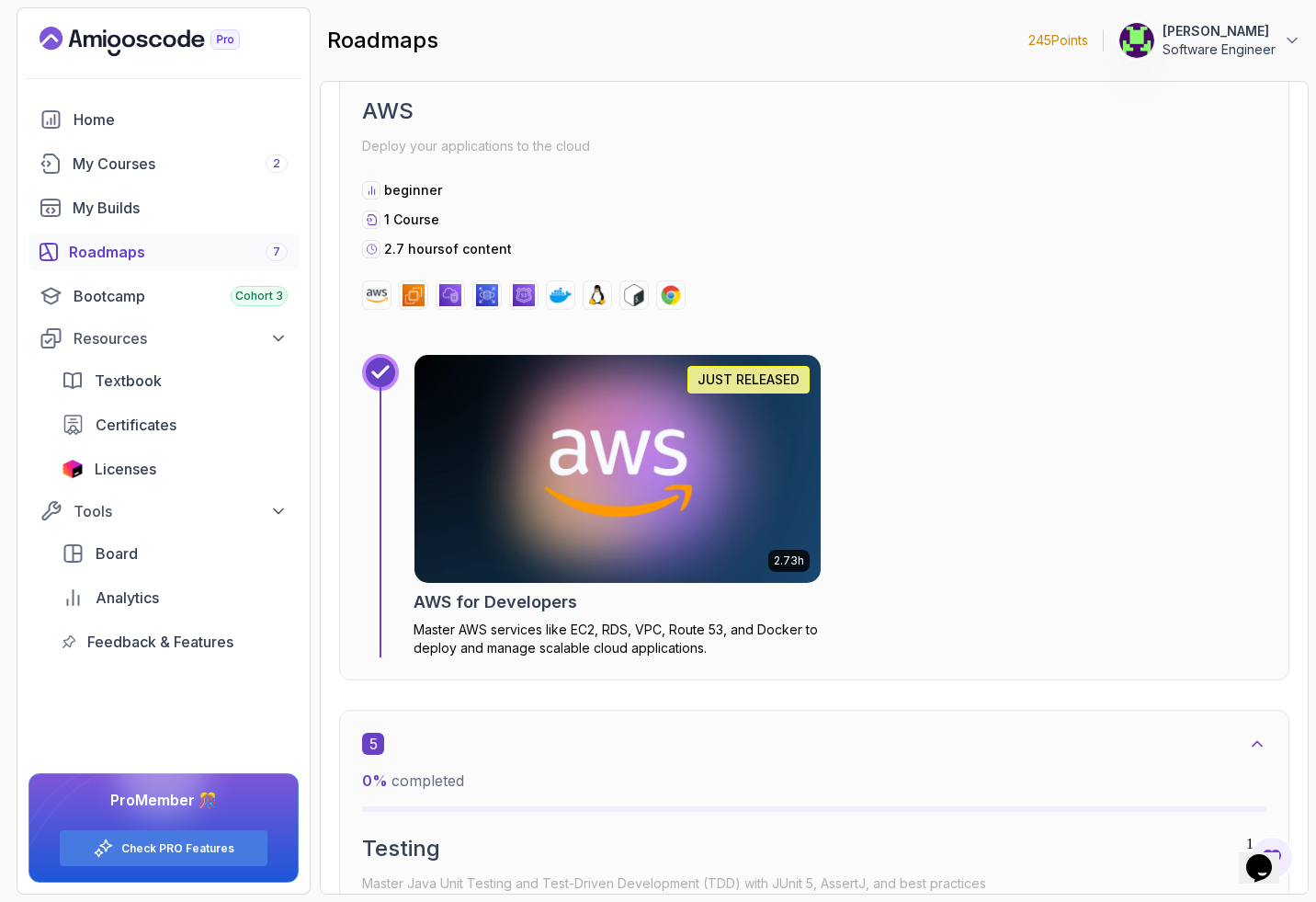
click at [554, 520] on img at bounding box center [617, 469] width 426 height 239
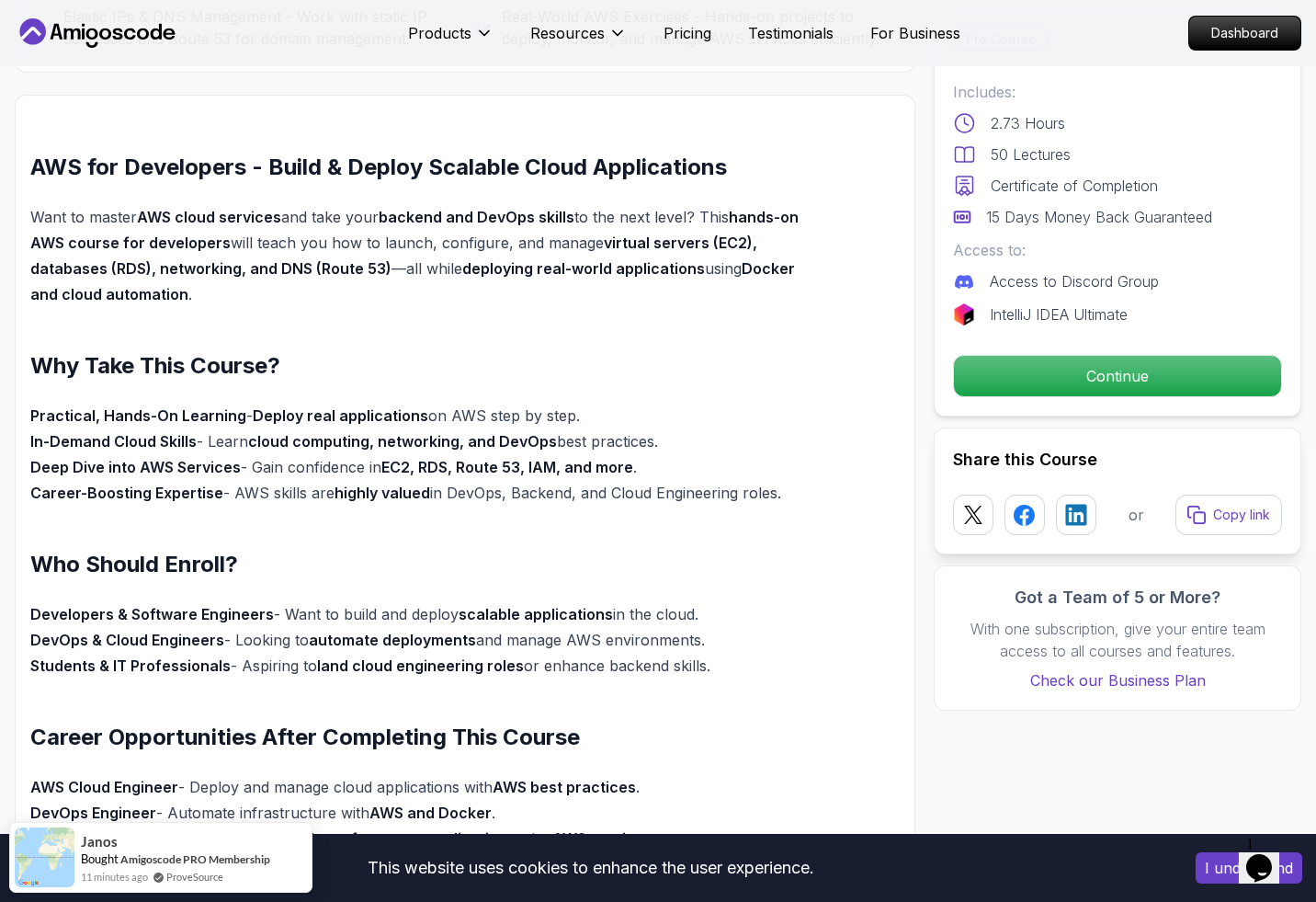
scroll to position [914, 0]
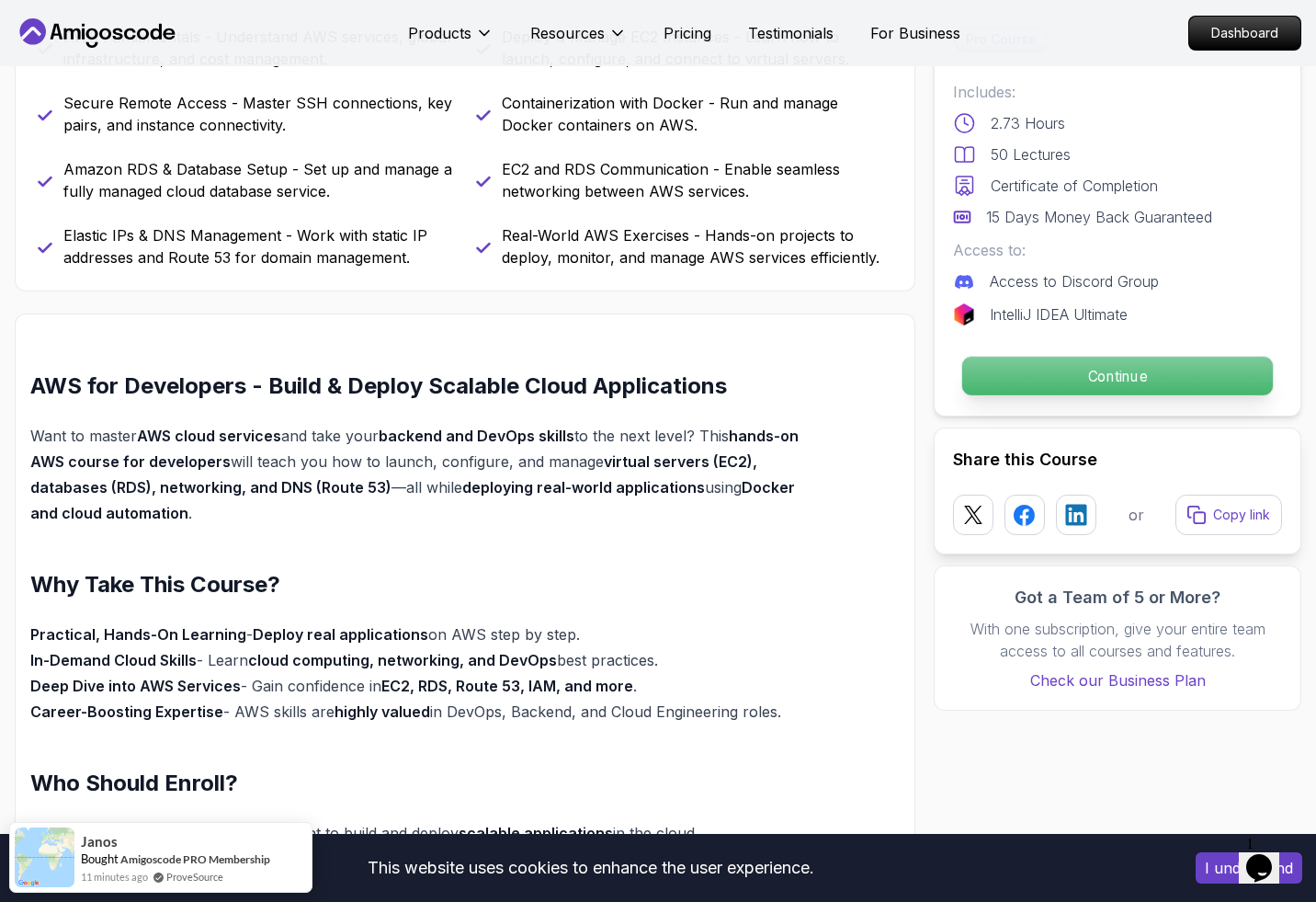
click at [554, 388] on p "Continue" at bounding box center [1117, 375] width 311 height 38
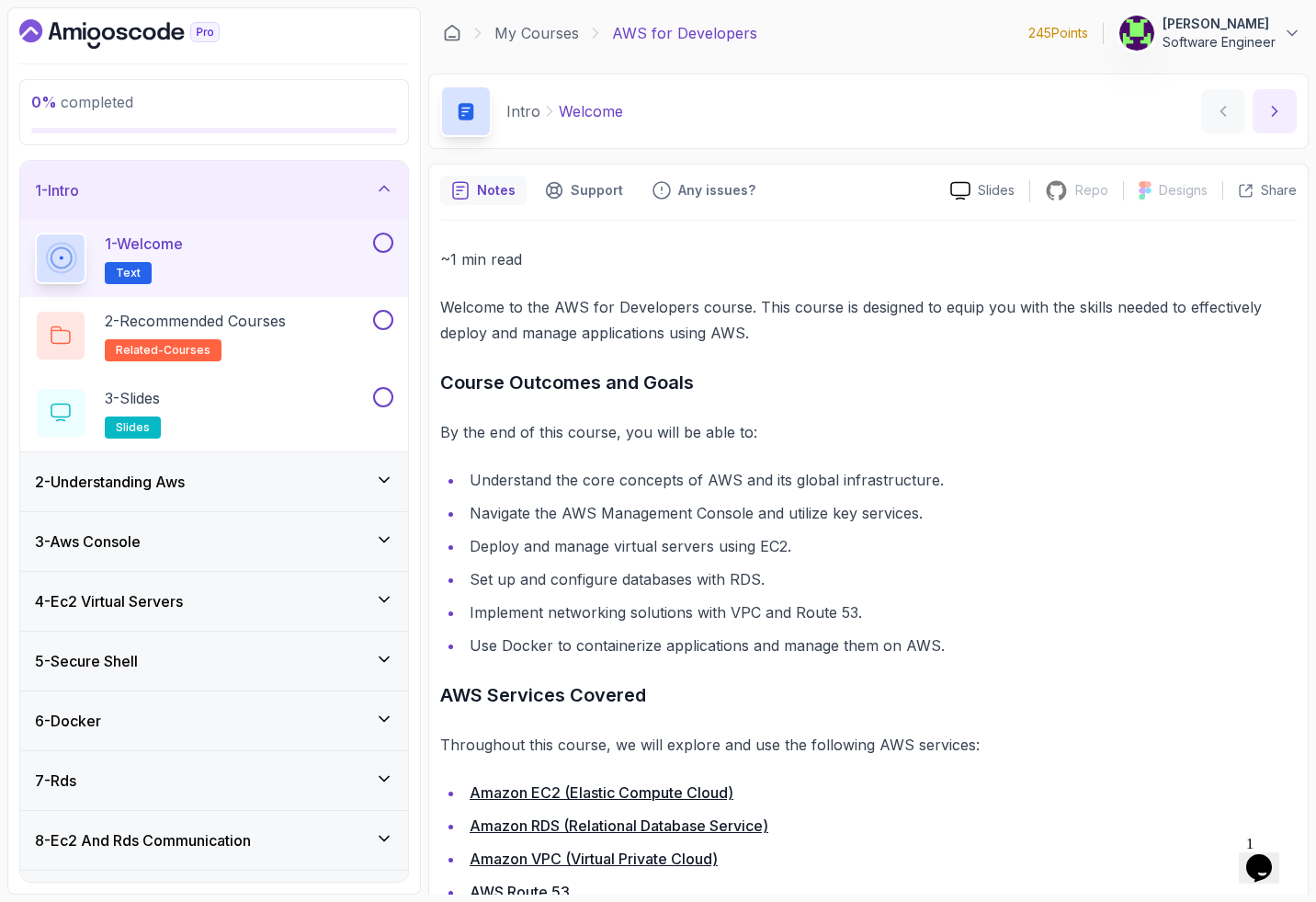
click at [554, 102] on button "next content" at bounding box center [1275, 111] width 44 height 44
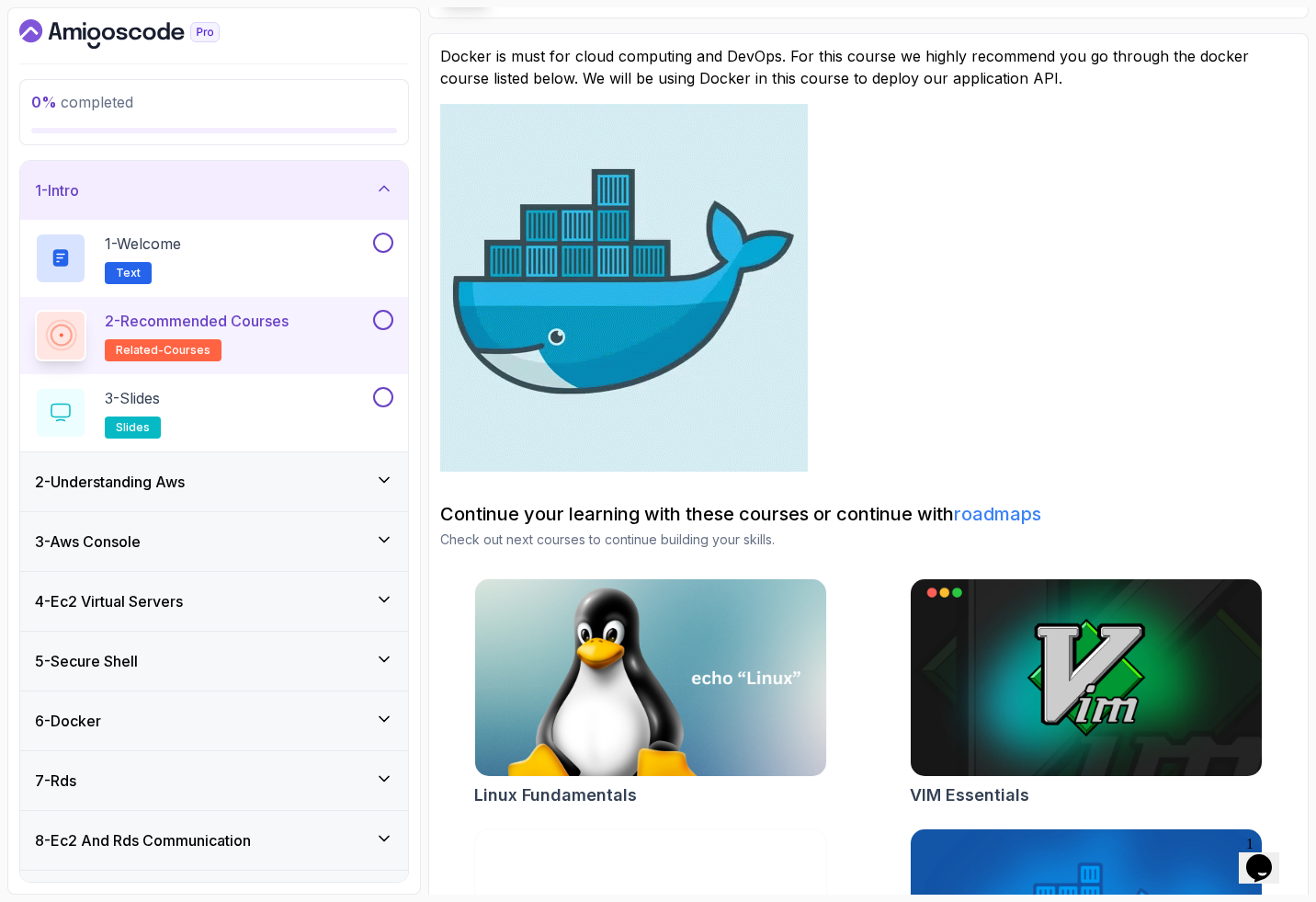
scroll to position [135, 0]
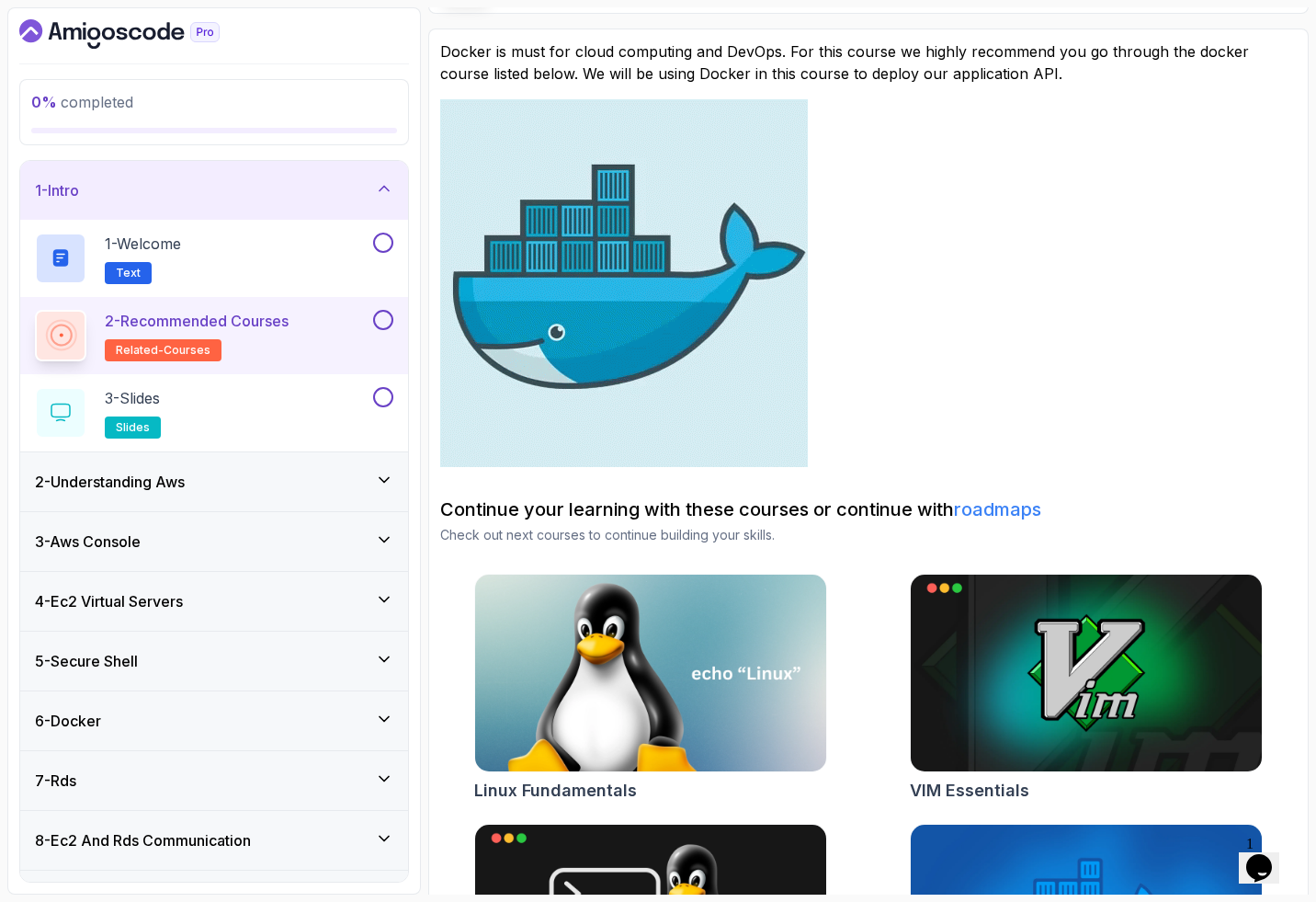
click at [554, 312] on img at bounding box center [623, 283] width 367 height 367
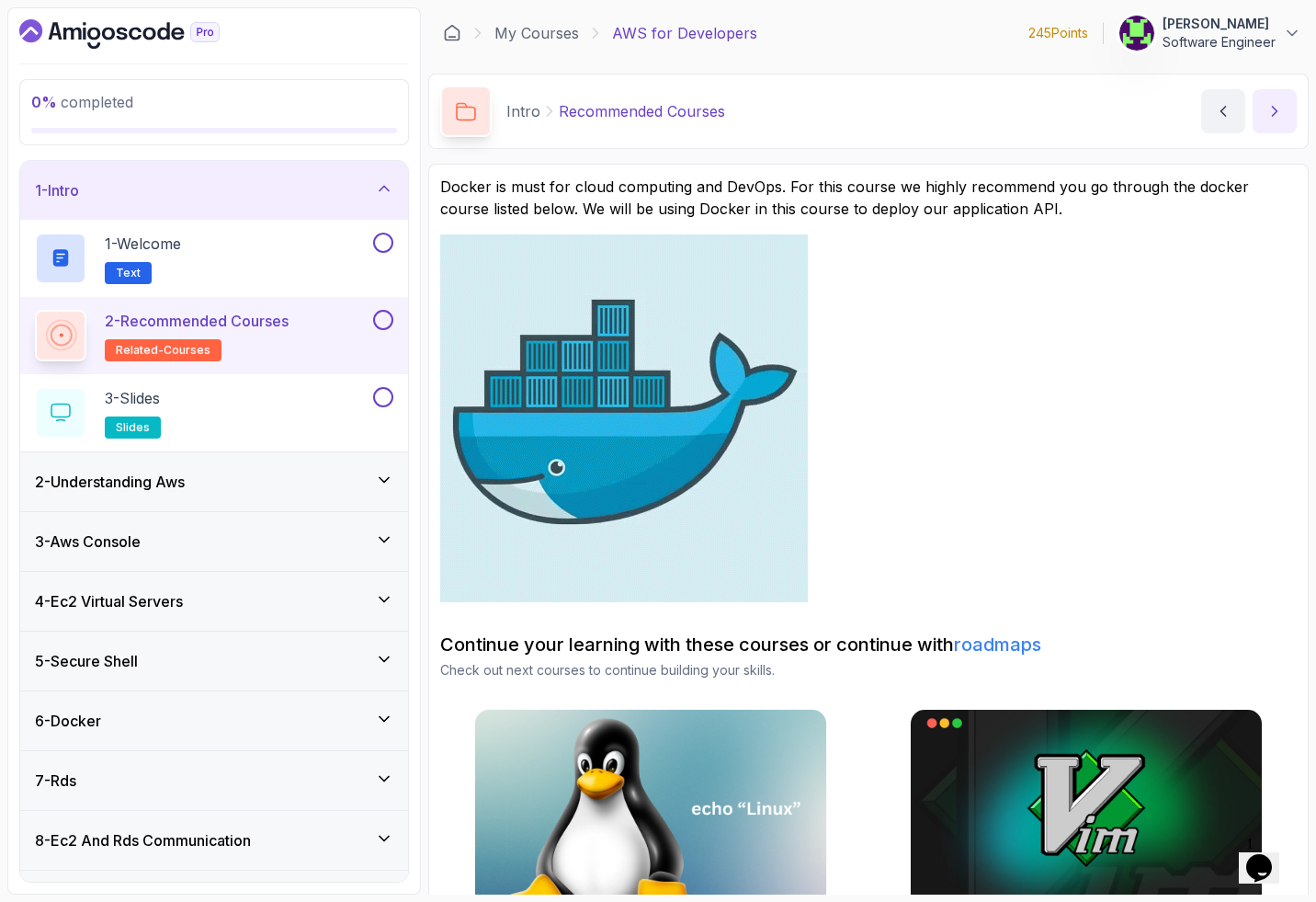
click at [554, 109] on icon "next content" at bounding box center [1275, 110] width 5 height 9
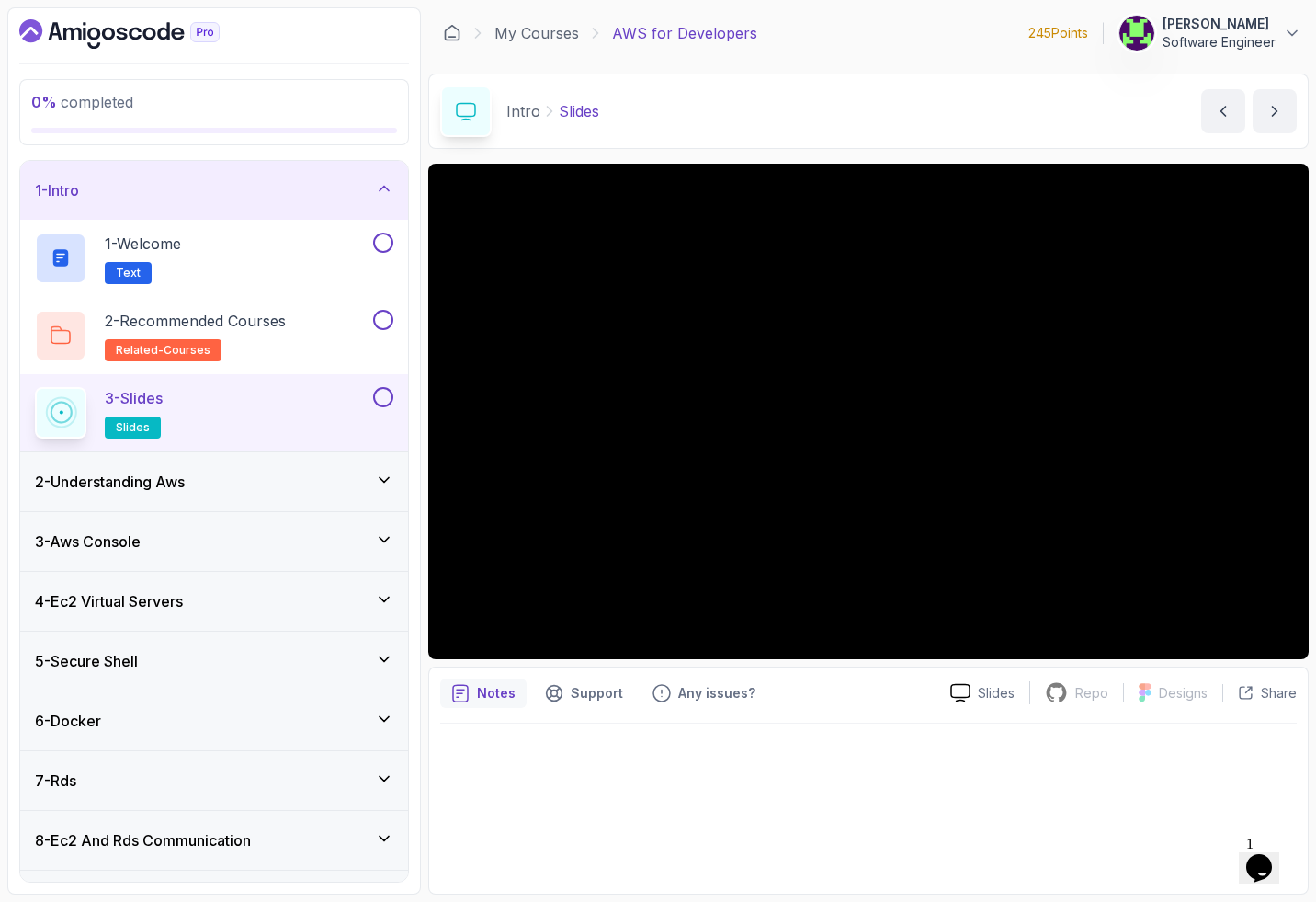
click at [185, 484] on h3 "2 - Understanding Aws" at bounding box center [109, 482] width 150 height 22
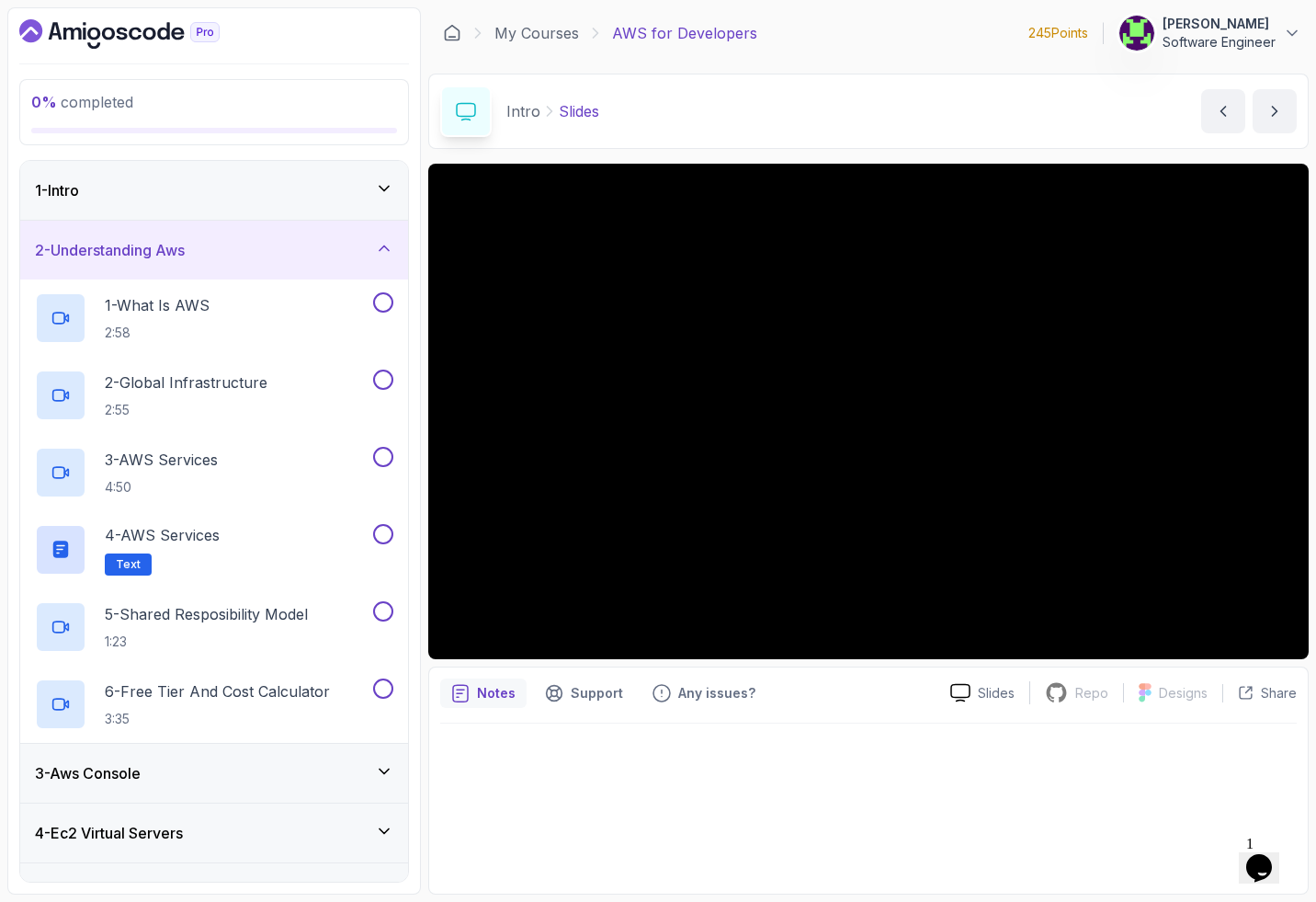
click at [193, 201] on div "1 - Intro" at bounding box center [215, 190] width 388 height 59
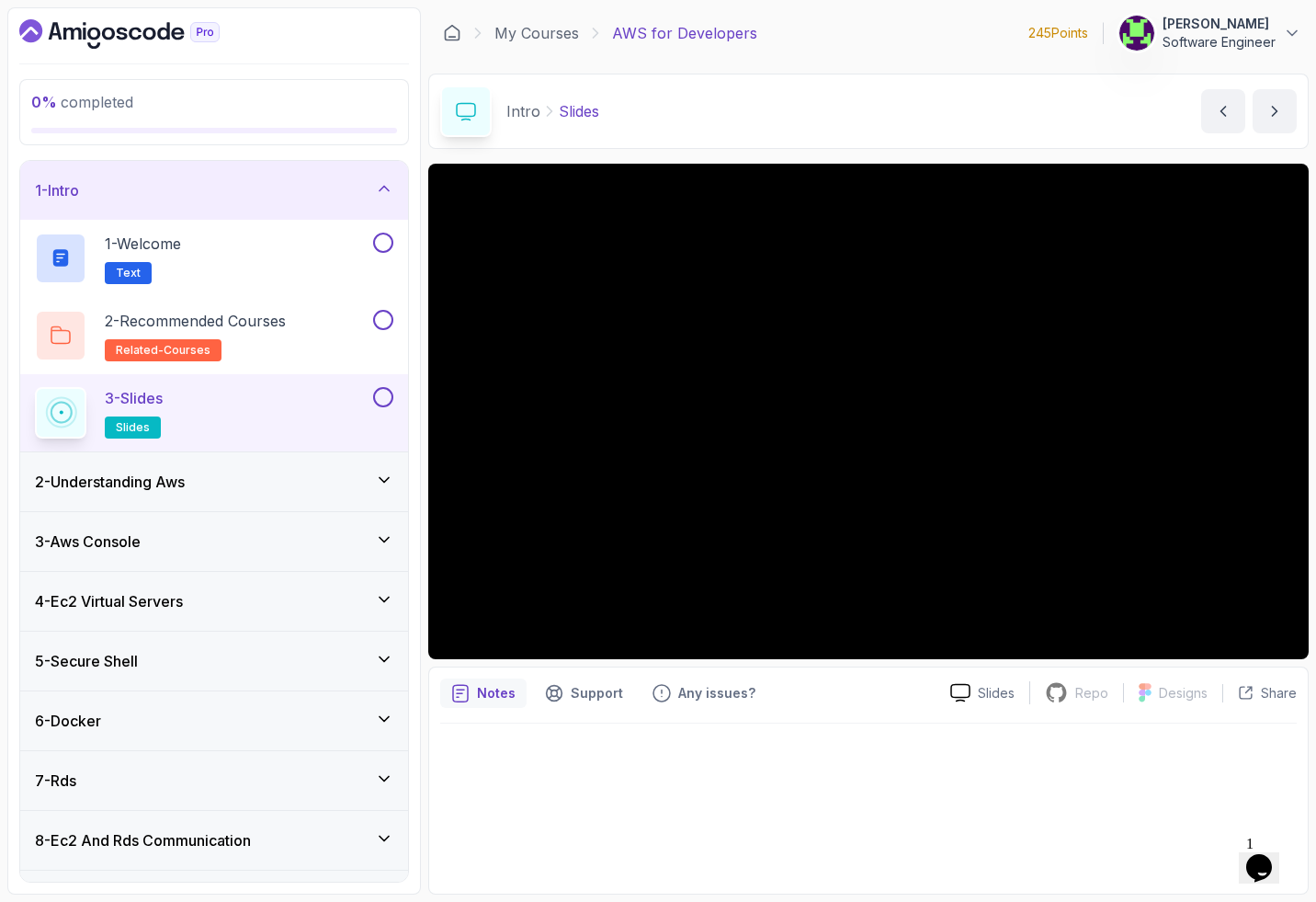
click at [554, 752] on div at bounding box center [868, 804] width 856 height 160
click at [554, 118] on icon "next content" at bounding box center [1275, 111] width 19 height 19
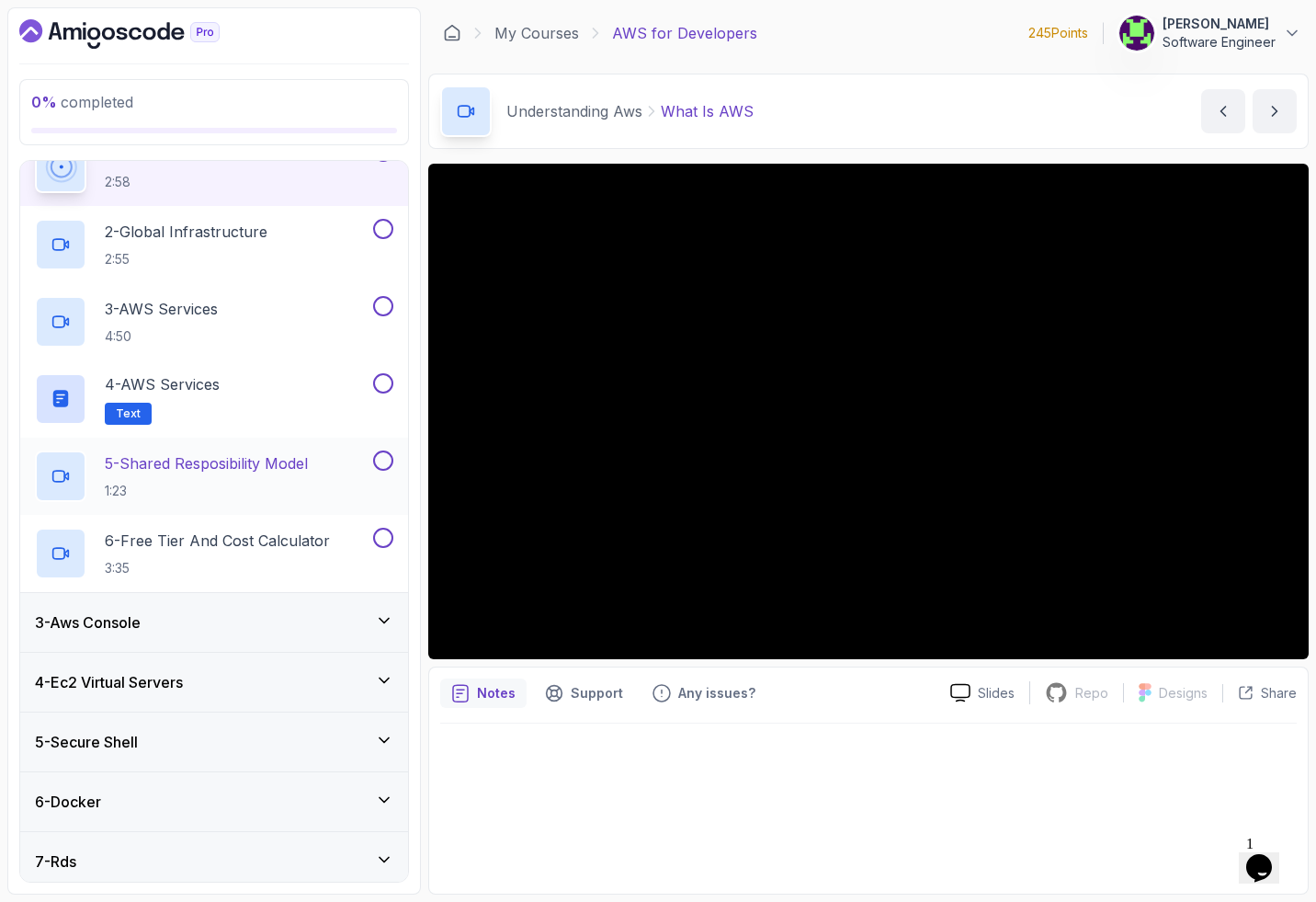
scroll to position [152, 0]
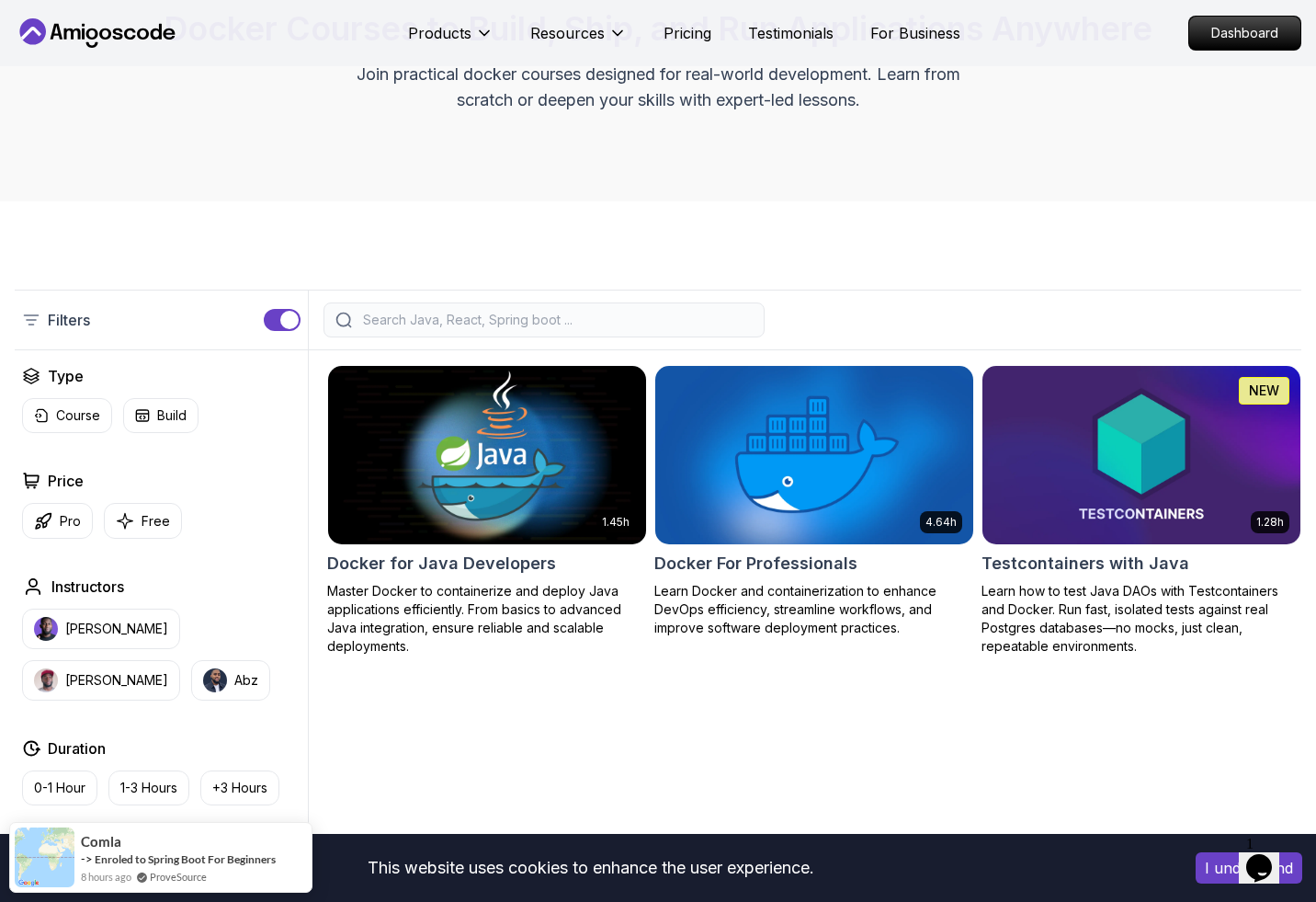
scroll to position [141, 0]
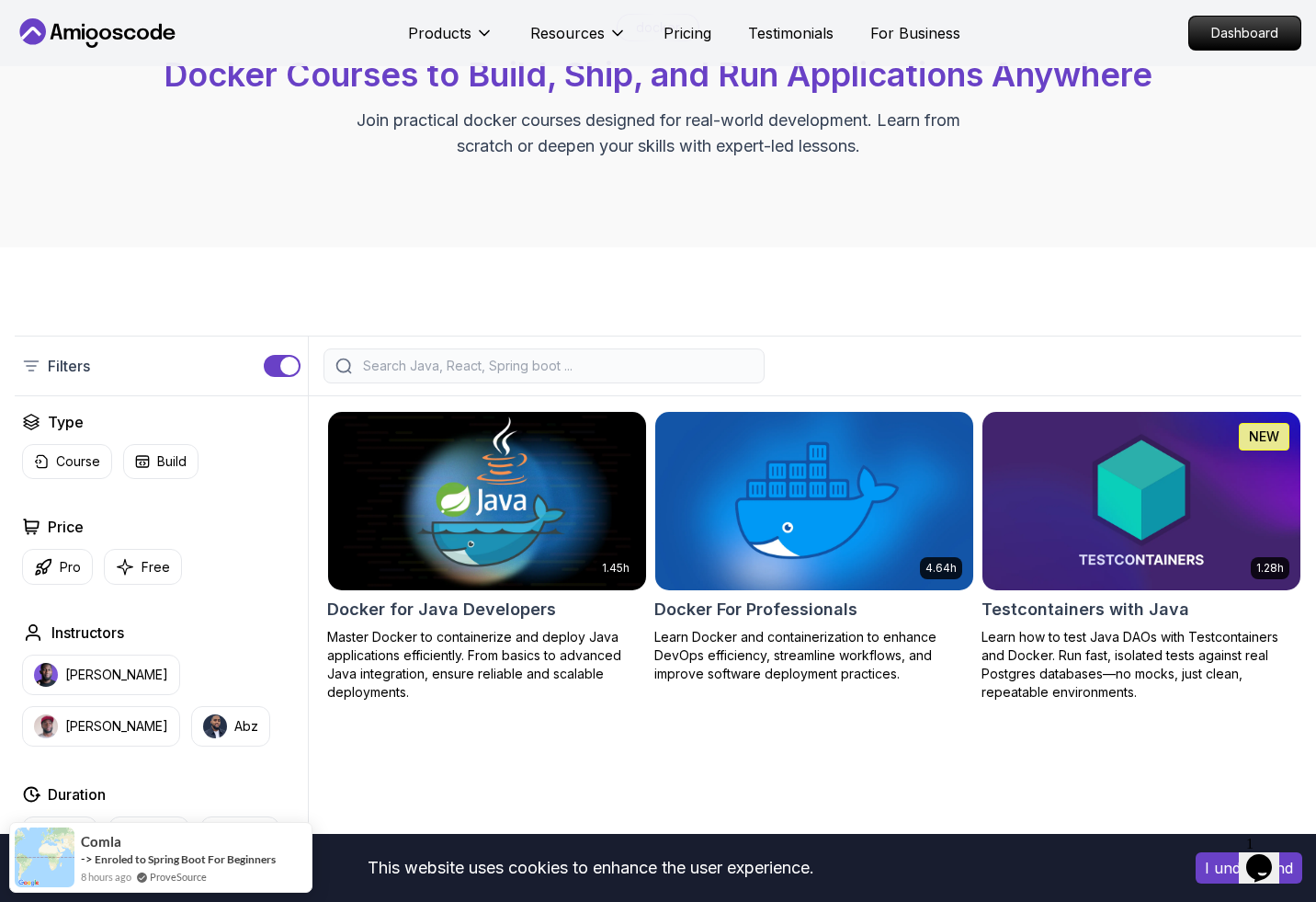
click at [484, 498] on img at bounding box center [486, 501] width 334 height 187
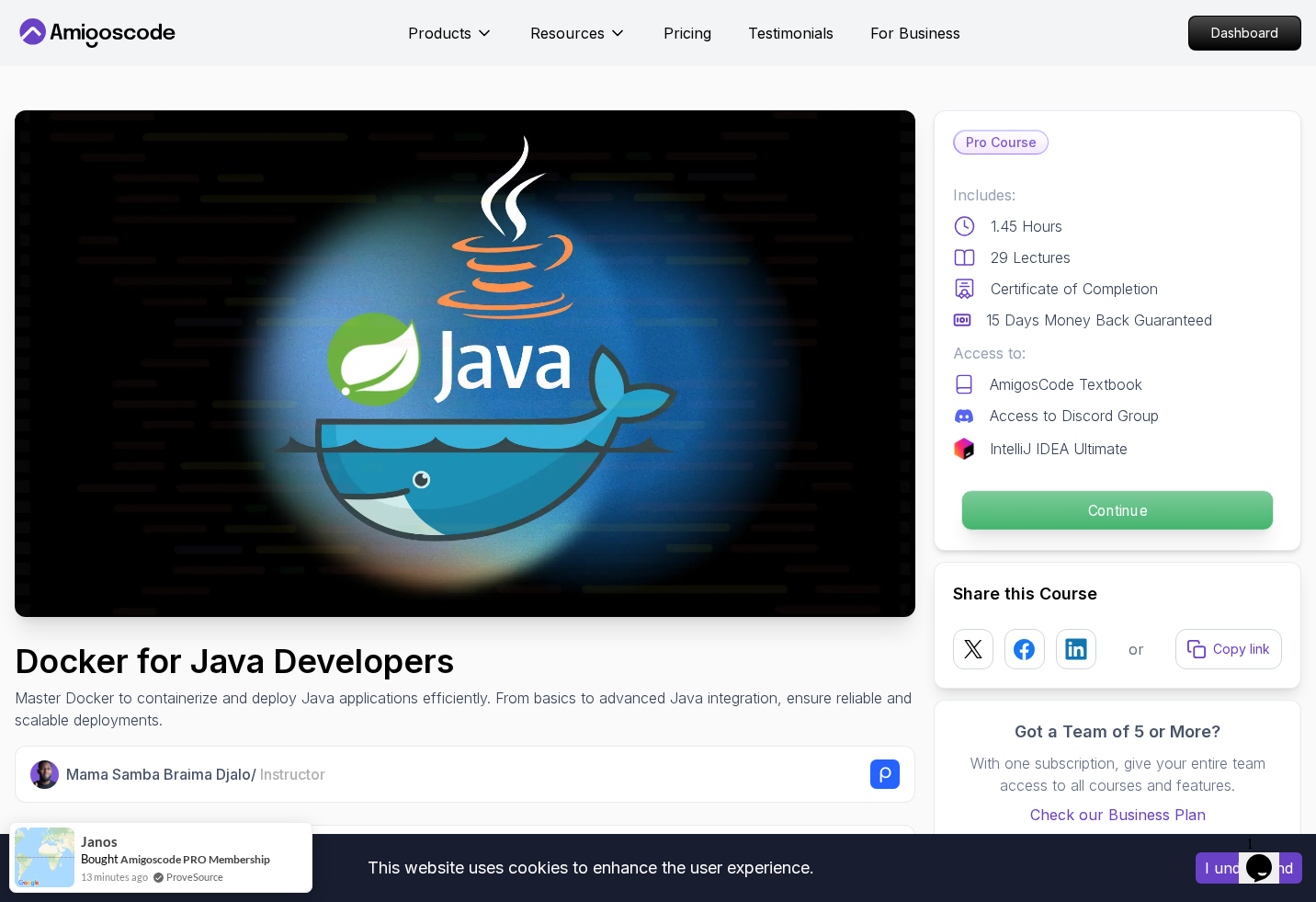
click at [1027, 507] on p "Continue" at bounding box center [1117, 510] width 311 height 38
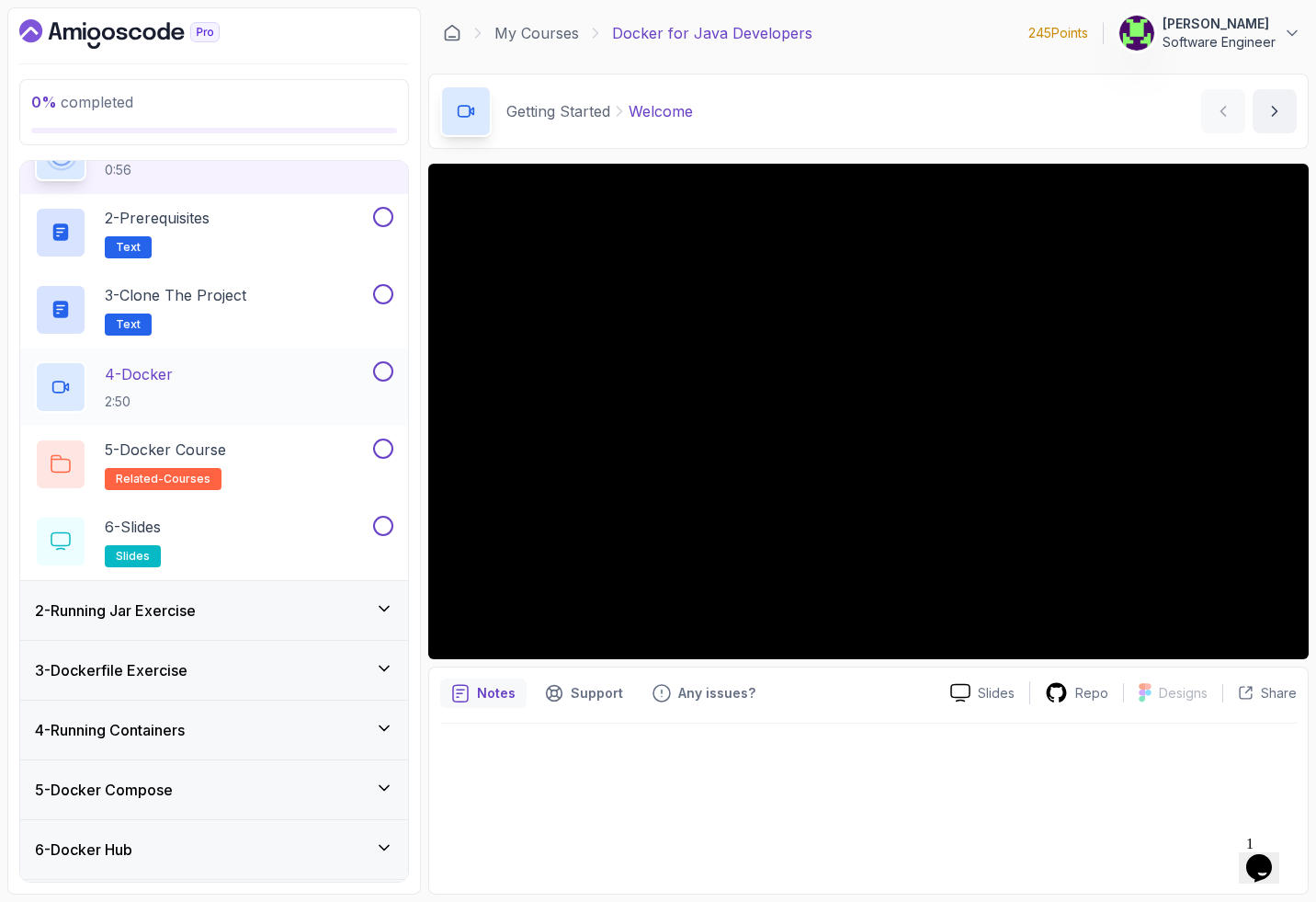
scroll to position [79, 0]
